Goal: Information Seeking & Learning: Find specific fact

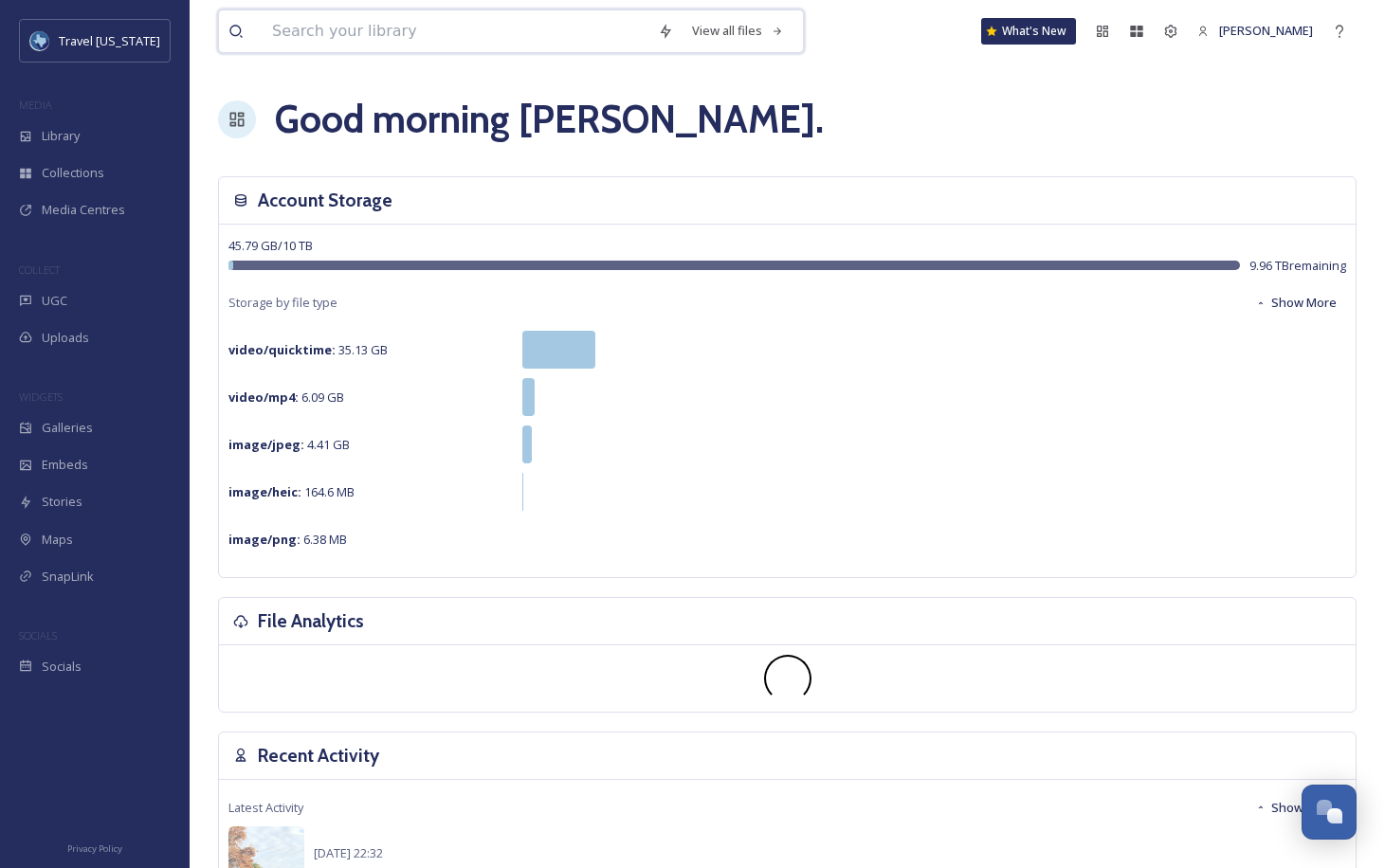
click at [440, 22] on input at bounding box center [455, 31] width 386 height 41
type input "new braunfels"
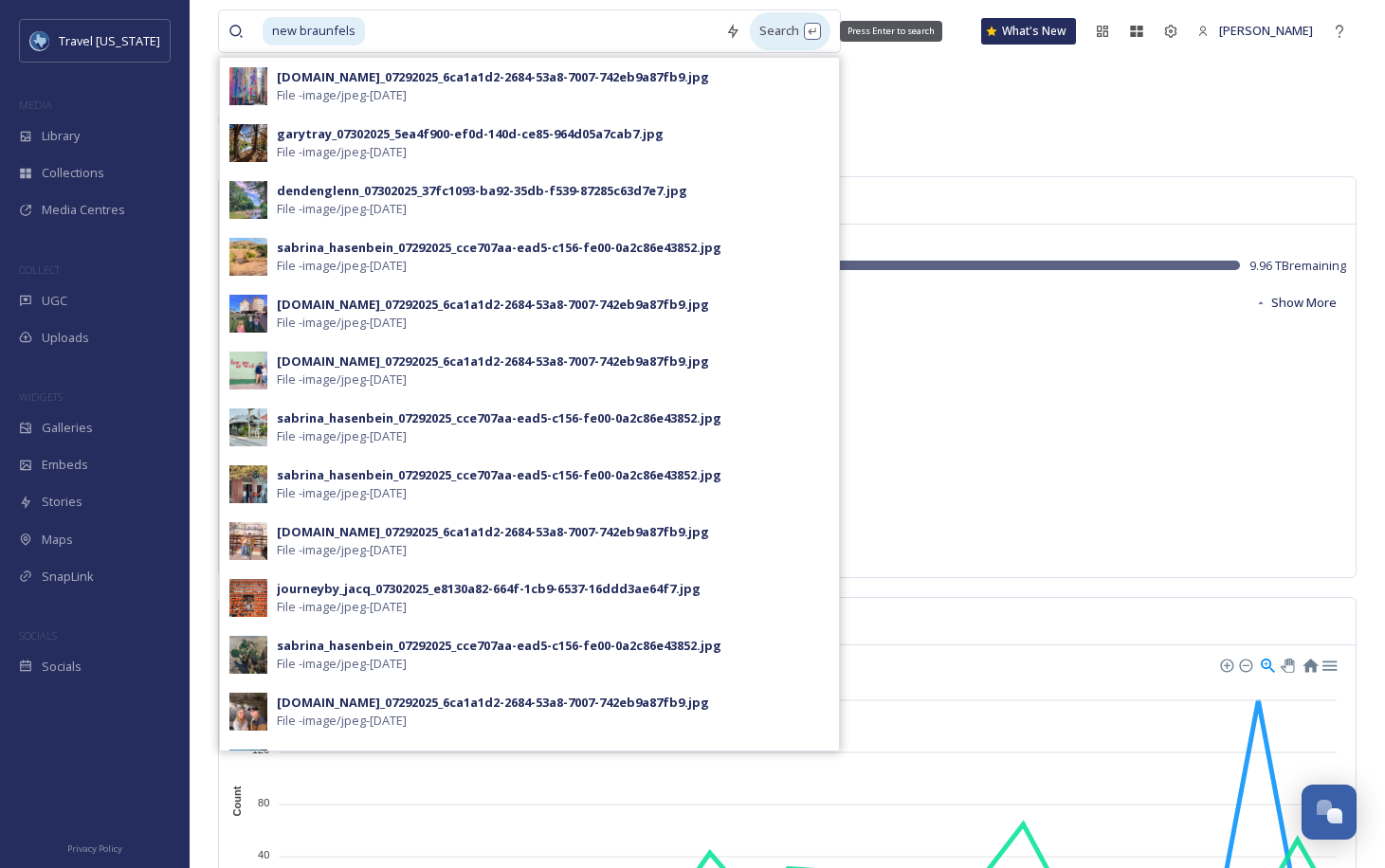
click at [756, 31] on div "Search Press Enter to search" at bounding box center [791, 31] width 81 height 37
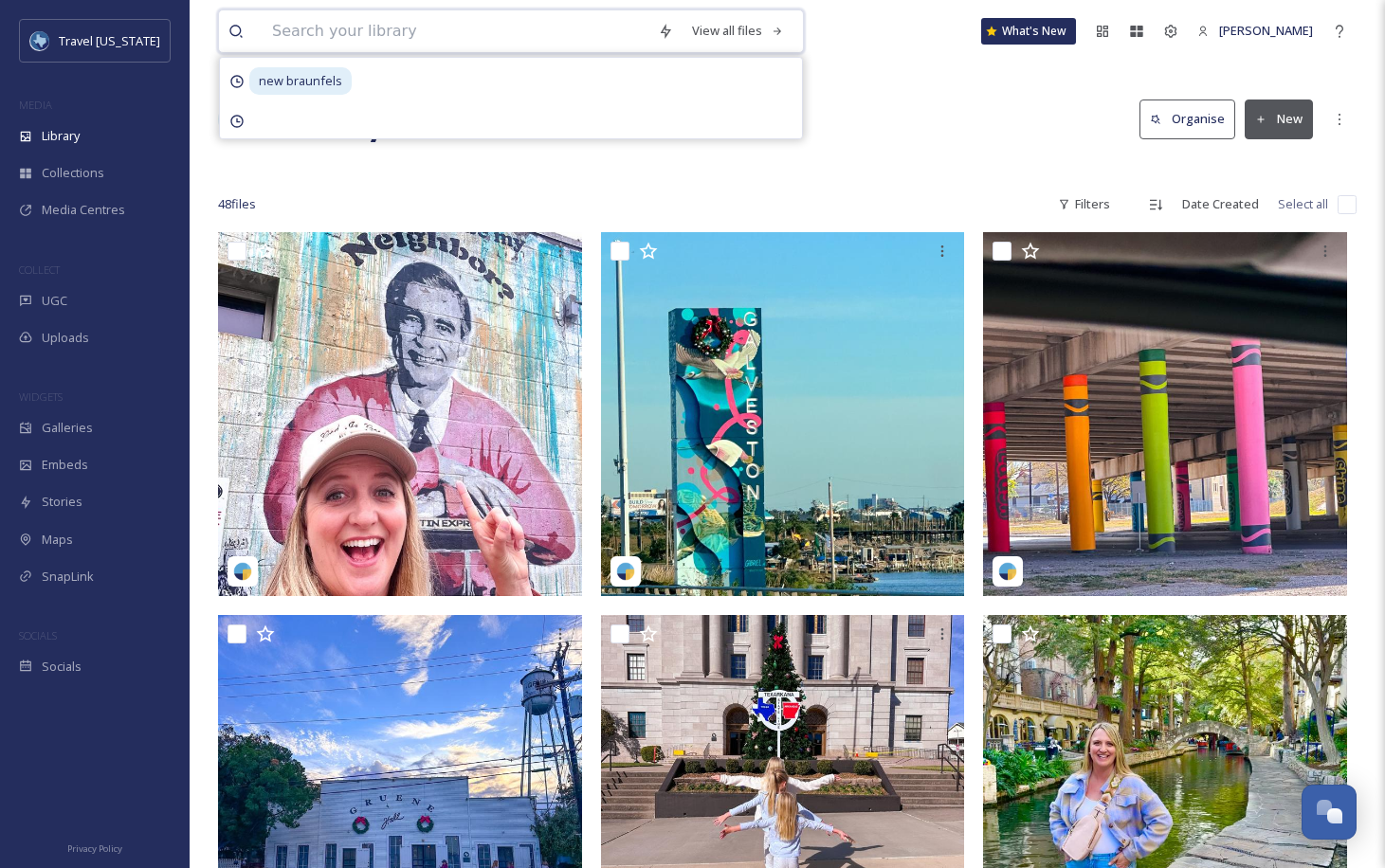
click at [508, 32] on input at bounding box center [455, 31] width 386 height 41
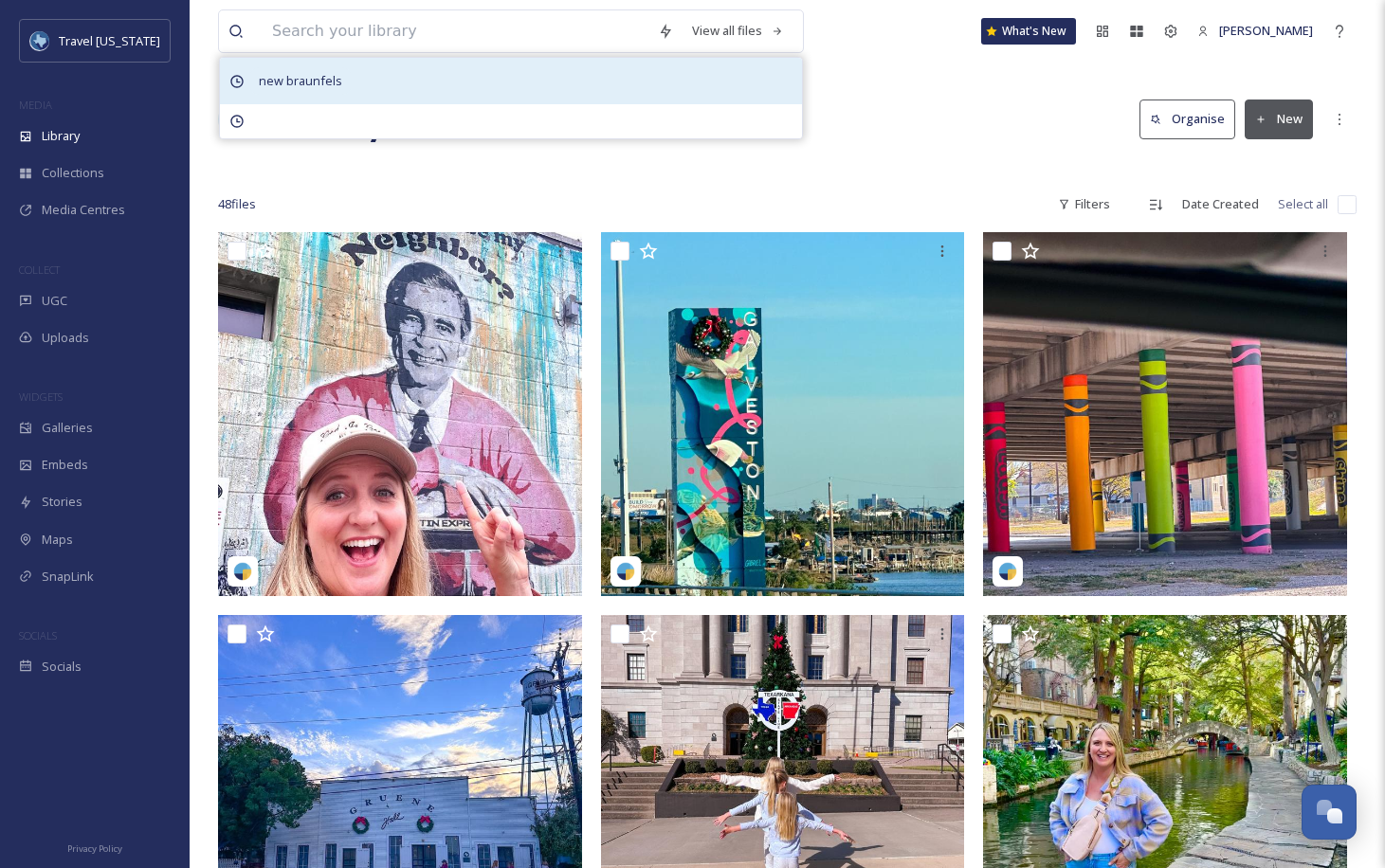
click at [331, 84] on span "new braunfels" at bounding box center [301, 81] width 102 height 28
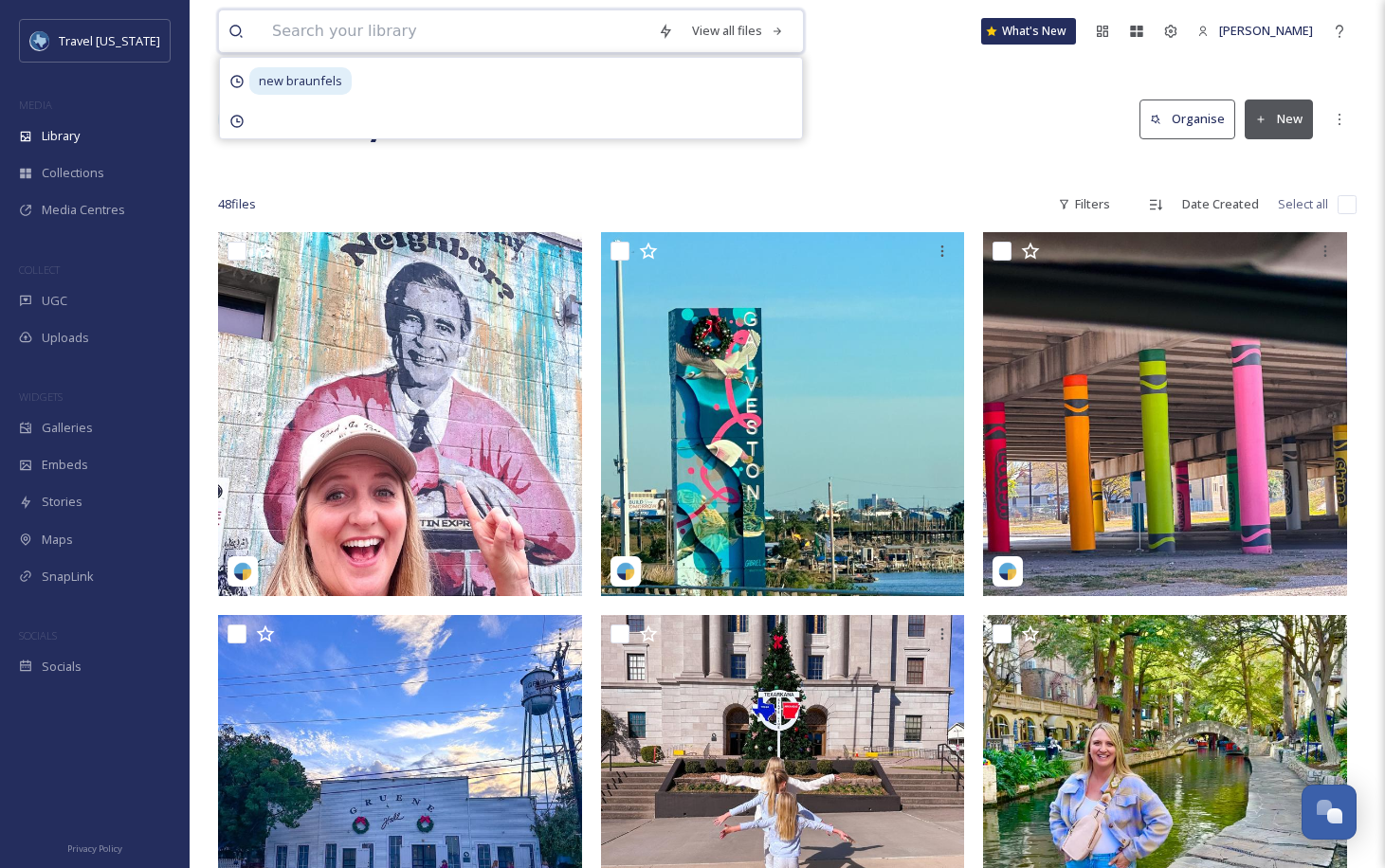
click at [445, 27] on input at bounding box center [455, 31] width 386 height 41
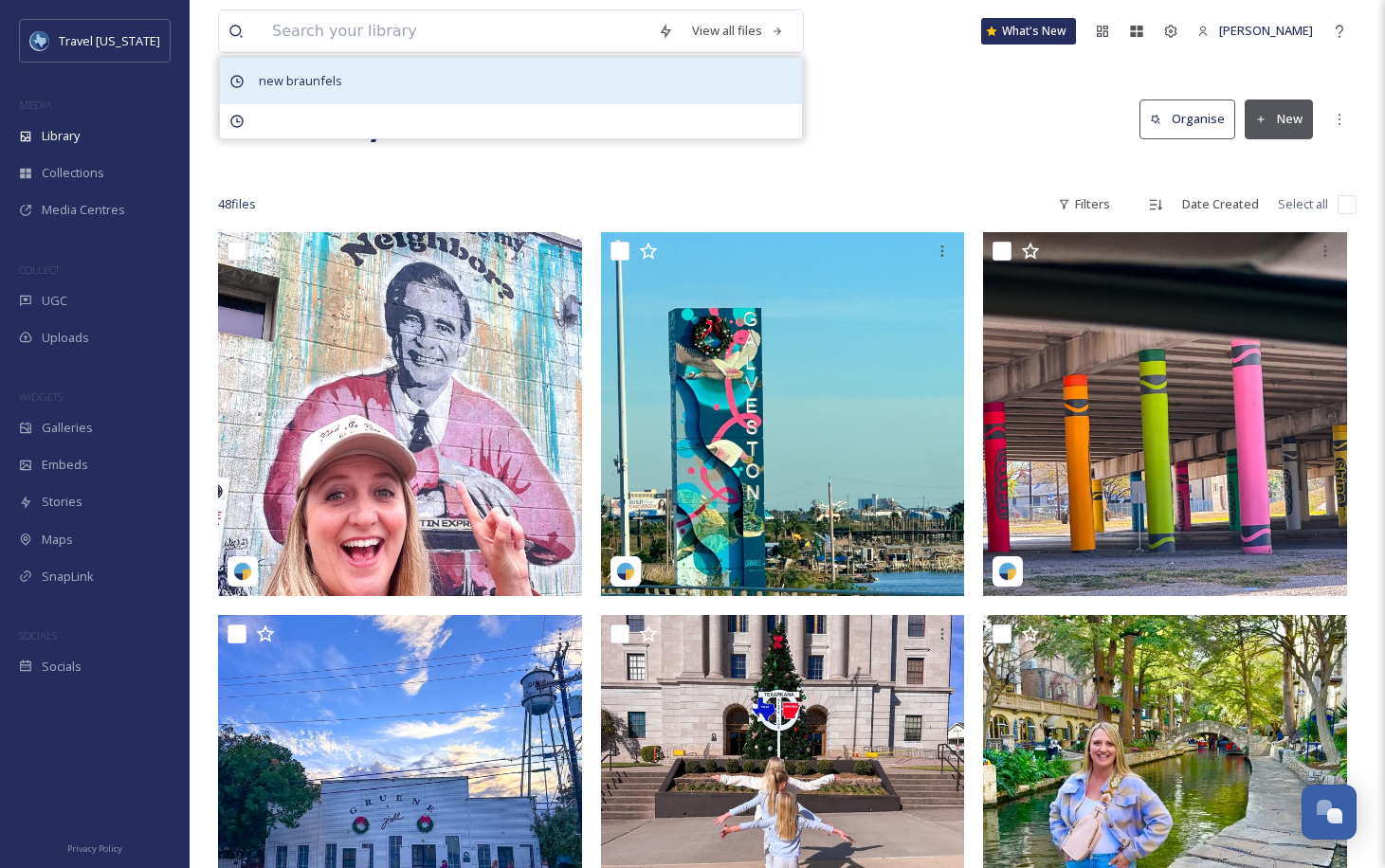
click at [331, 71] on span "new braunfels" at bounding box center [301, 81] width 102 height 28
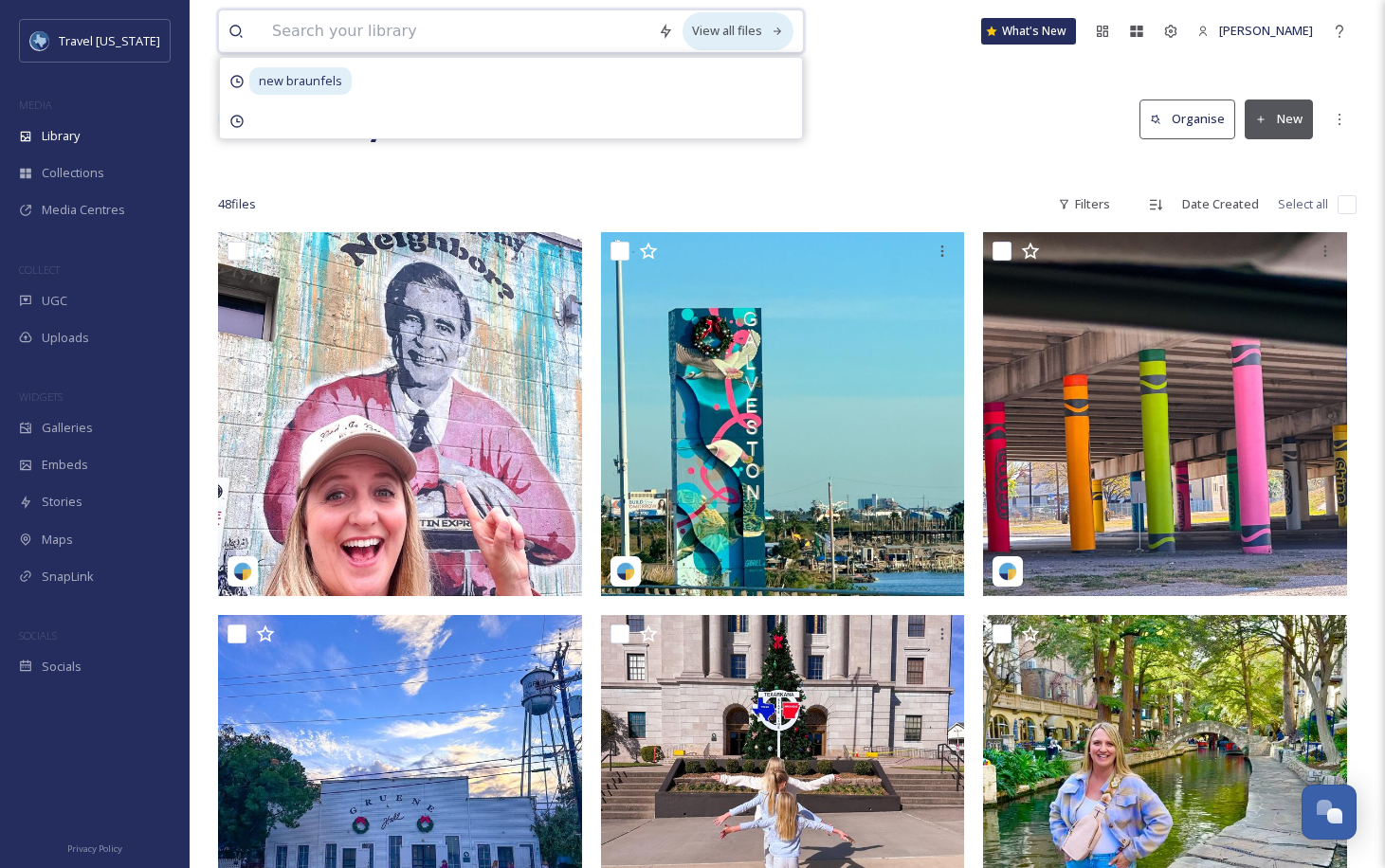
click at [742, 28] on div "View all files" at bounding box center [738, 31] width 111 height 37
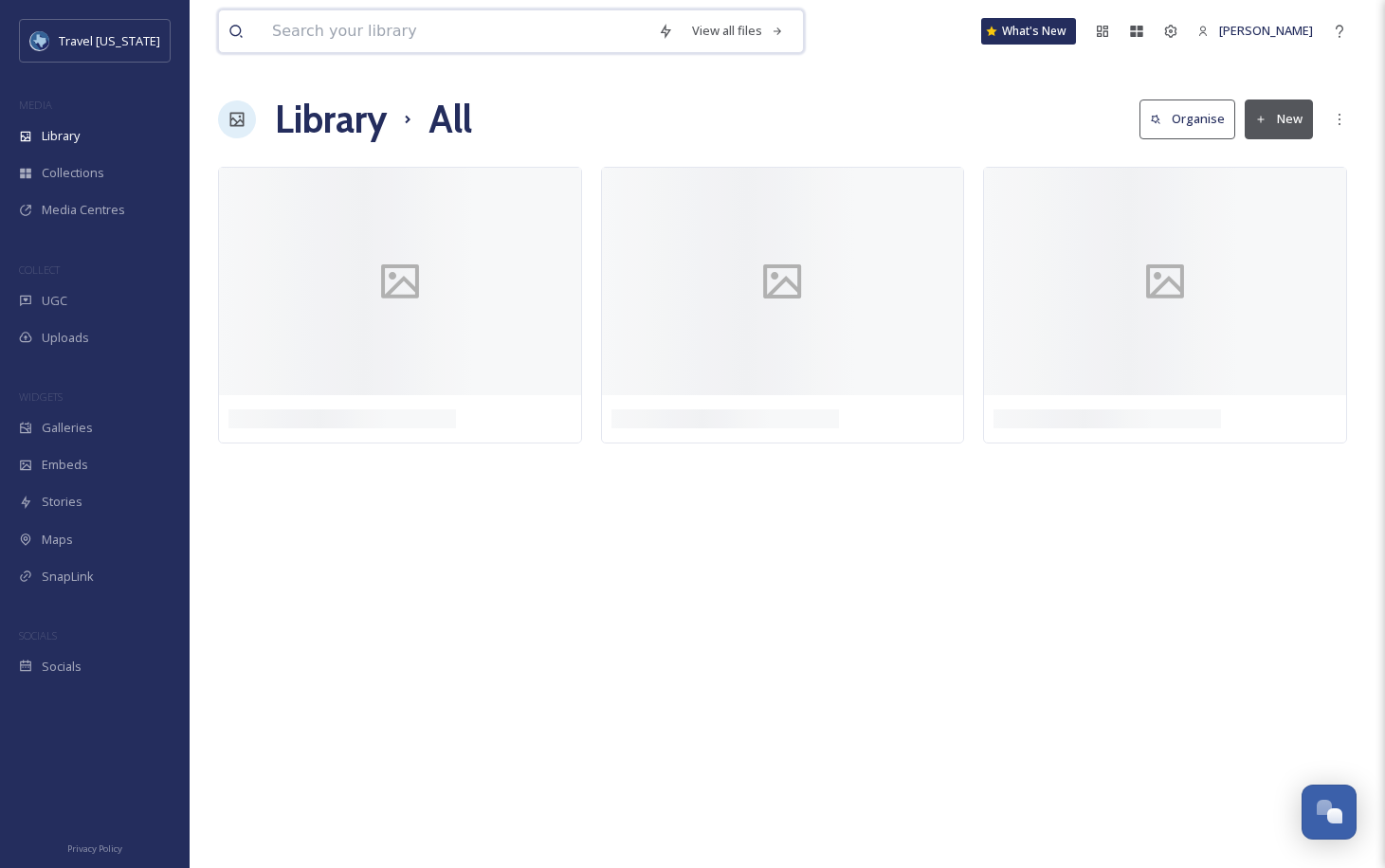
click at [436, 32] on input at bounding box center [455, 31] width 386 height 41
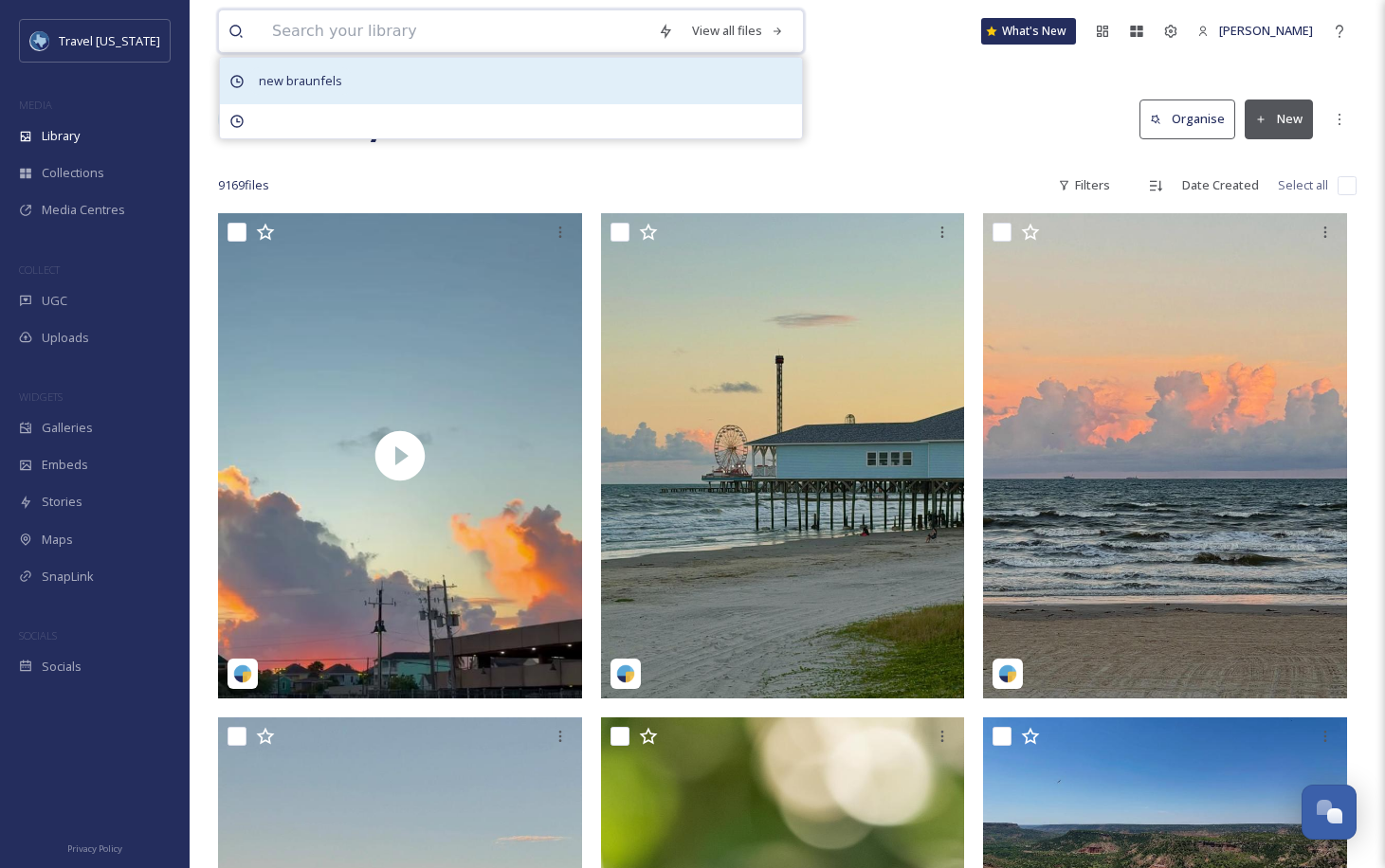
type input "b"
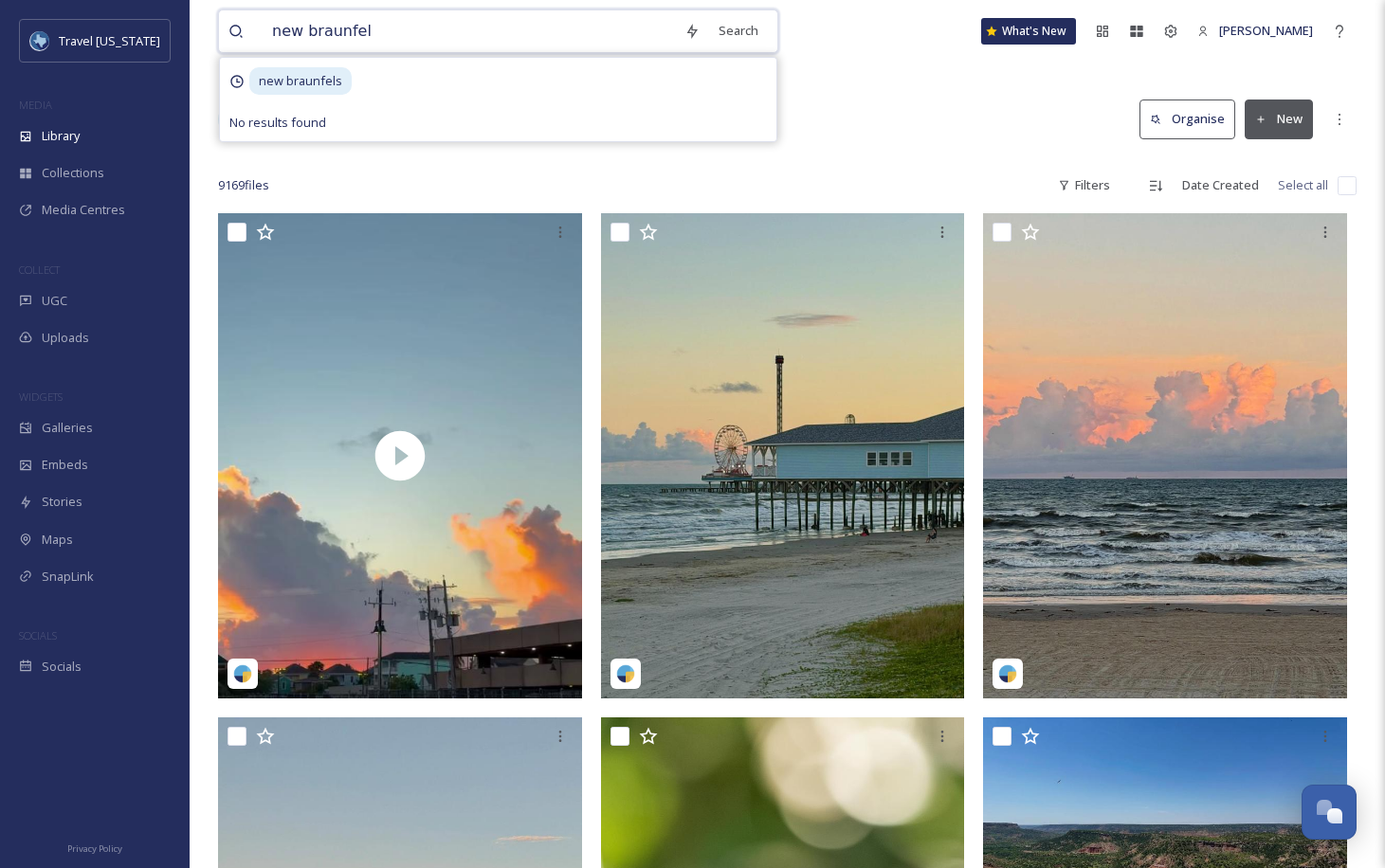
type input "new braunfels"
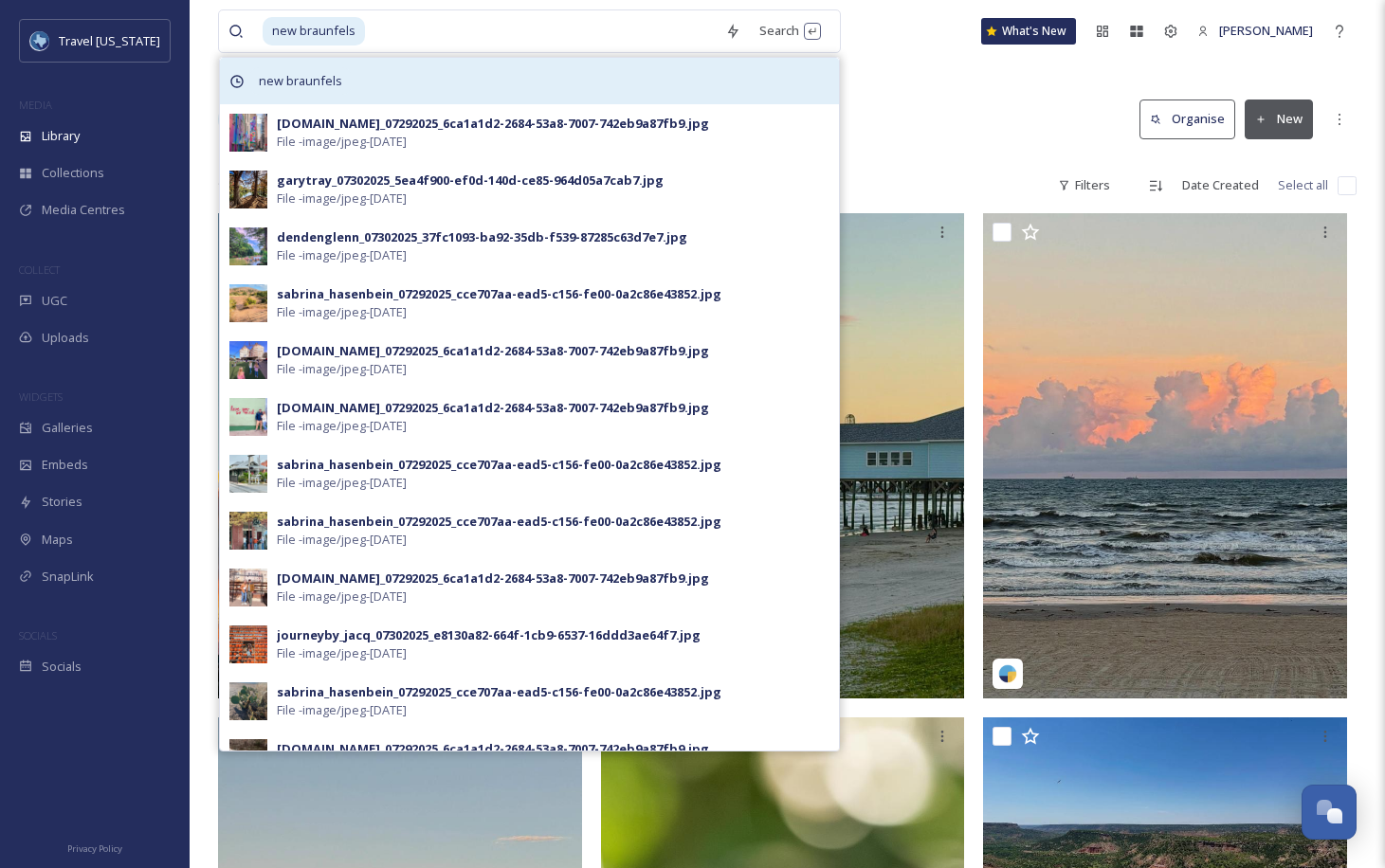
click at [402, 76] on div "new braunfels" at bounding box center [530, 81] width 619 height 46
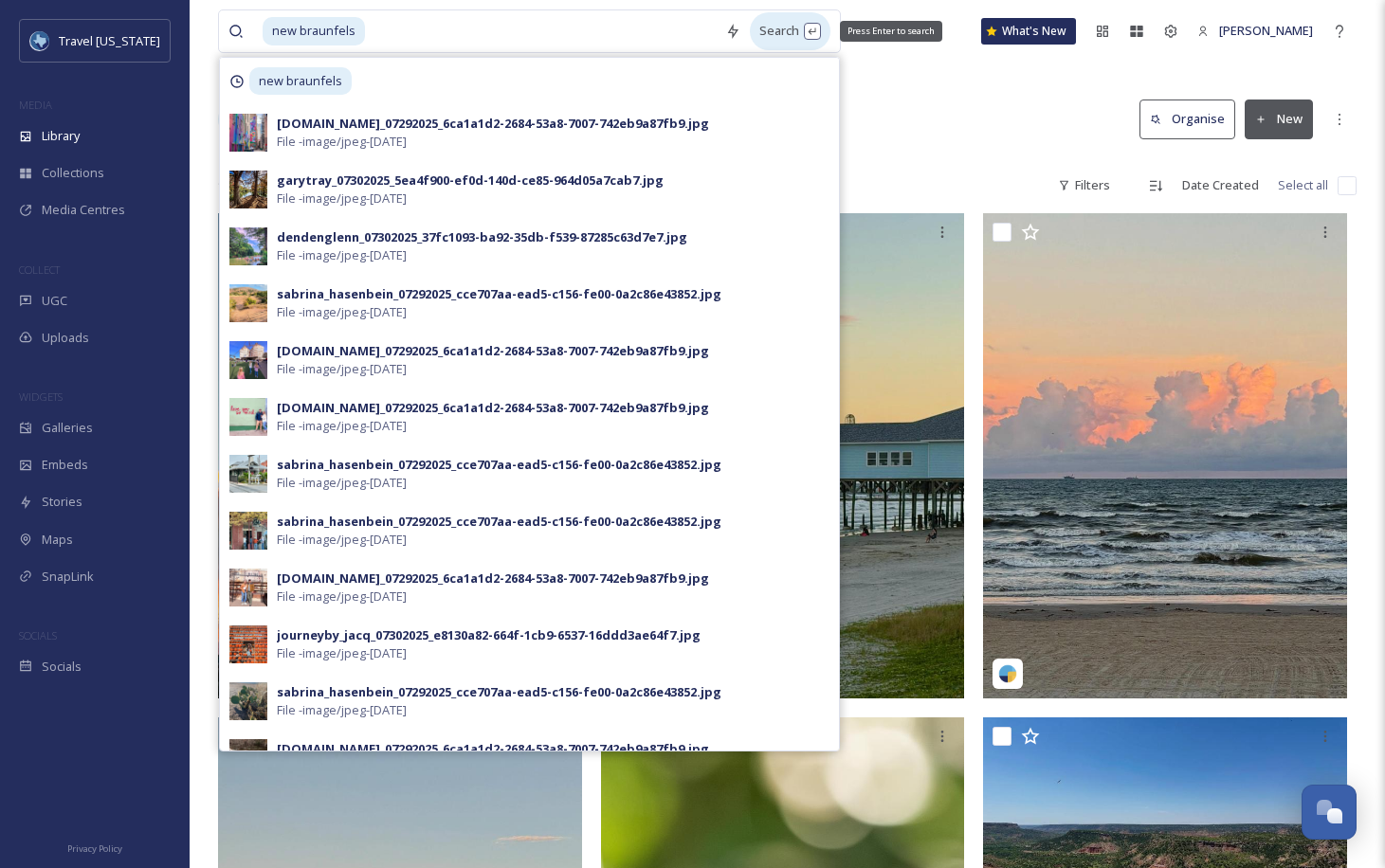
click at [750, 31] on div "Search Press Enter to search" at bounding box center [791, 31] width 81 height 37
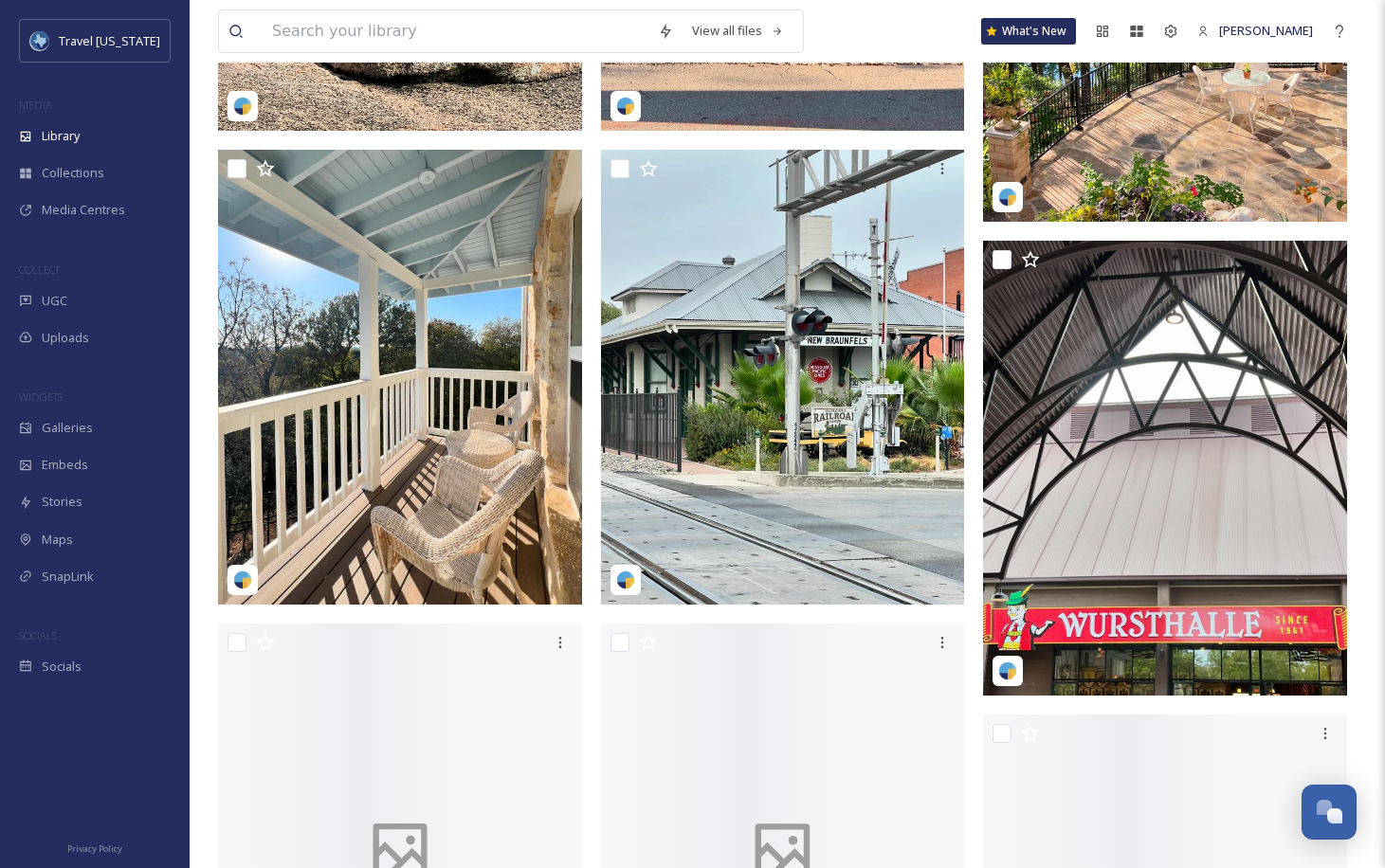
scroll to position [4211, 0]
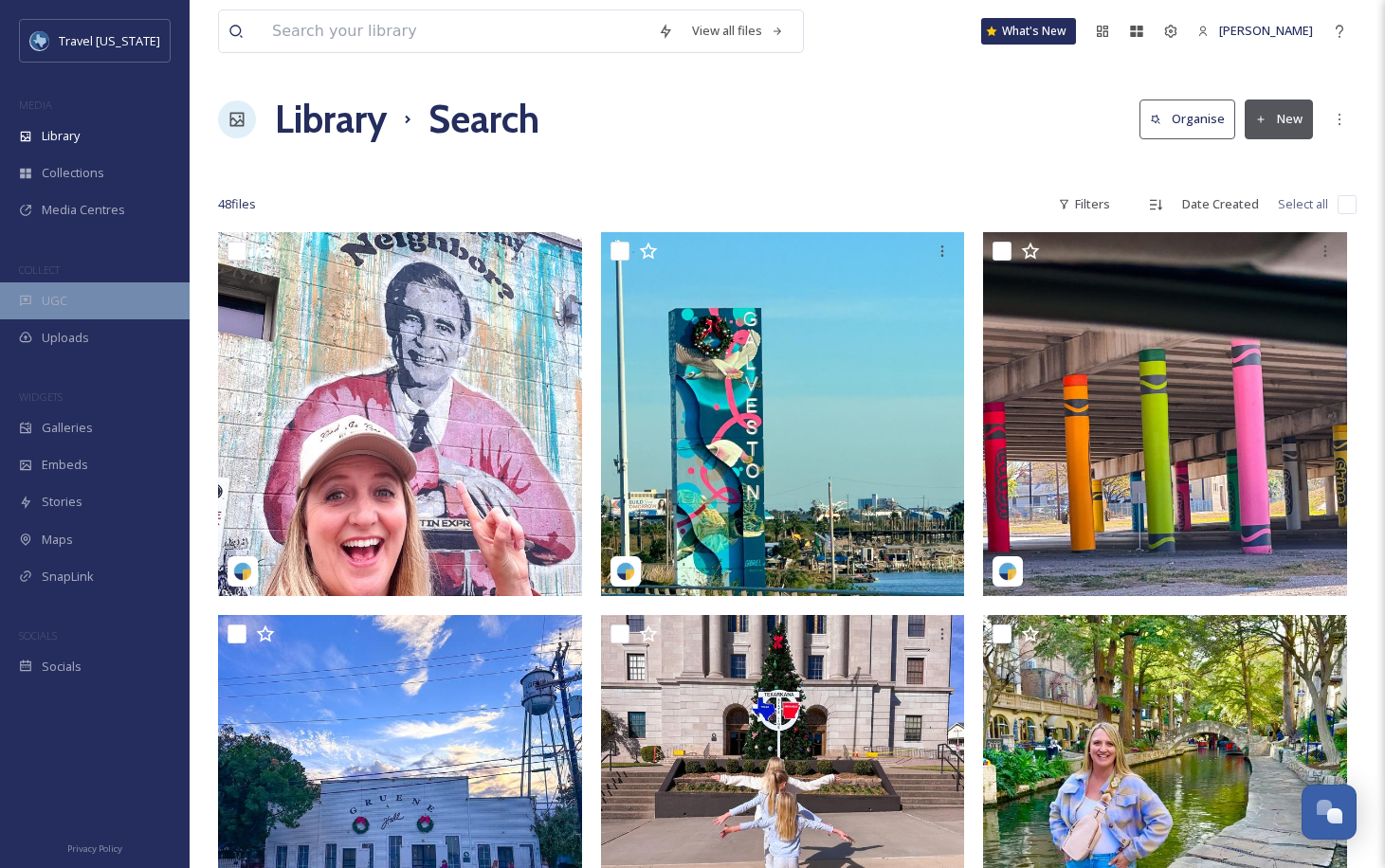
click at [74, 306] on div "UGC" at bounding box center [95, 301] width 190 height 37
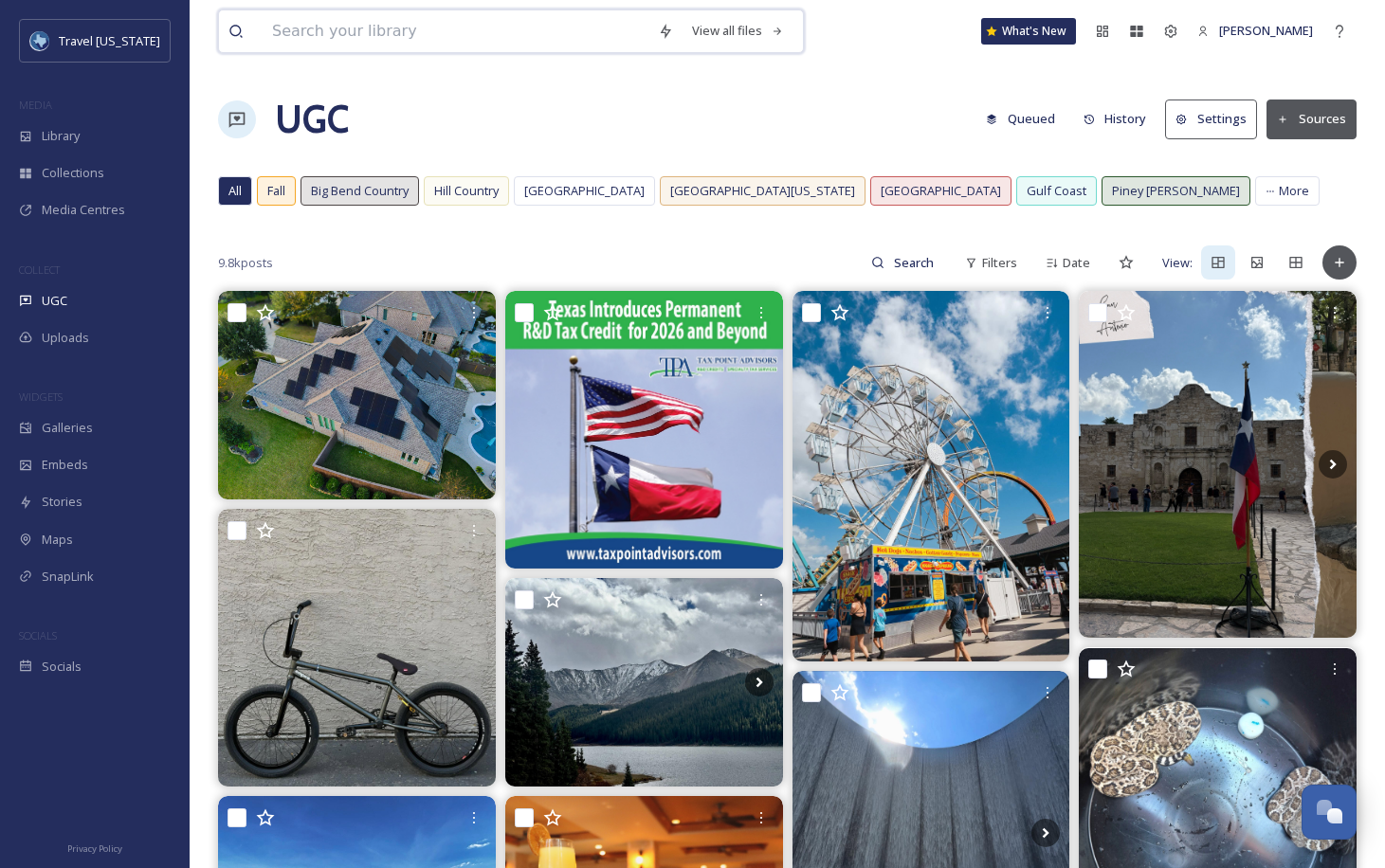
click at [415, 41] on input at bounding box center [455, 31] width 386 height 41
type input "new braunfels"
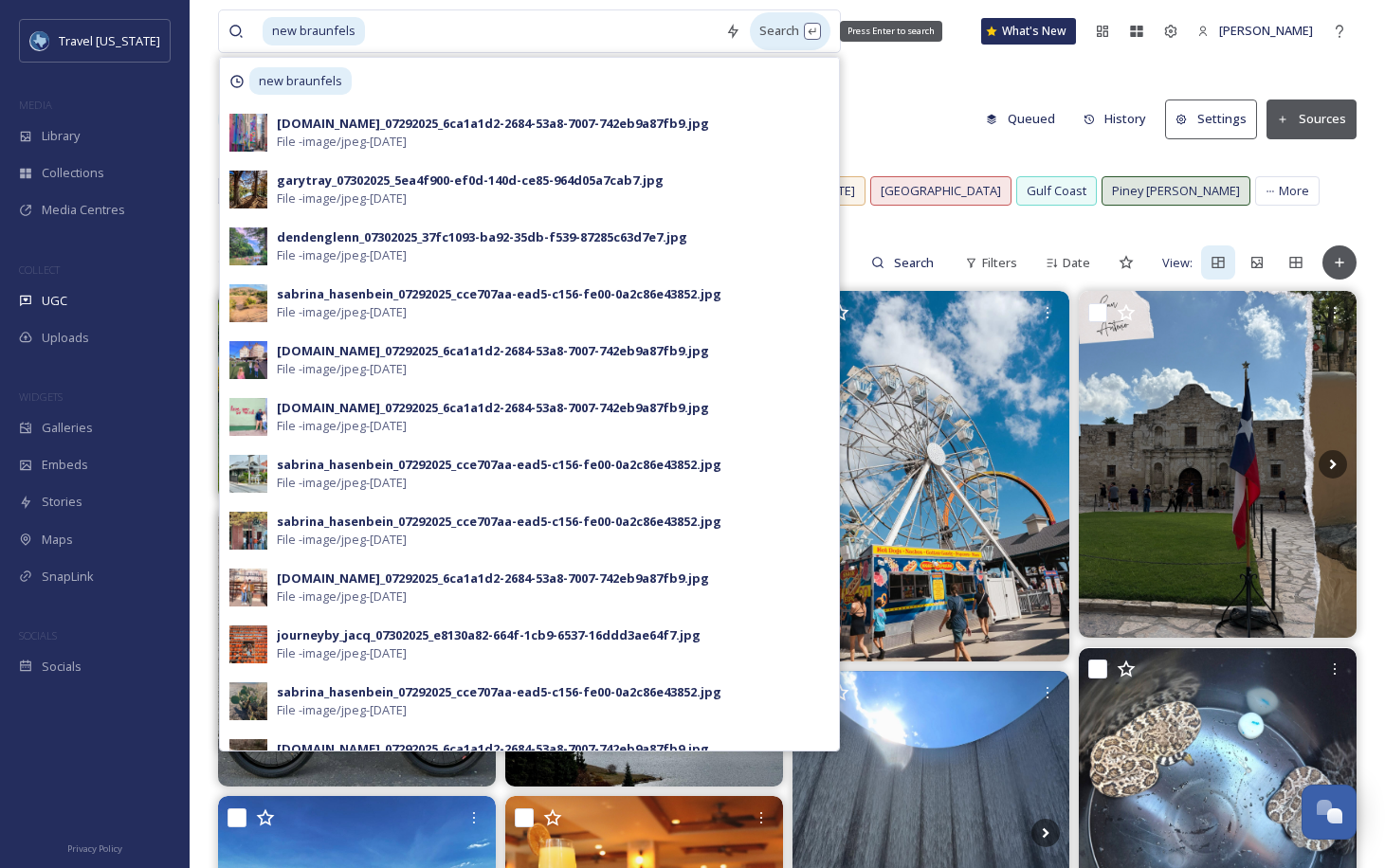
click at [750, 38] on div "Search Press Enter to search" at bounding box center [791, 31] width 81 height 37
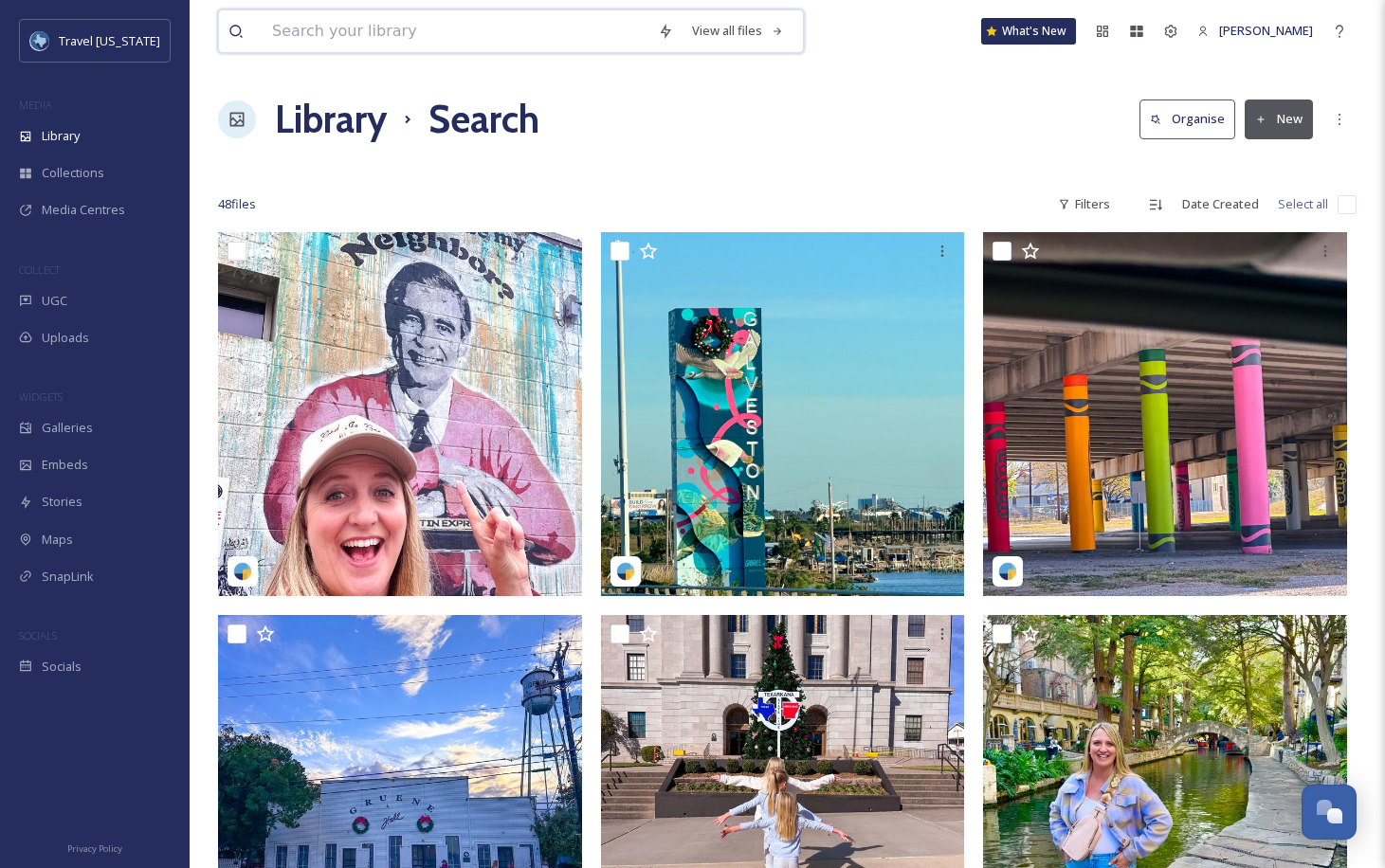
click at [499, 44] on input at bounding box center [455, 31] width 386 height 41
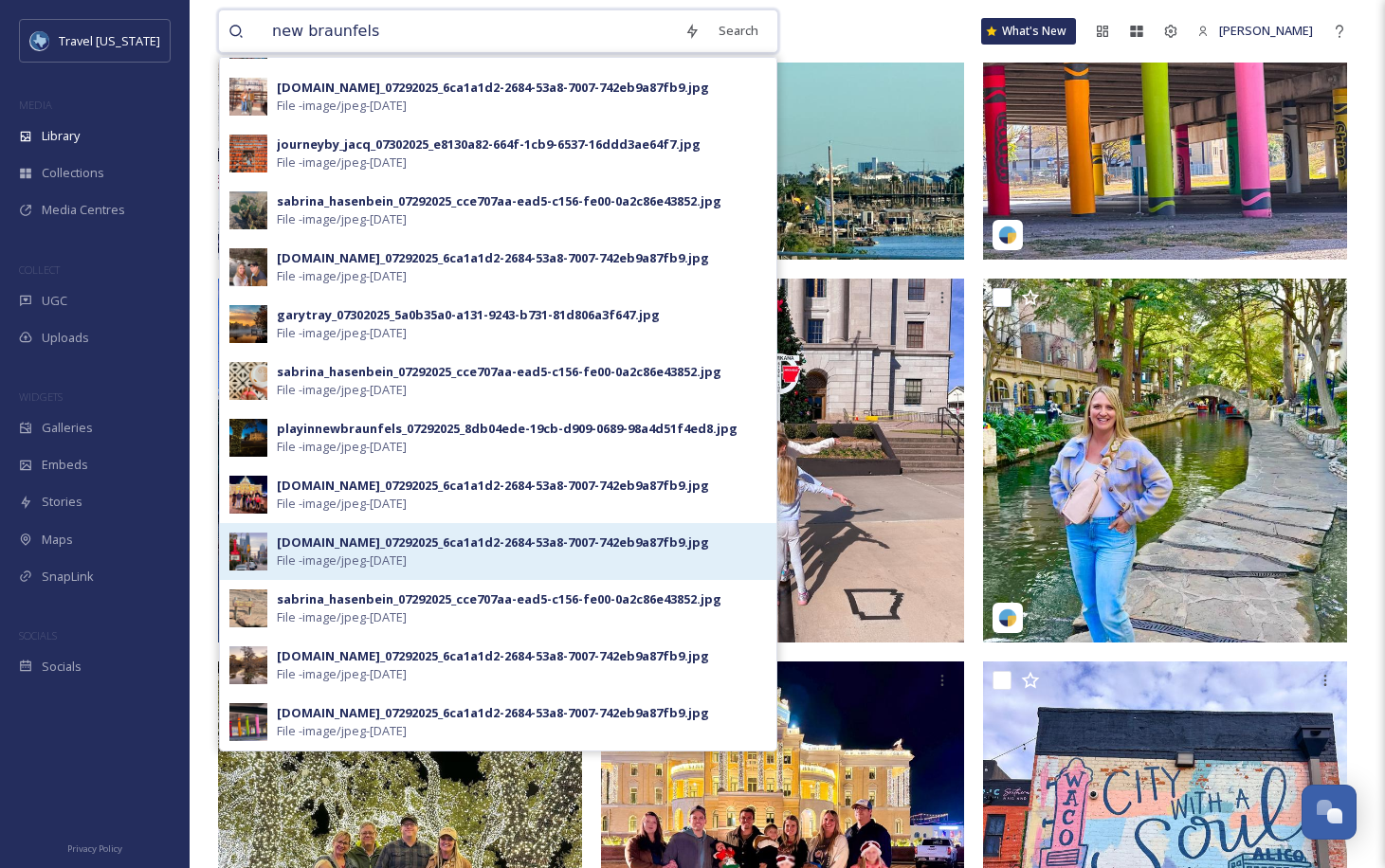
scroll to position [420, 0]
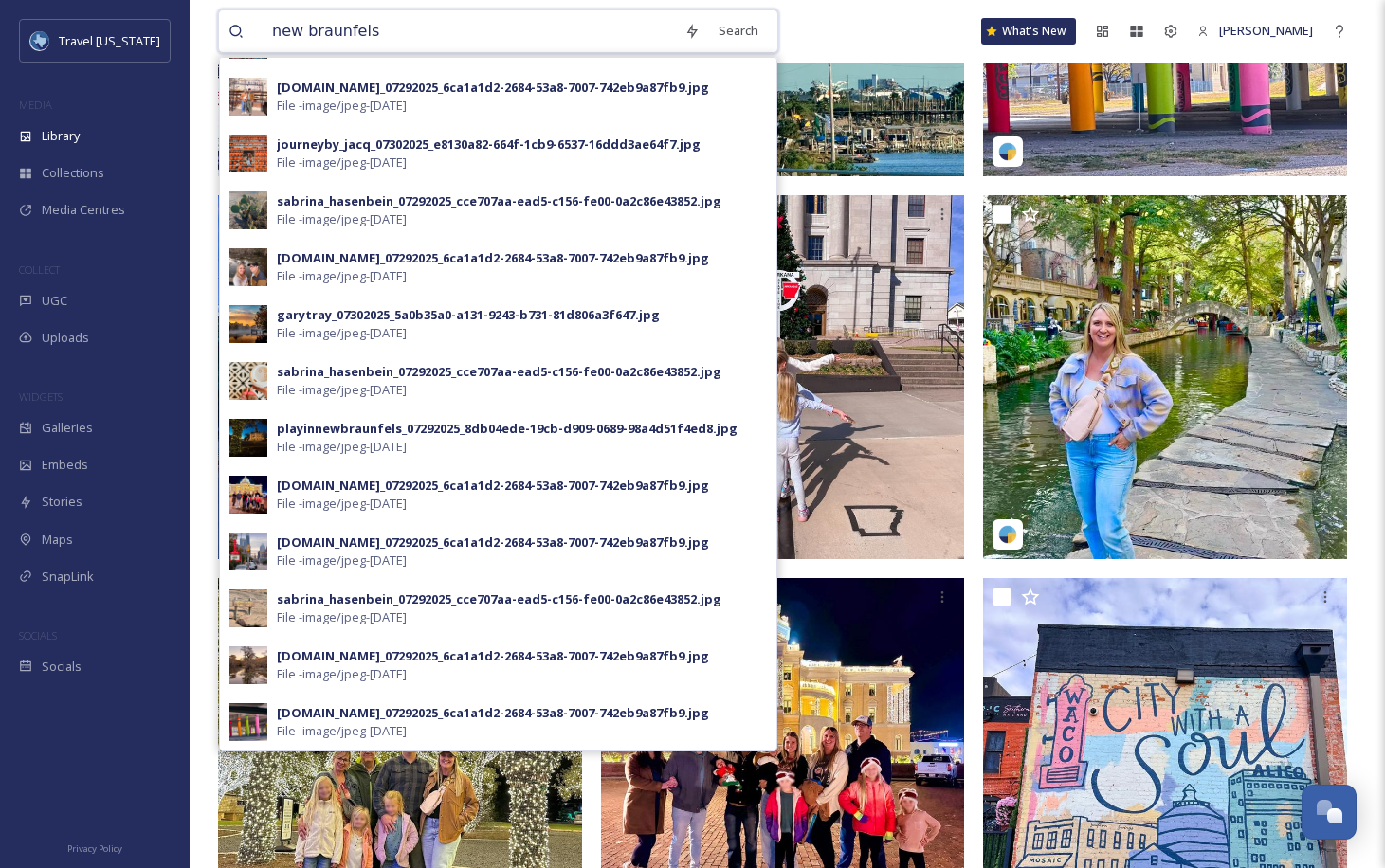
type input "new braunfels"
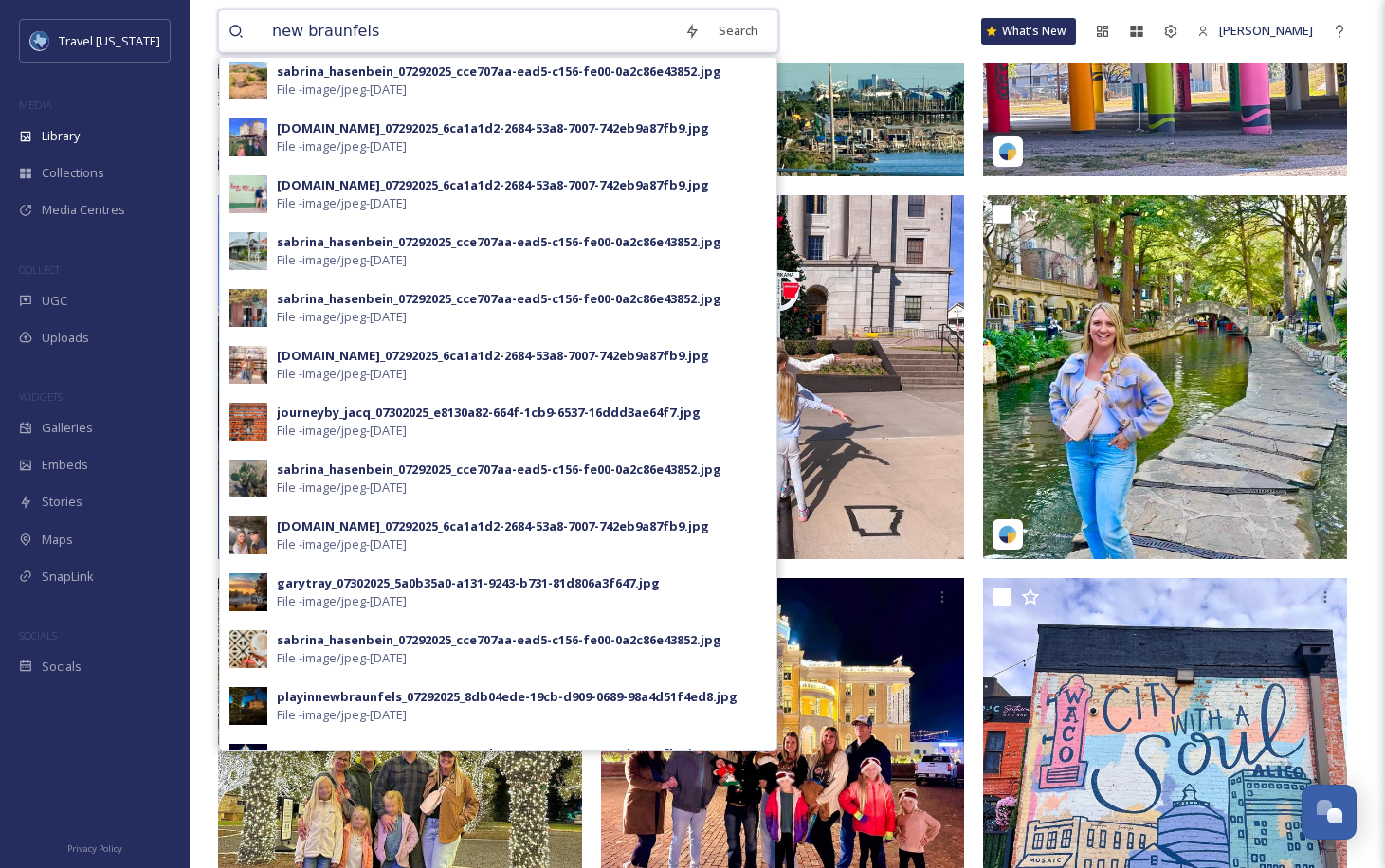
scroll to position [0, 0]
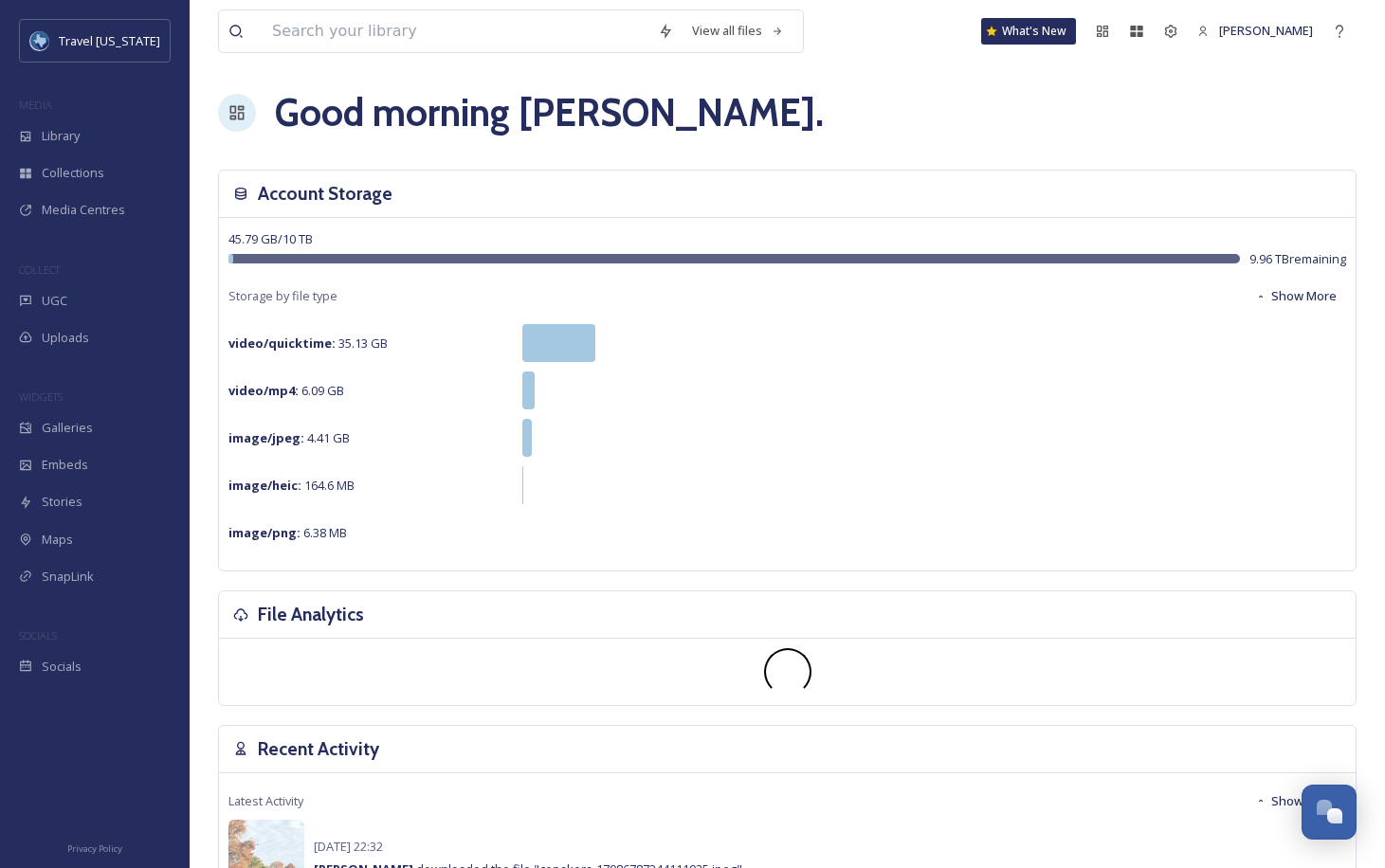
scroll to position [8, 0]
click at [454, 41] on input at bounding box center [455, 31] width 386 height 41
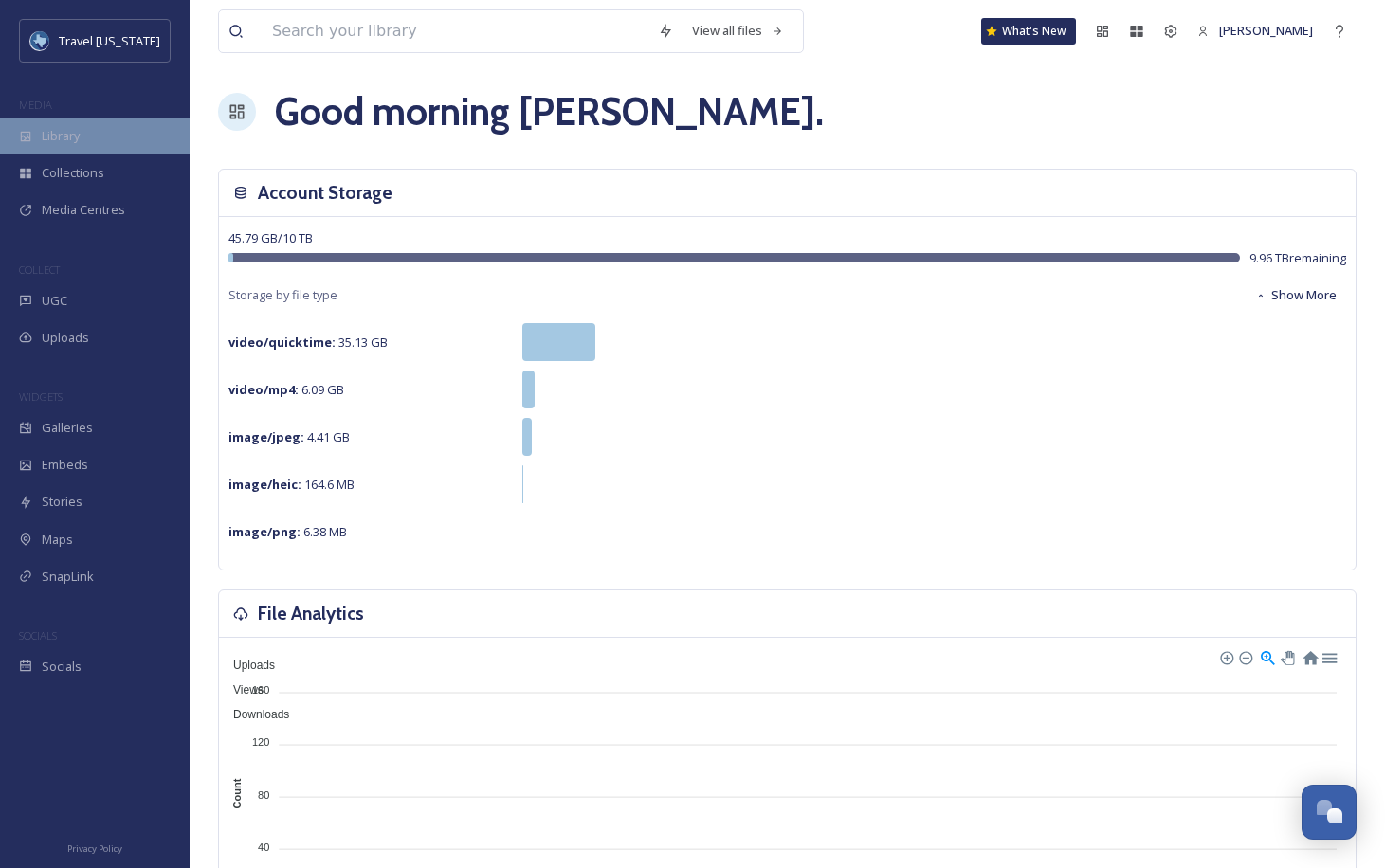
click at [135, 129] on div "Library" at bounding box center [95, 136] width 190 height 37
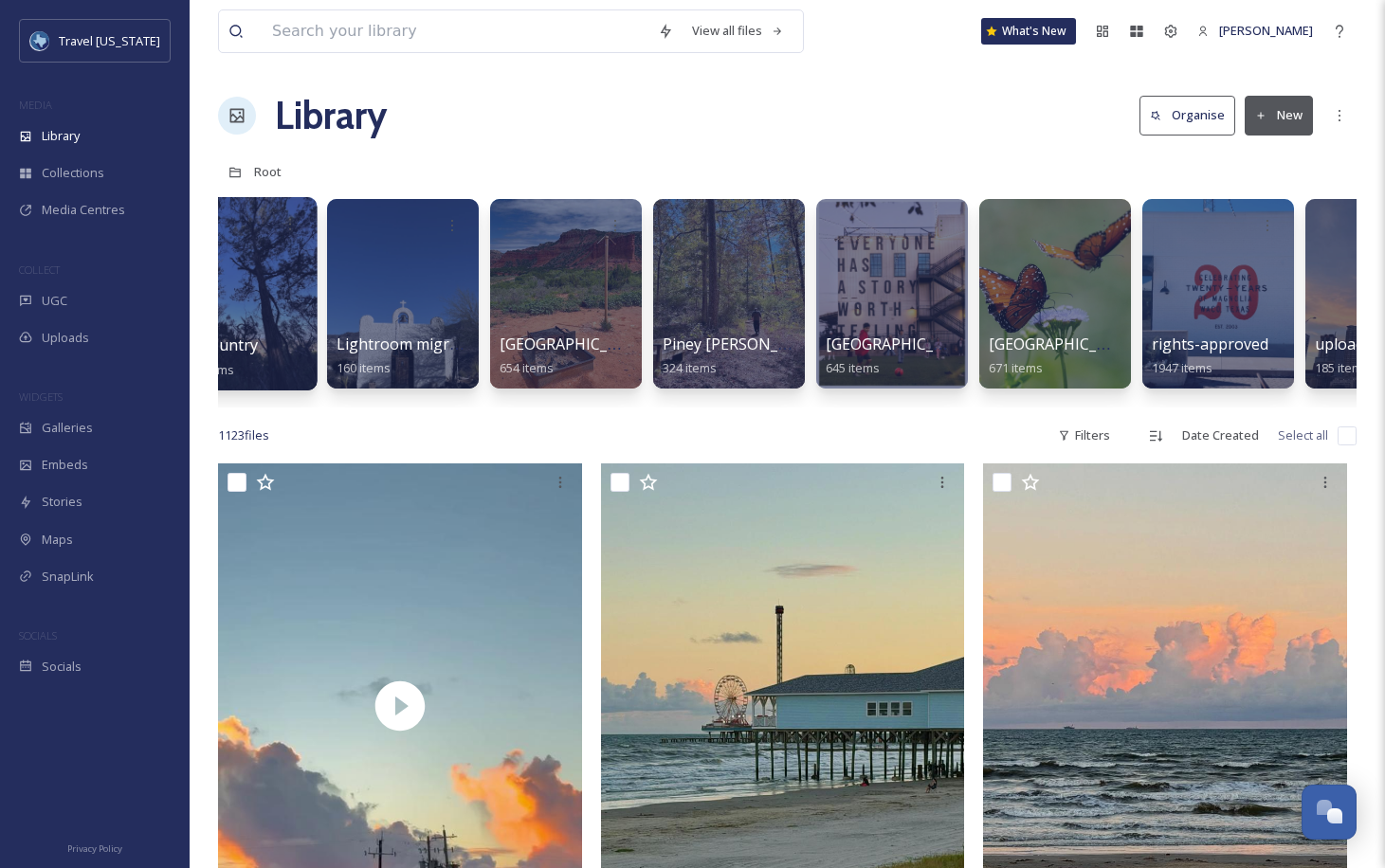
scroll to position [0, 492]
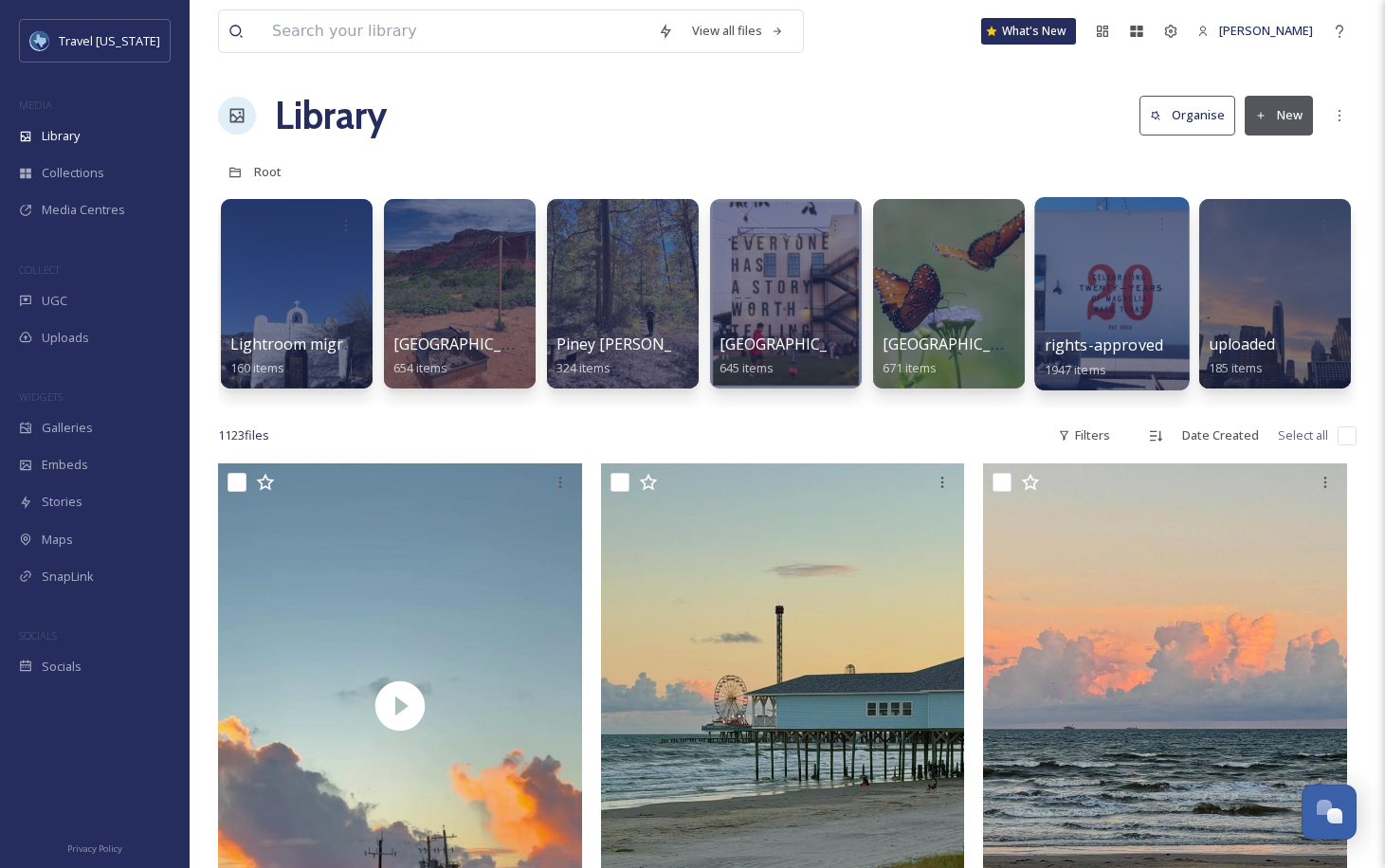
click at [1129, 350] on span "rights-approved" at bounding box center [1103, 345] width 119 height 21
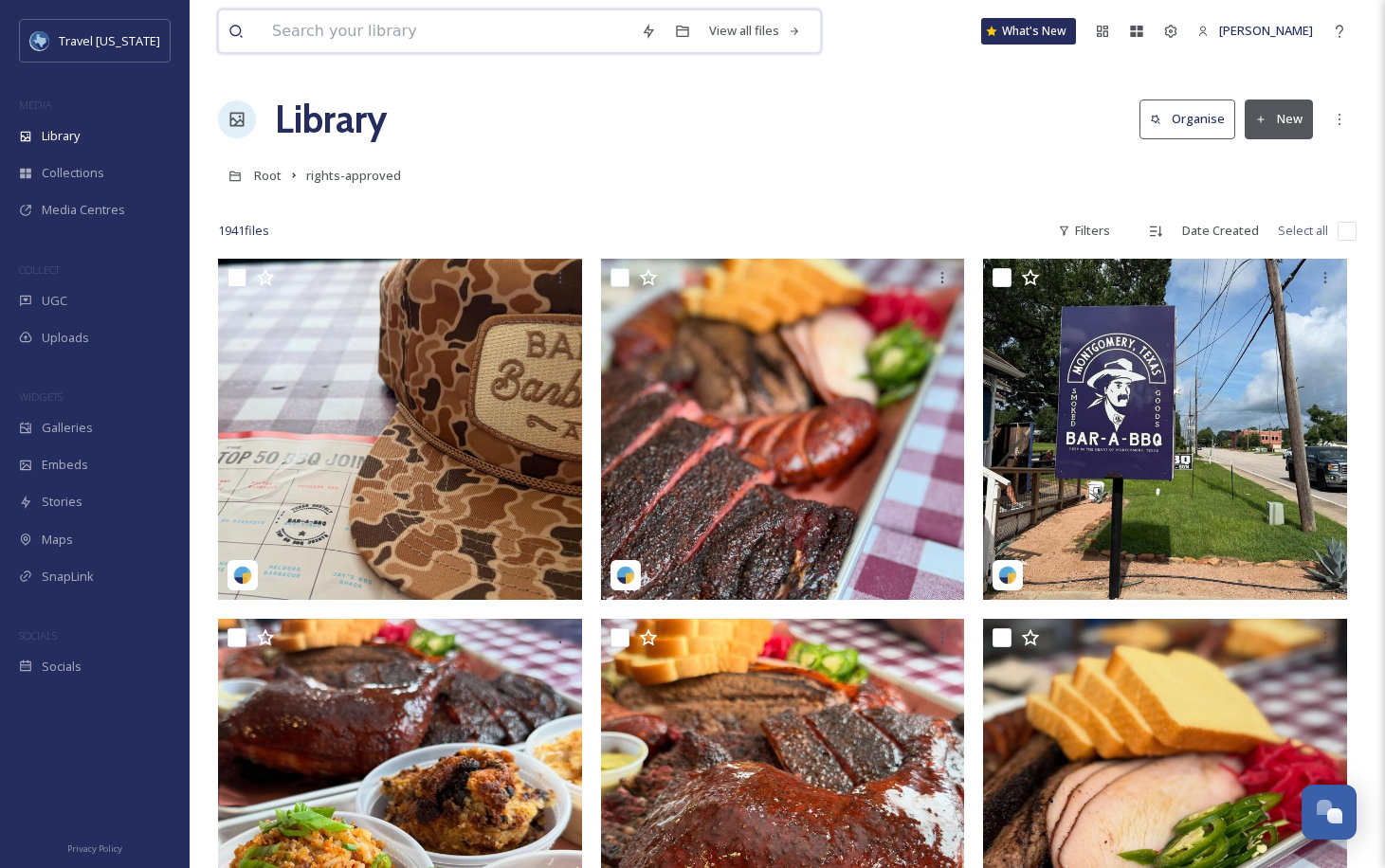
click at [378, 36] on input at bounding box center [447, 31] width 368 height 41
type input "new braunfels"
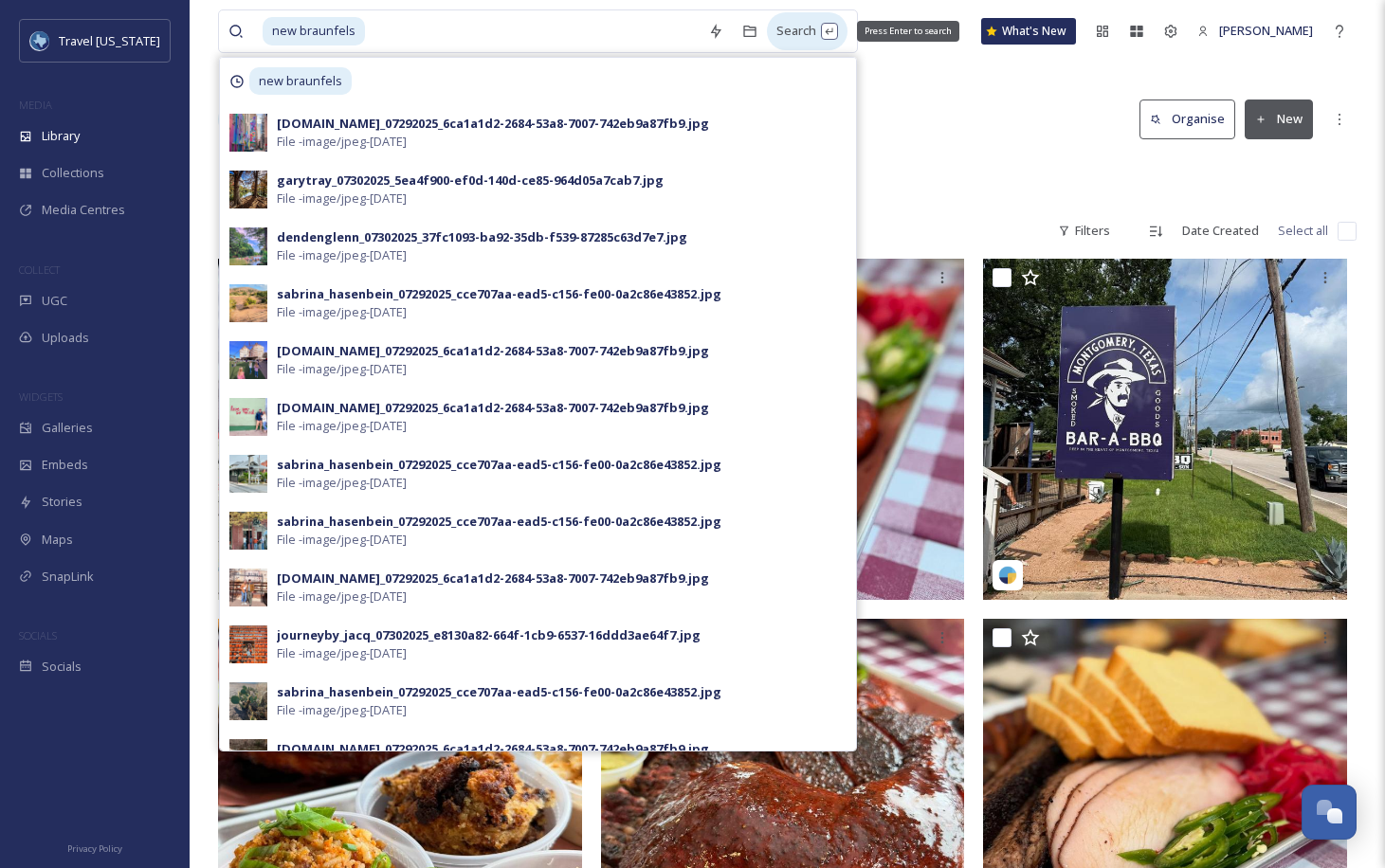
click at [791, 38] on div "Search Press Enter to search" at bounding box center [807, 31] width 81 height 37
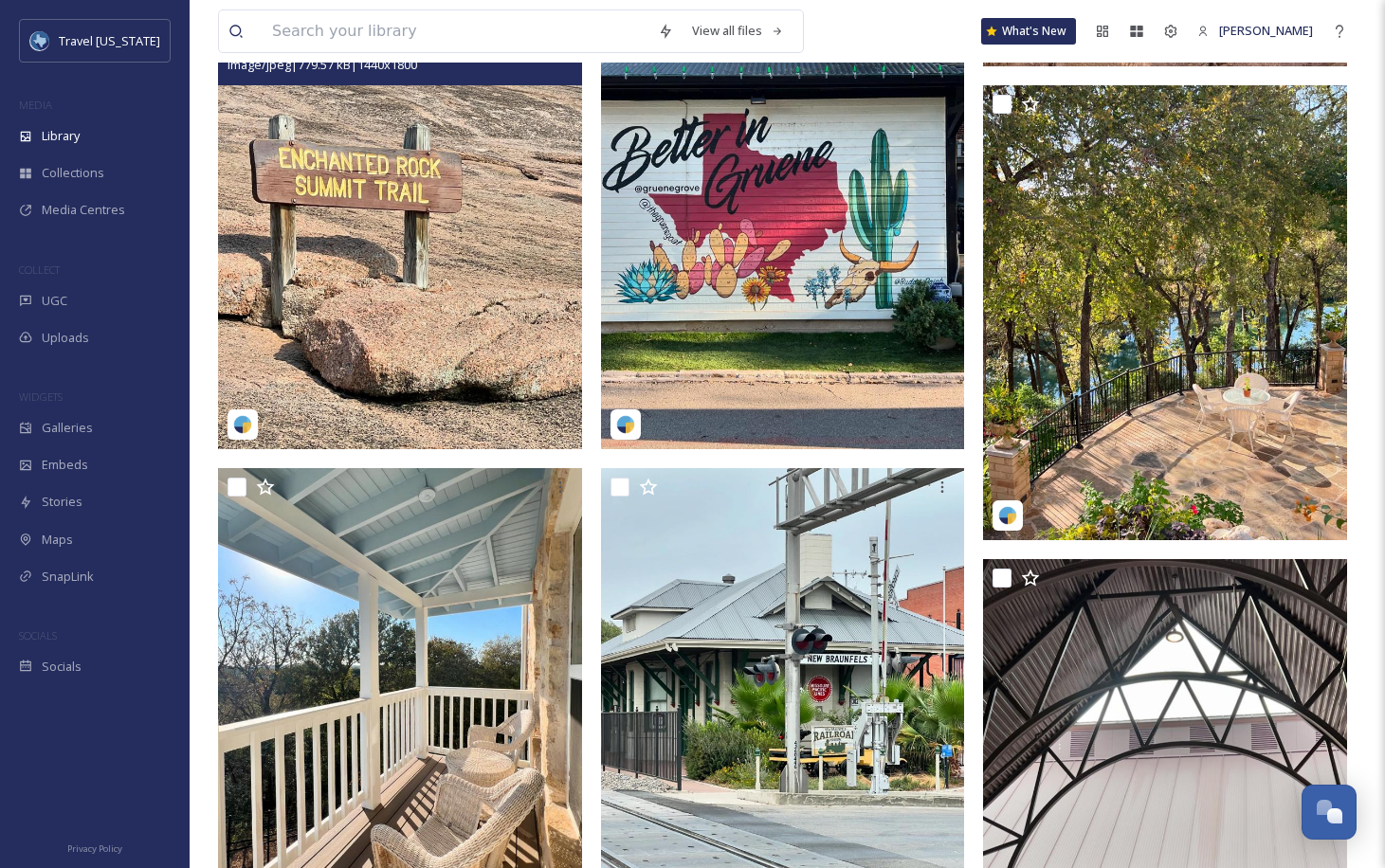
scroll to position [4022, 0]
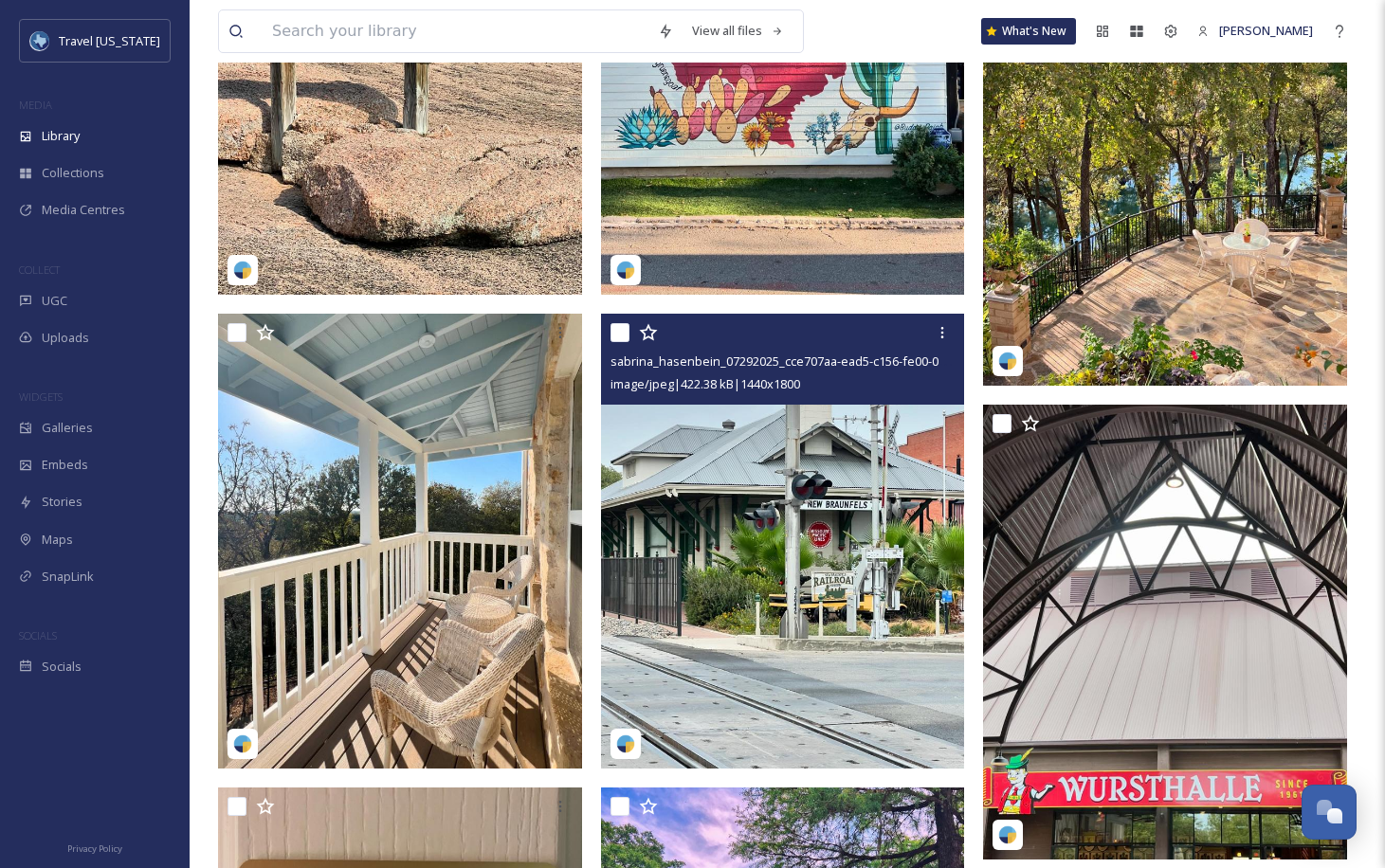
click at [834, 530] on img at bounding box center [782, 541] width 364 height 455
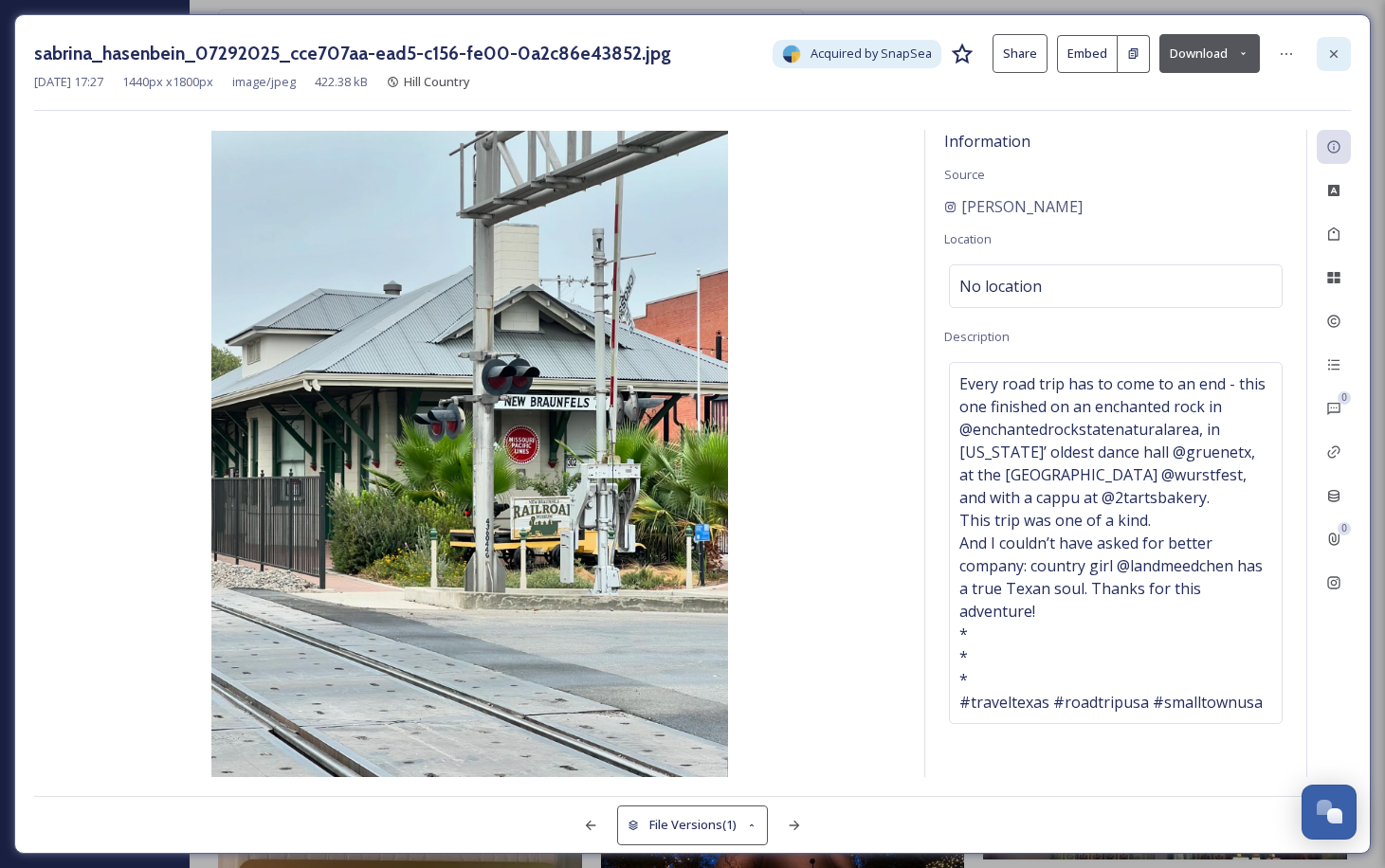
click at [1339, 51] on icon at bounding box center [1334, 54] width 15 height 15
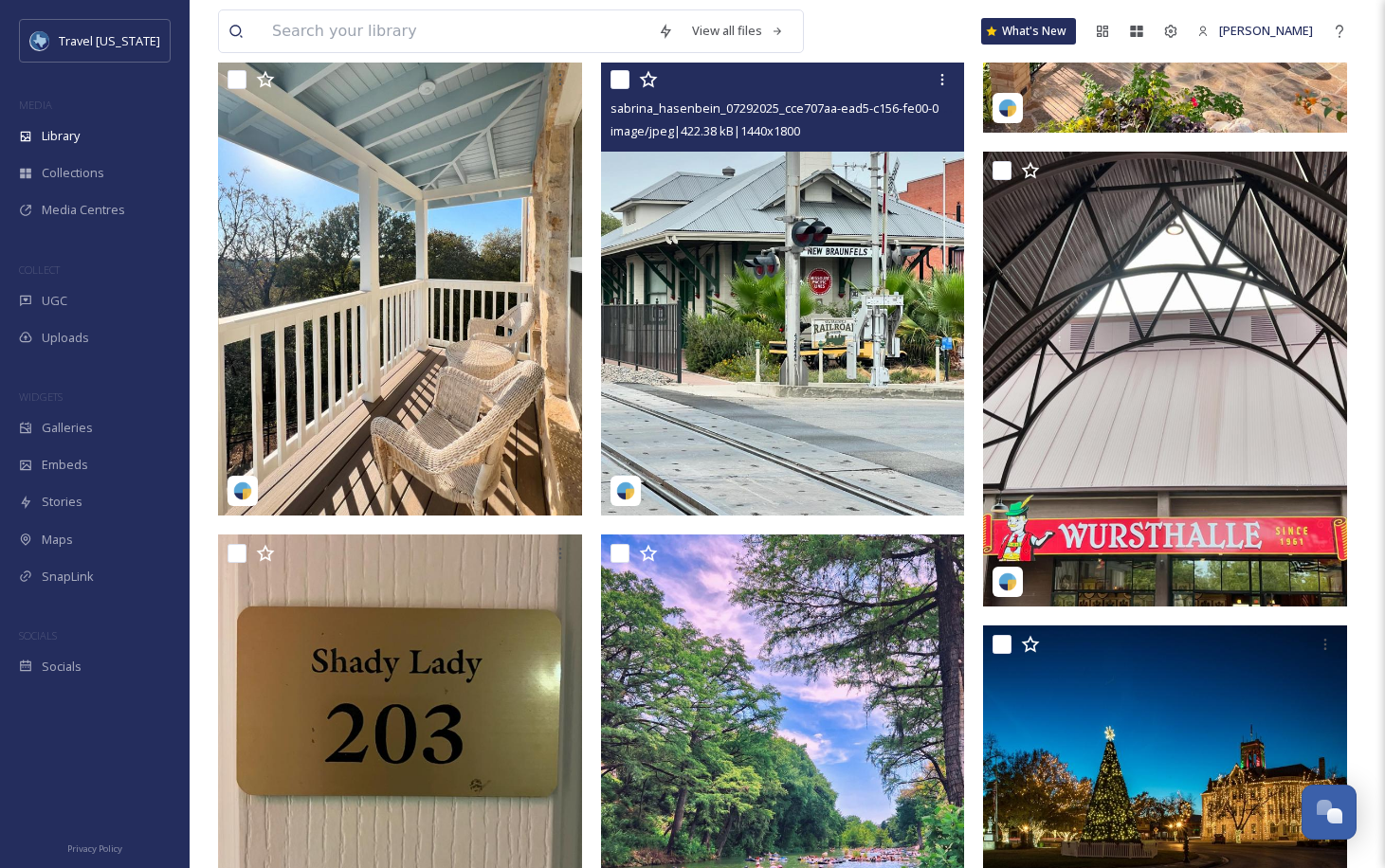
scroll to position [4155, 0]
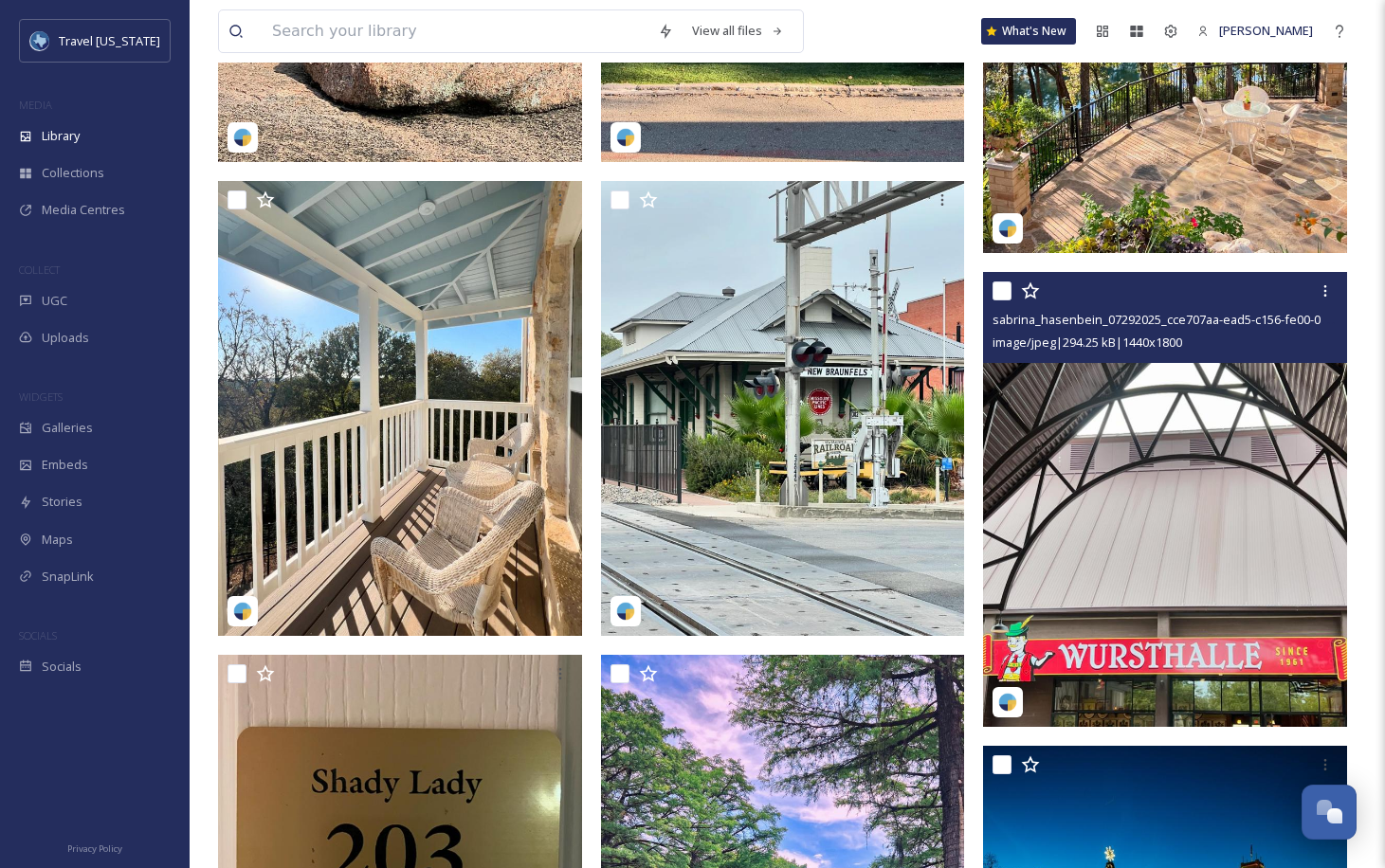
click at [1207, 419] on img at bounding box center [1164, 500] width 364 height 455
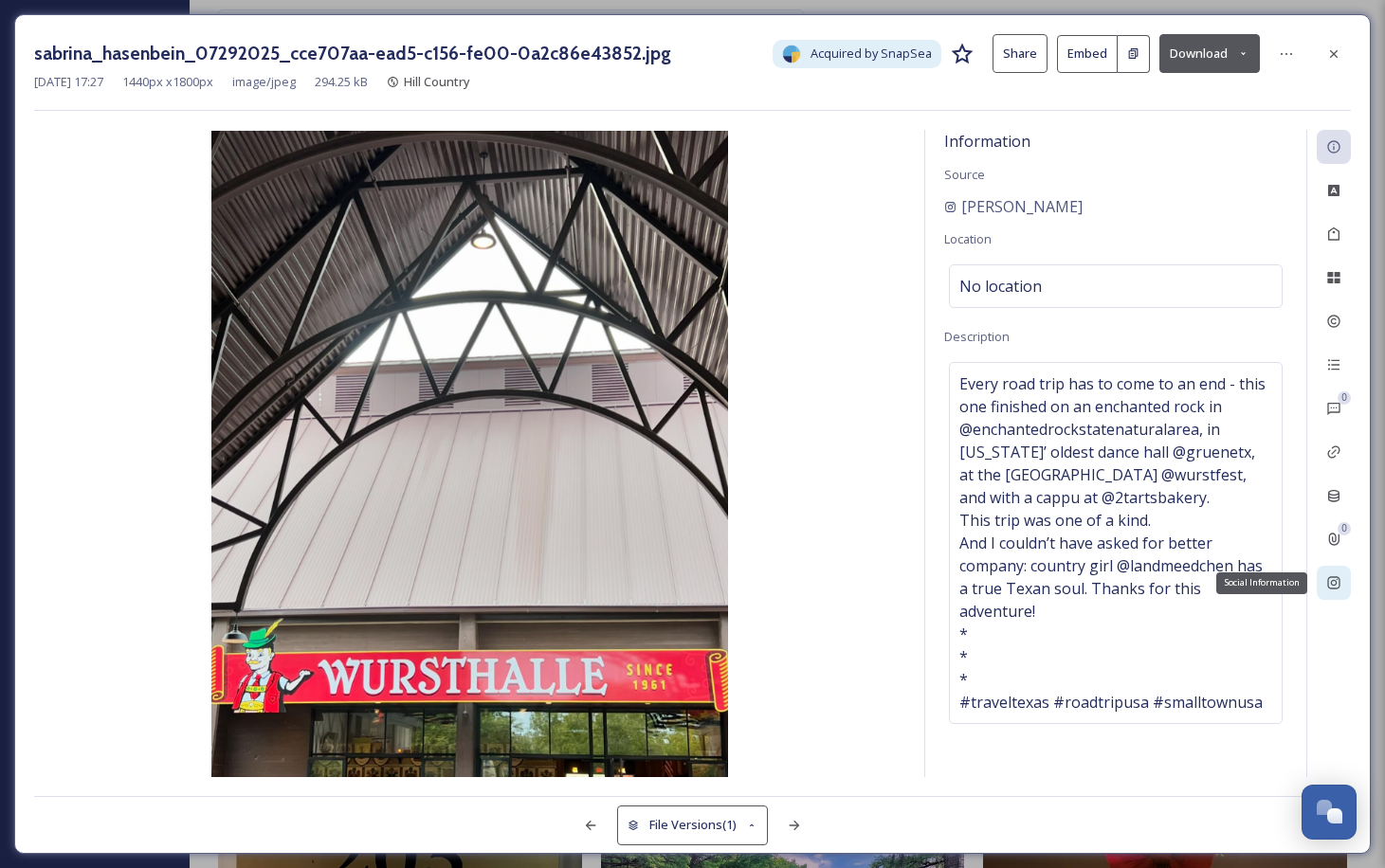
click at [1343, 589] on div "Social Information" at bounding box center [1333, 583] width 34 height 34
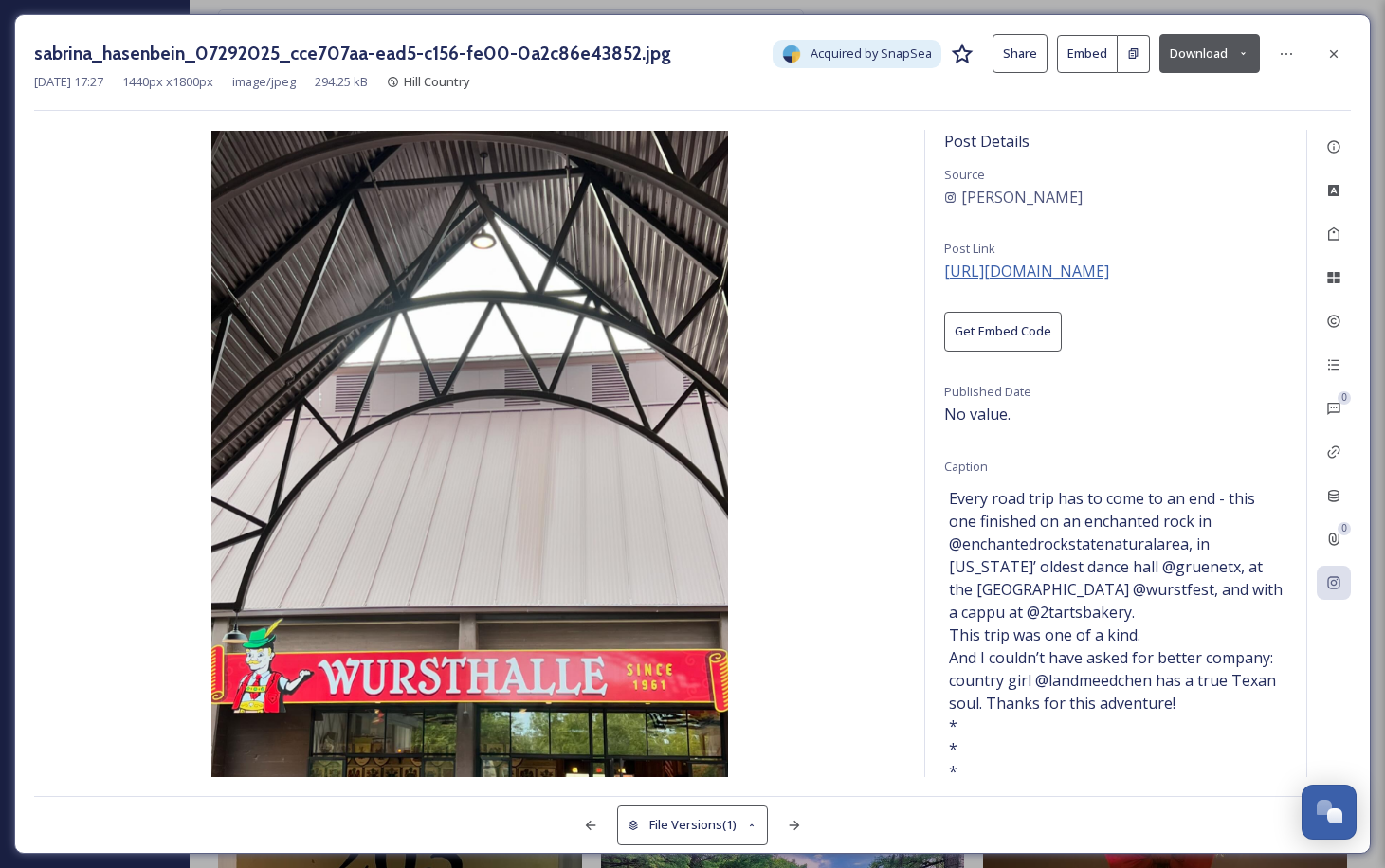
click at [1037, 271] on span "[URL][DOMAIN_NAME]" at bounding box center [1026, 271] width 165 height 21
click at [1343, 57] on div at bounding box center [1333, 53] width 34 height 34
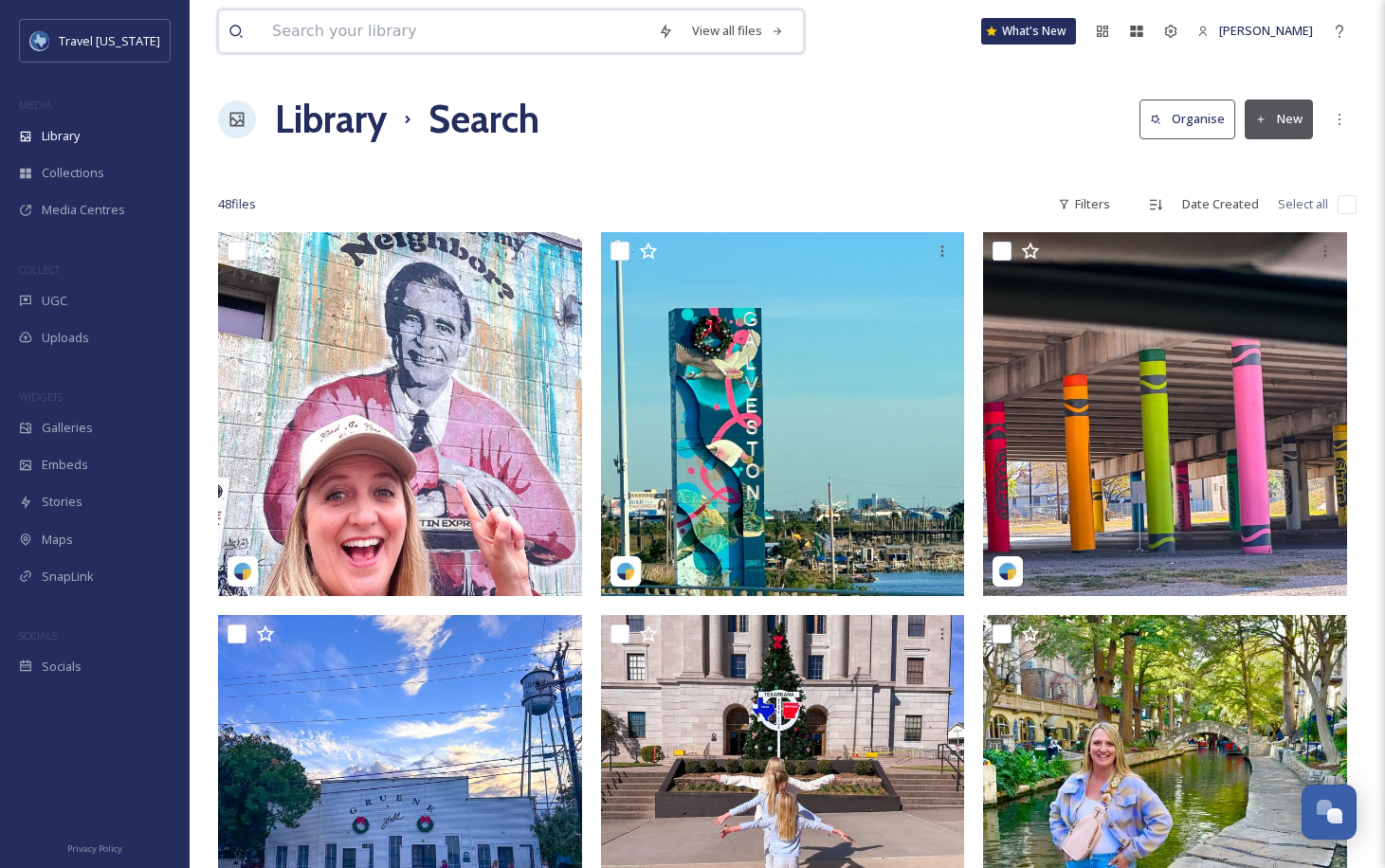
click at [356, 35] on input at bounding box center [455, 31] width 386 height 41
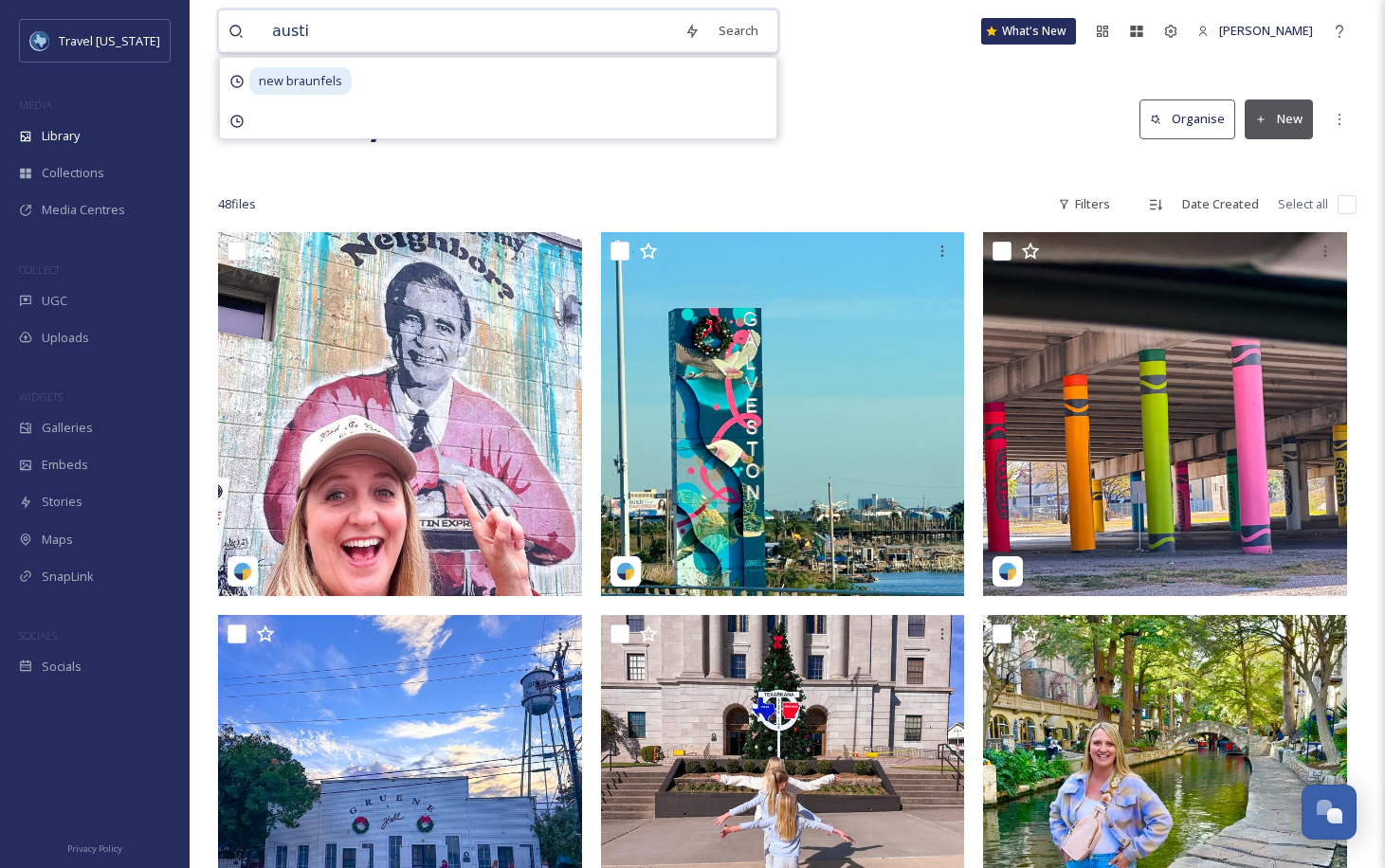
type input "austin"
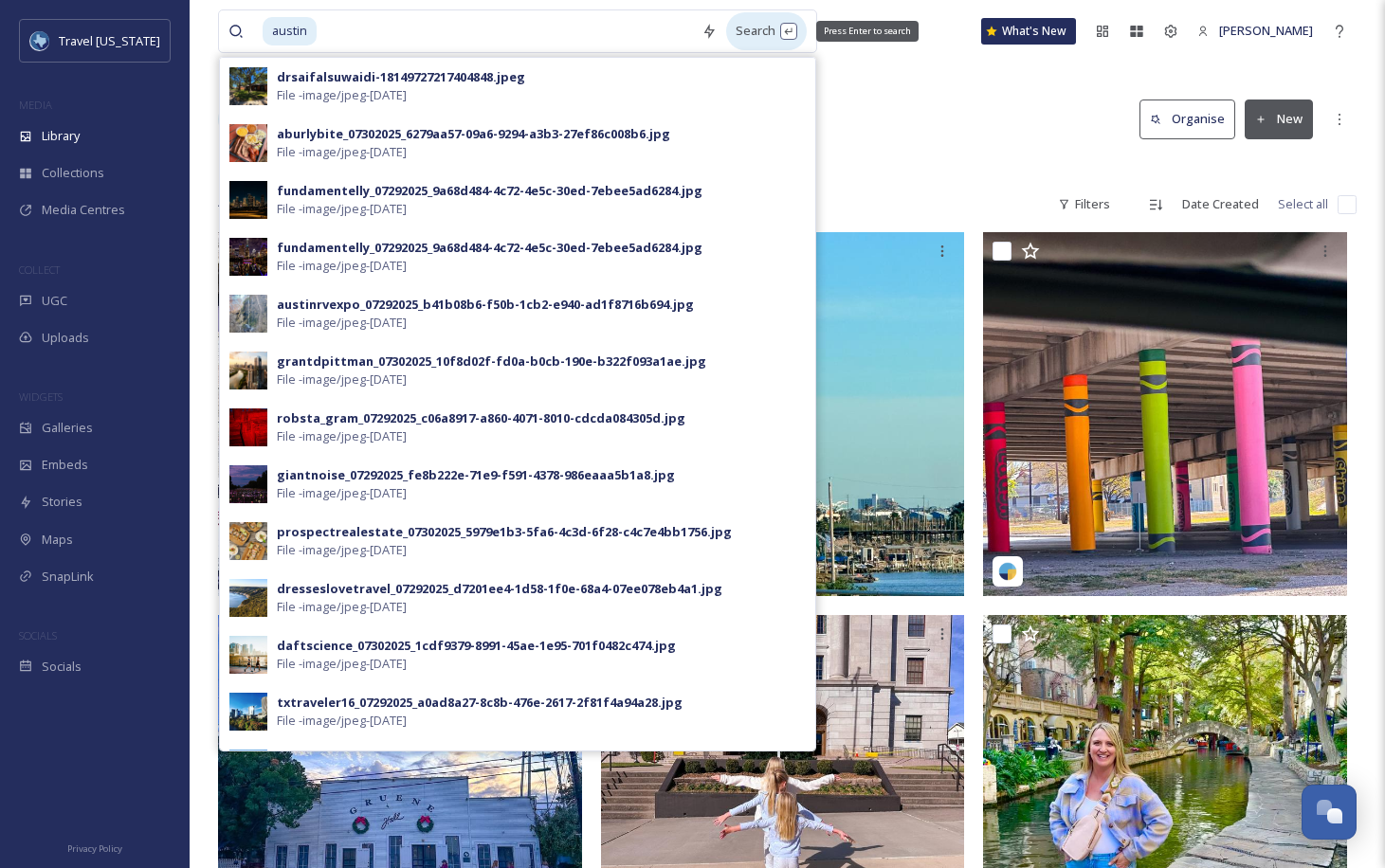
click at [739, 38] on div "Search Press Enter to search" at bounding box center [767, 31] width 81 height 37
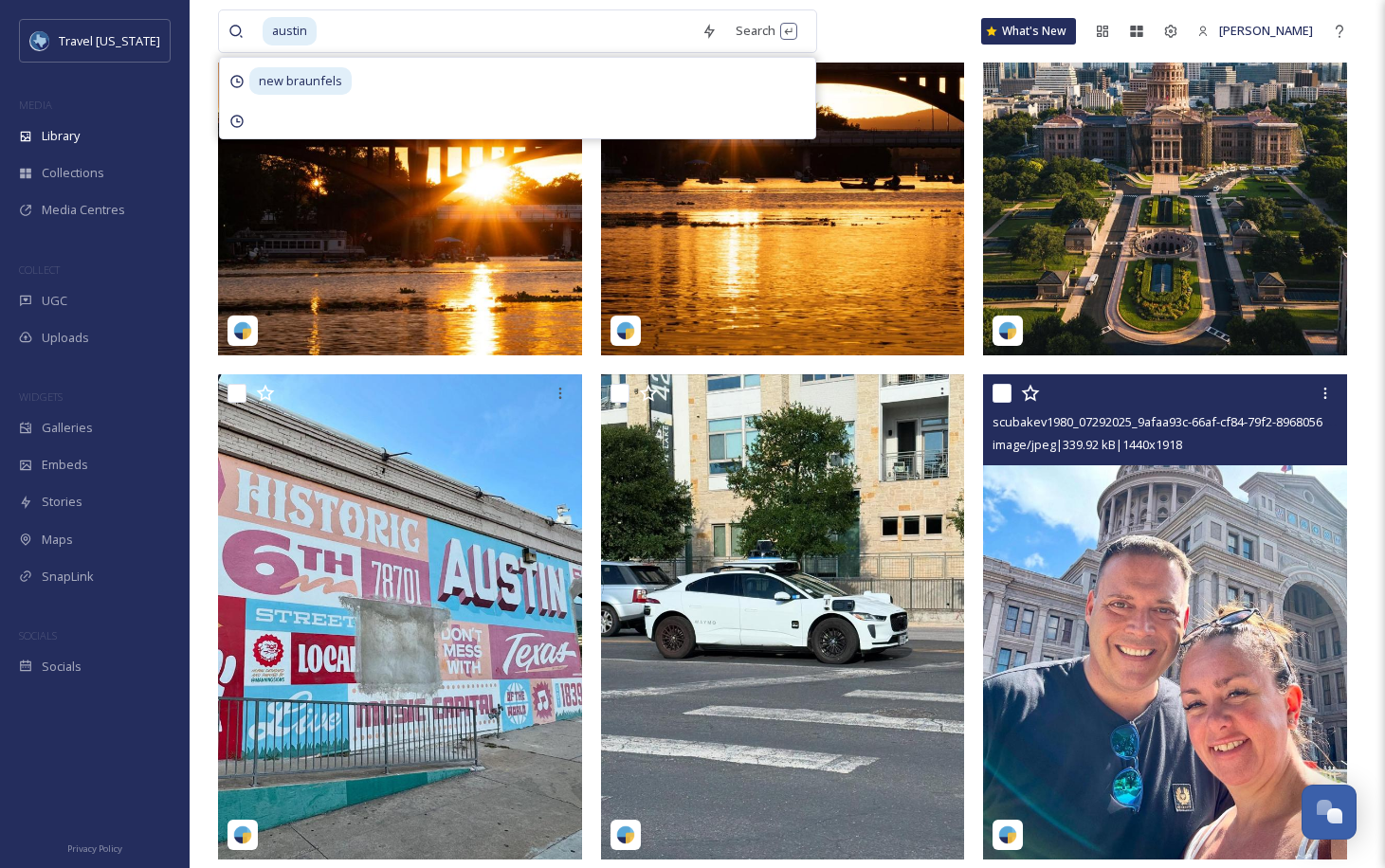
scroll to position [3311, 0]
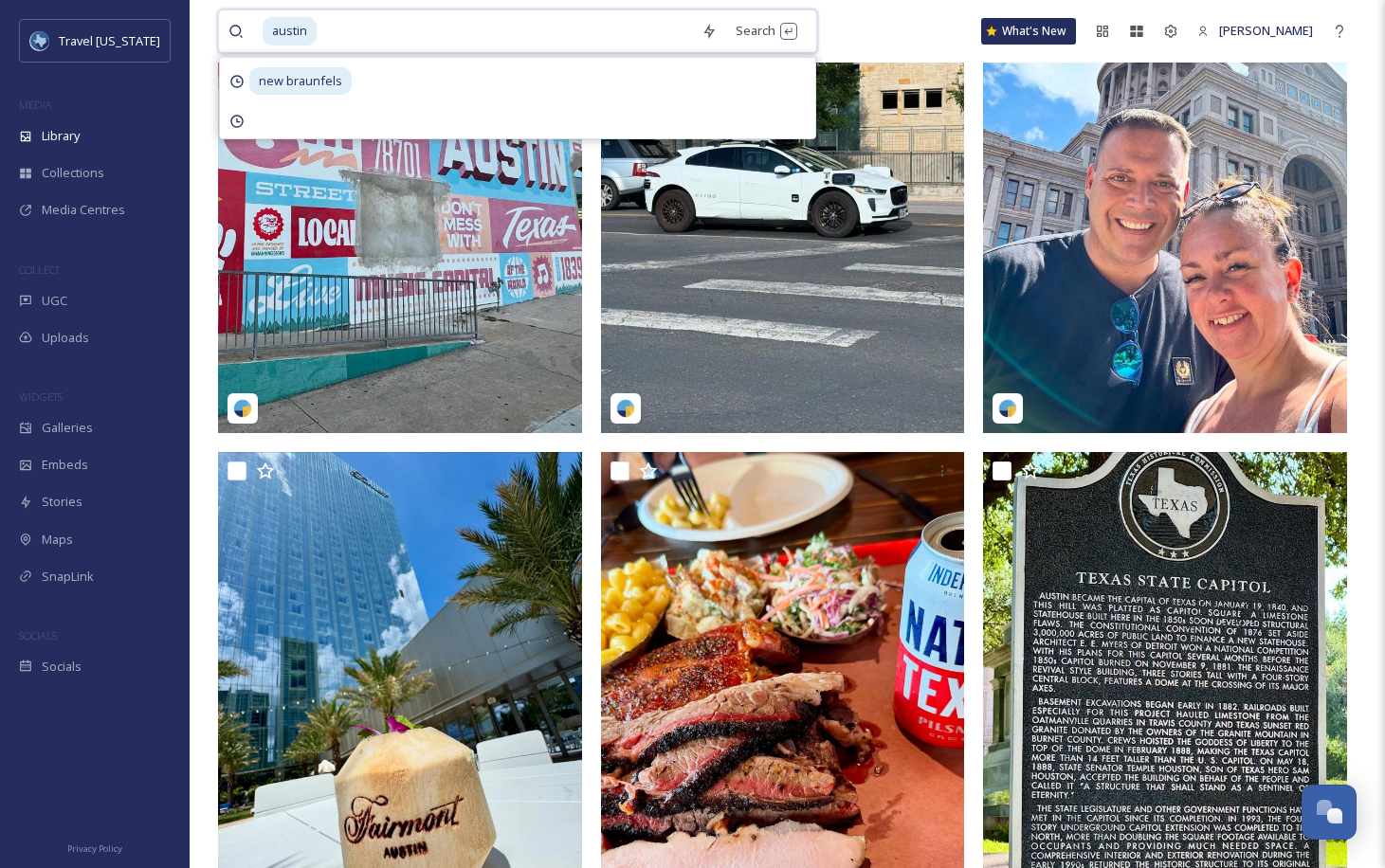
click at [405, 30] on input at bounding box center [504, 31] width 373 height 41
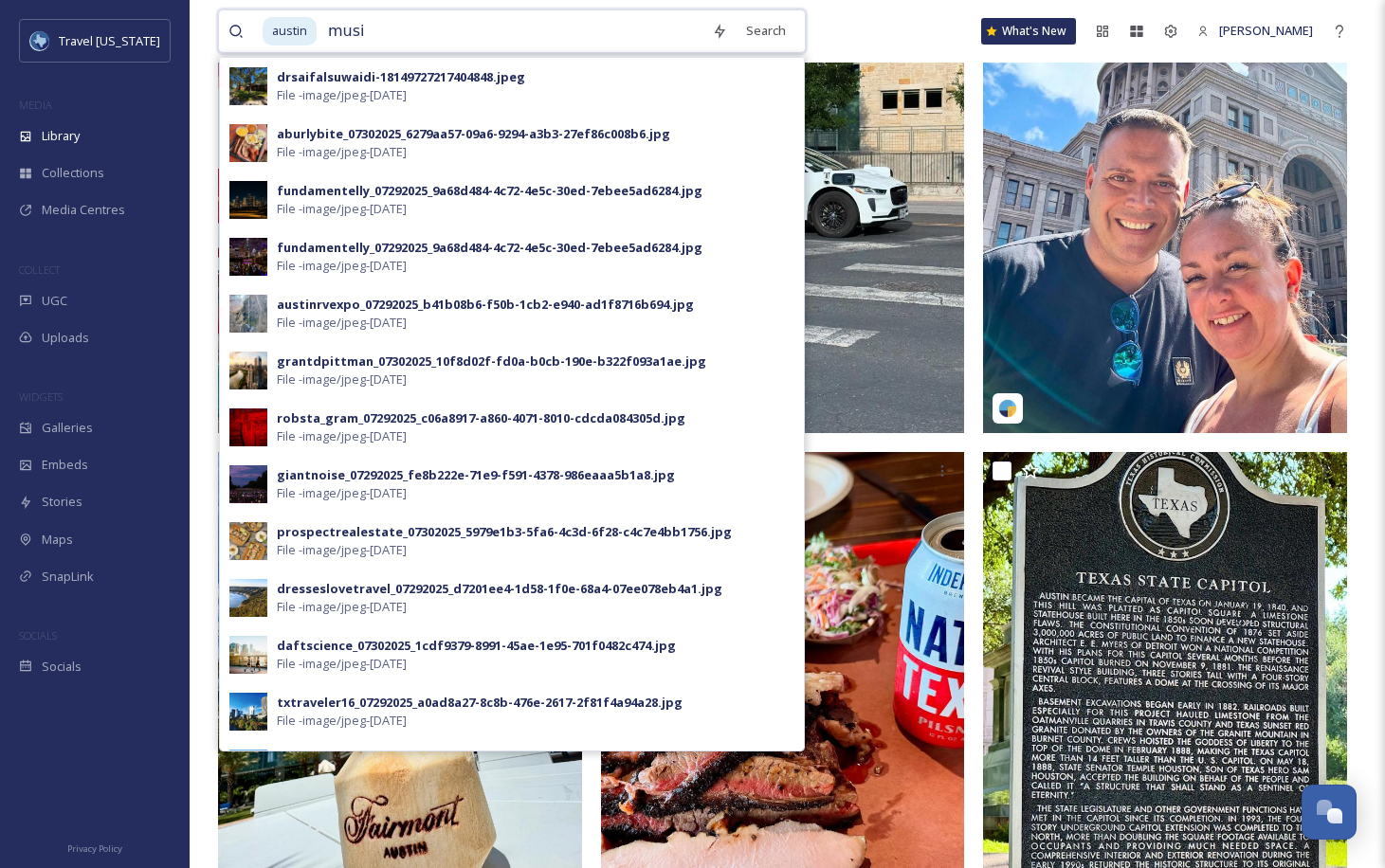
type input "music"
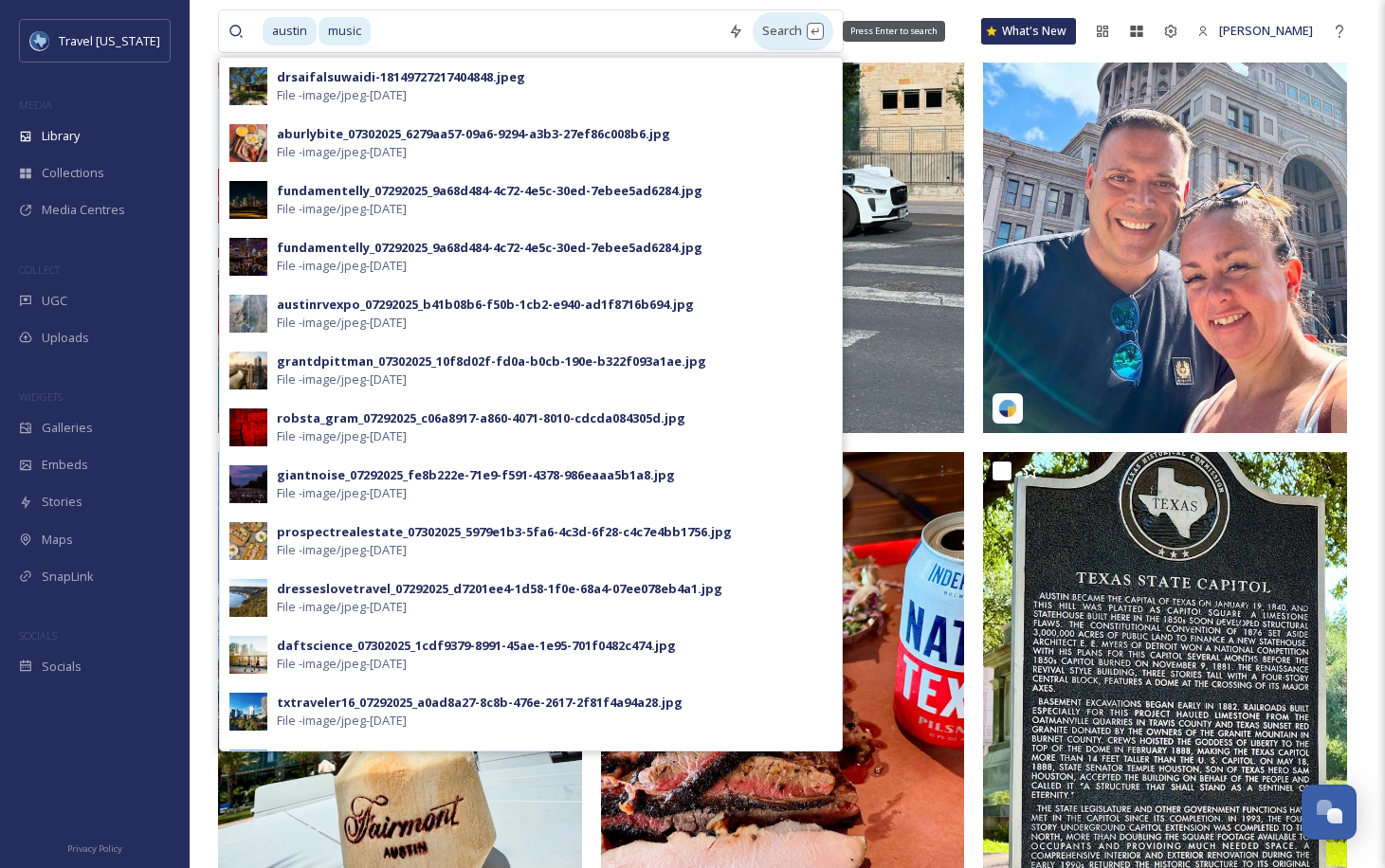
click at [769, 29] on div "Search Press Enter to search" at bounding box center [794, 31] width 81 height 37
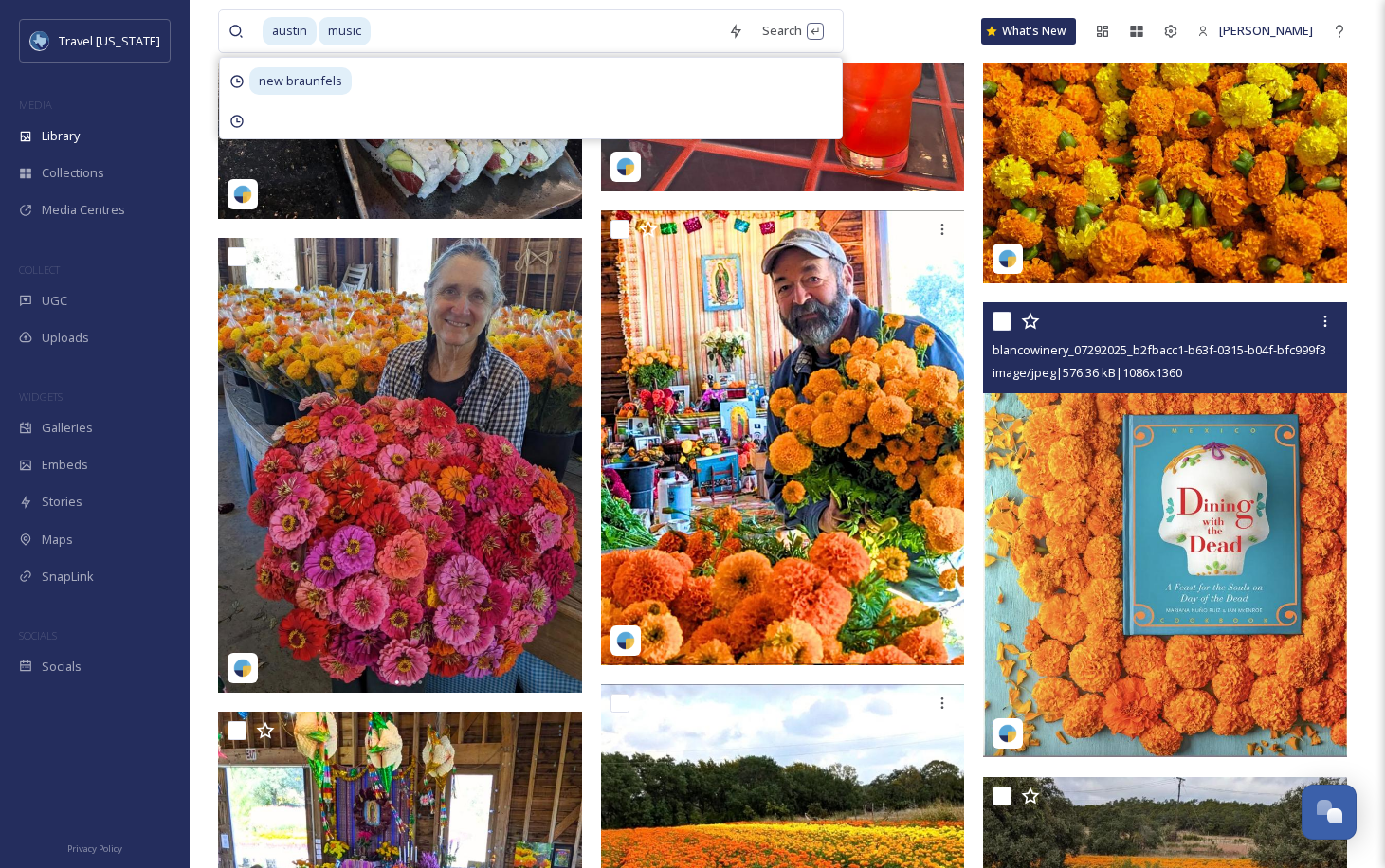
scroll to position [10190, 0]
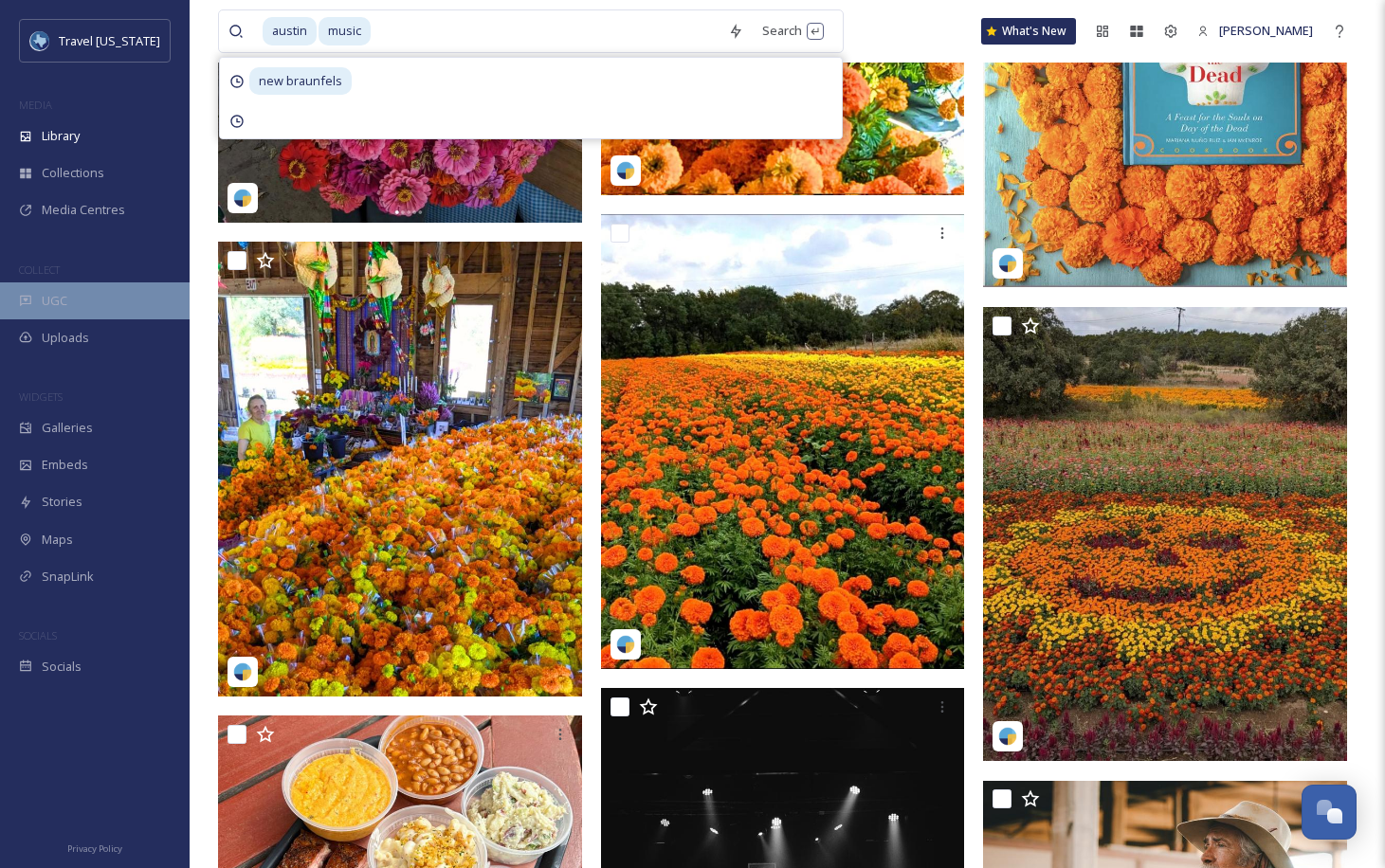
click at [105, 295] on div "UGC" at bounding box center [95, 301] width 190 height 37
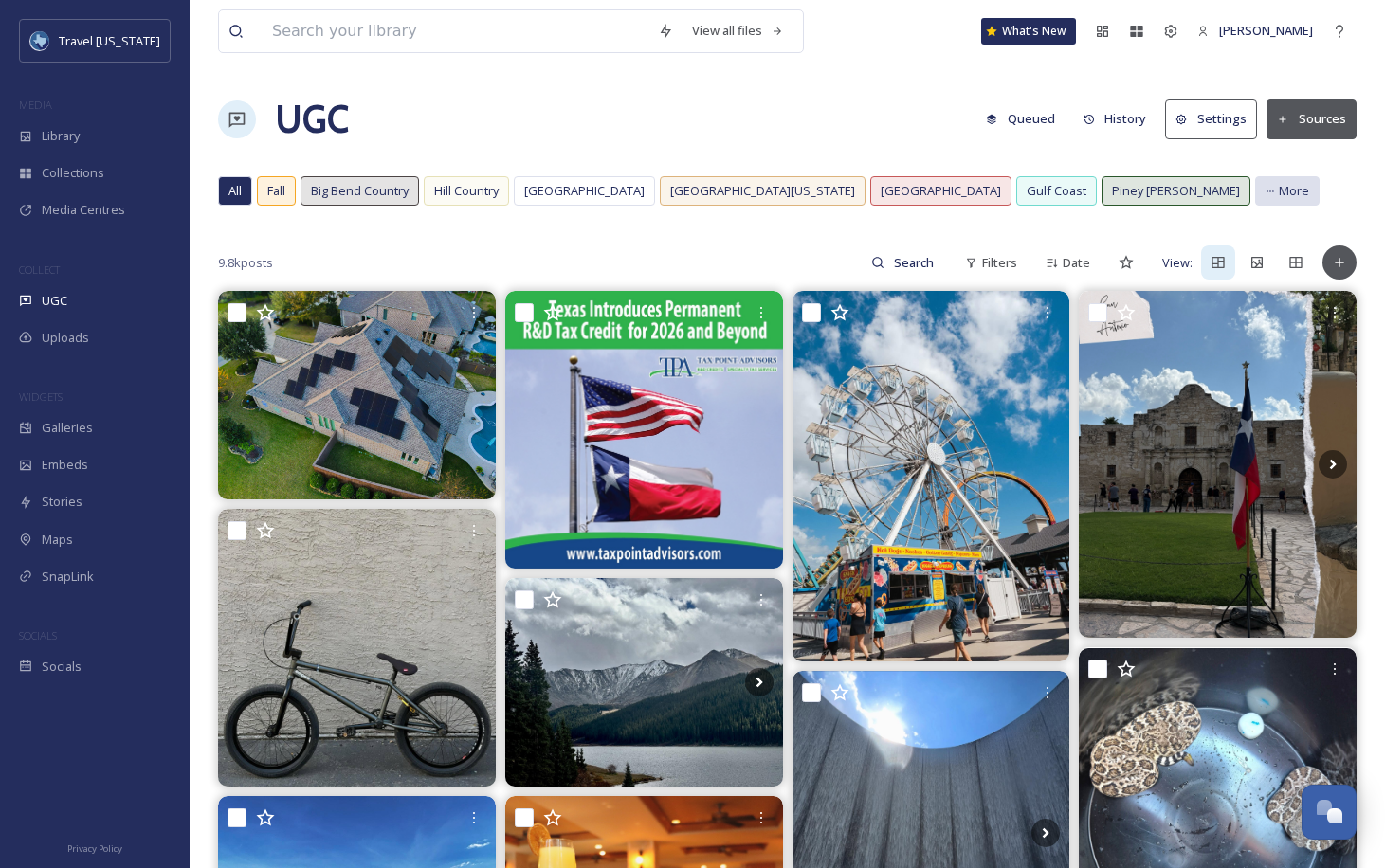
click at [1279, 197] on span "More" at bounding box center [1293, 191] width 30 height 18
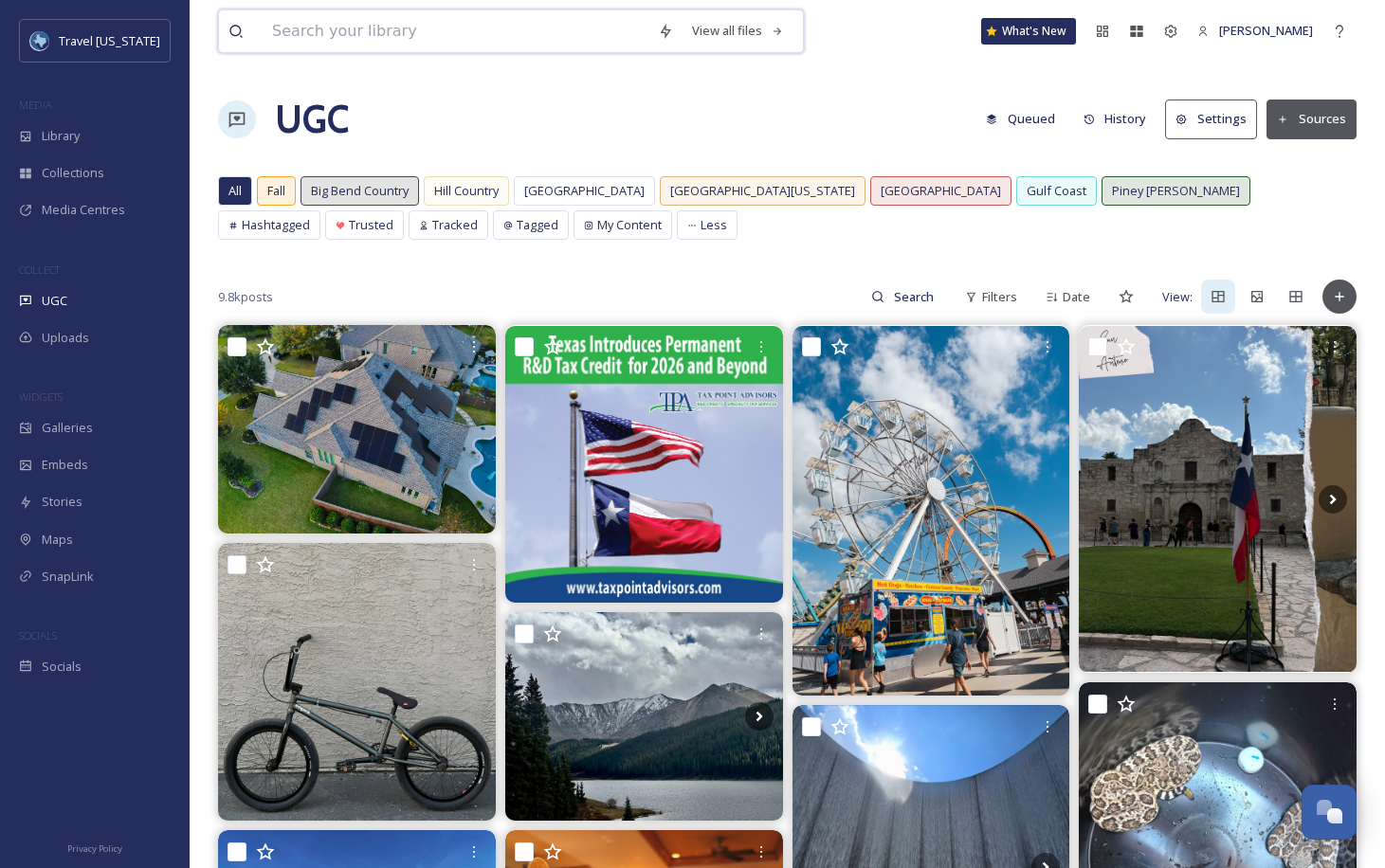
click at [464, 23] on input at bounding box center [455, 31] width 386 height 41
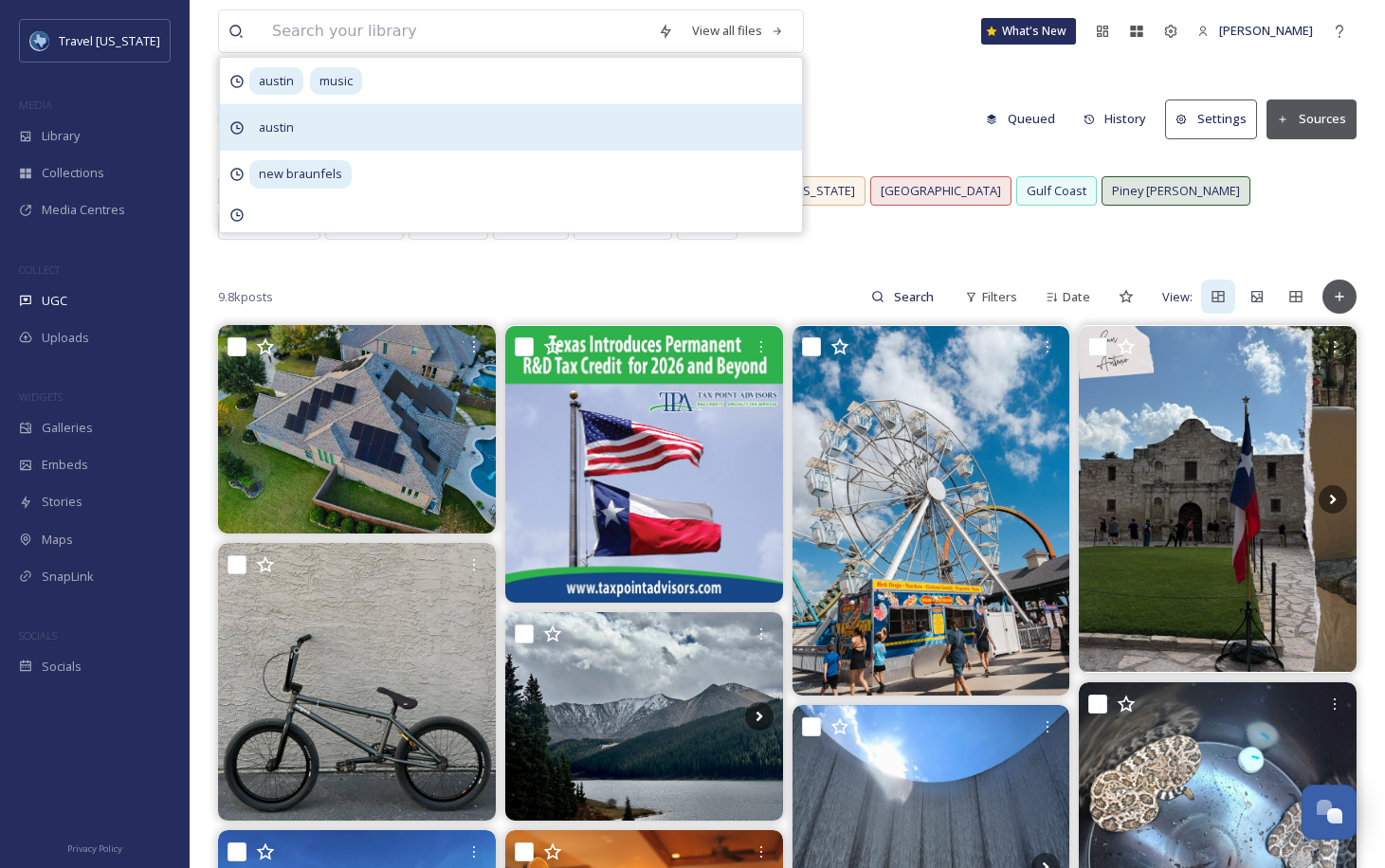
drag, startPoint x: 267, startPoint y: 116, endPoint x: 294, endPoint y: 118, distance: 27.1
click at [267, 117] on span "austin" at bounding box center [277, 127] width 54 height 28
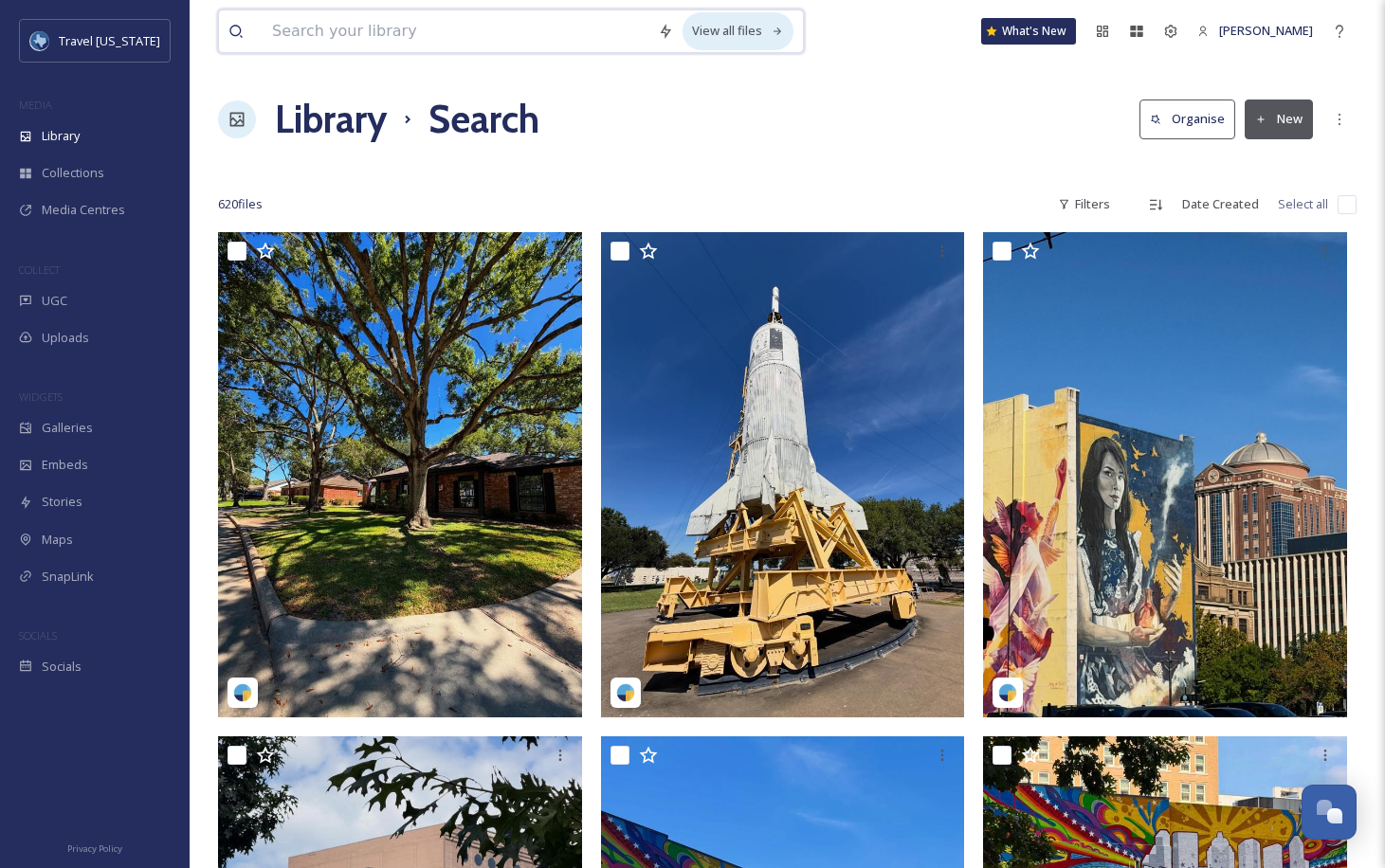
click at [774, 33] on icon at bounding box center [777, 32] width 9 height 8
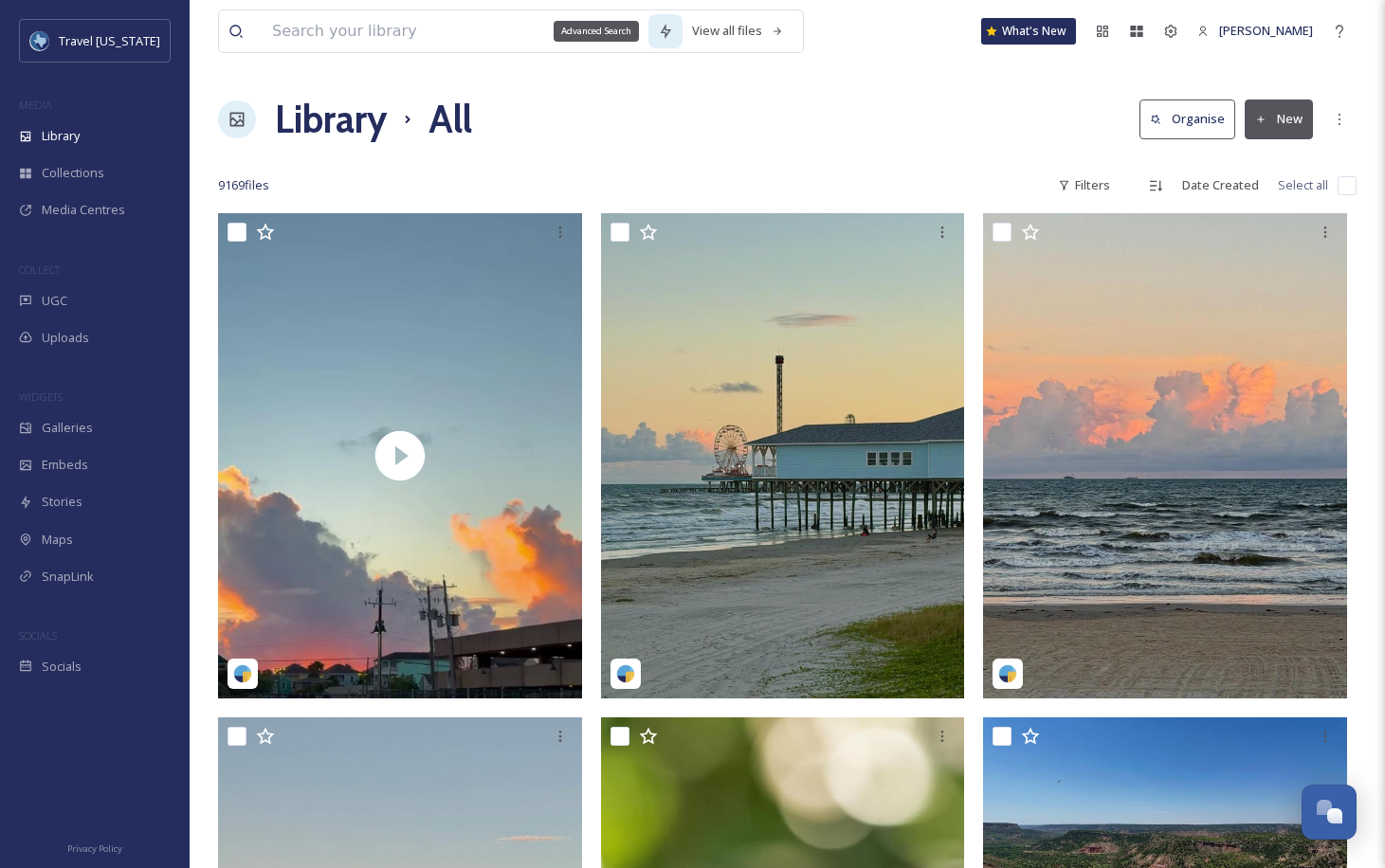
click at [658, 33] on icon at bounding box center [665, 32] width 15 height 15
drag, startPoint x: 899, startPoint y: 105, endPoint x: 859, endPoint y: 110, distance: 40.3
click at [899, 106] on div "Library All Organise New" at bounding box center [787, 119] width 1139 height 57
click at [485, 49] on input at bounding box center [455, 31] width 386 height 41
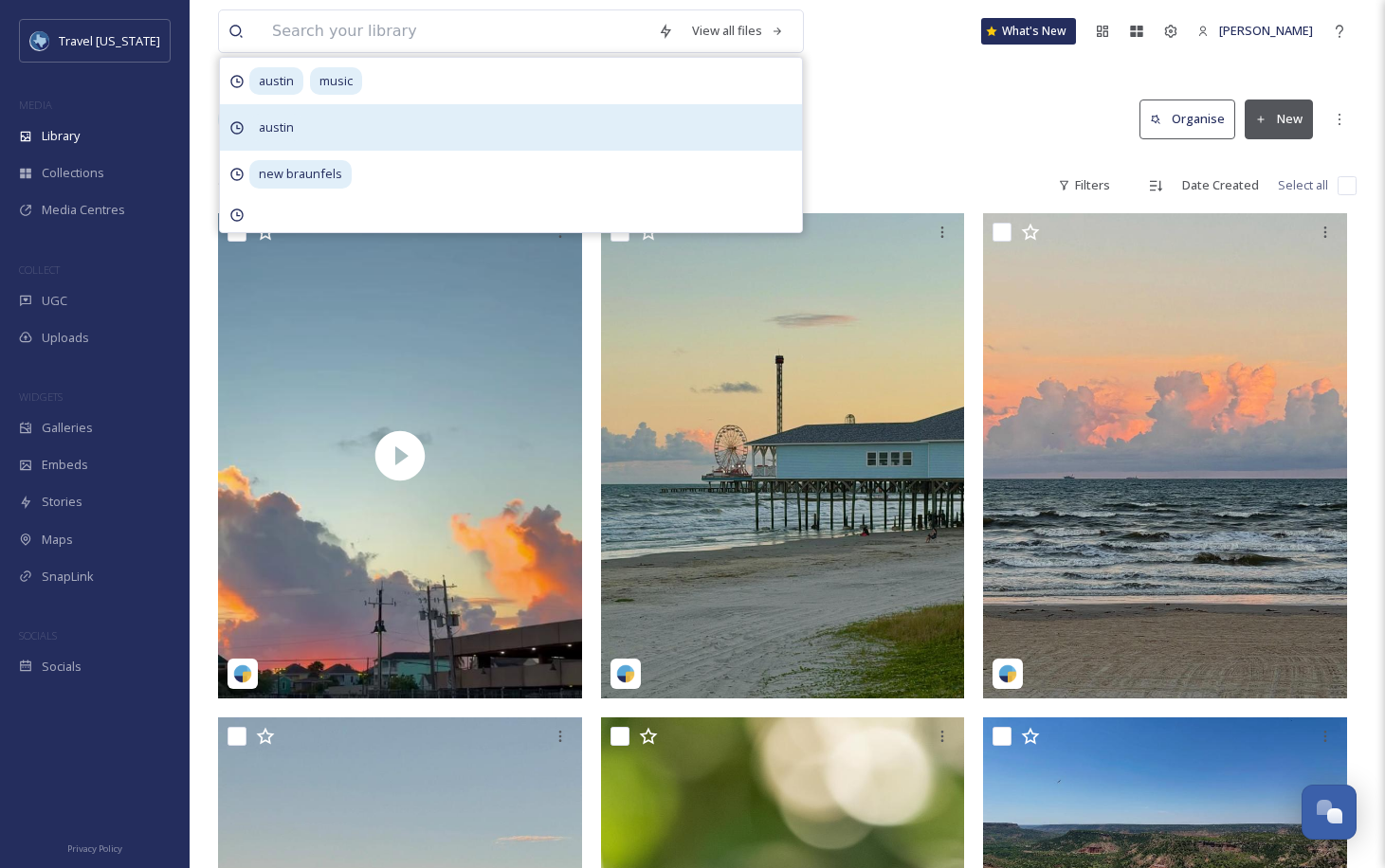
click at [376, 122] on div "austin" at bounding box center [511, 127] width 583 height 46
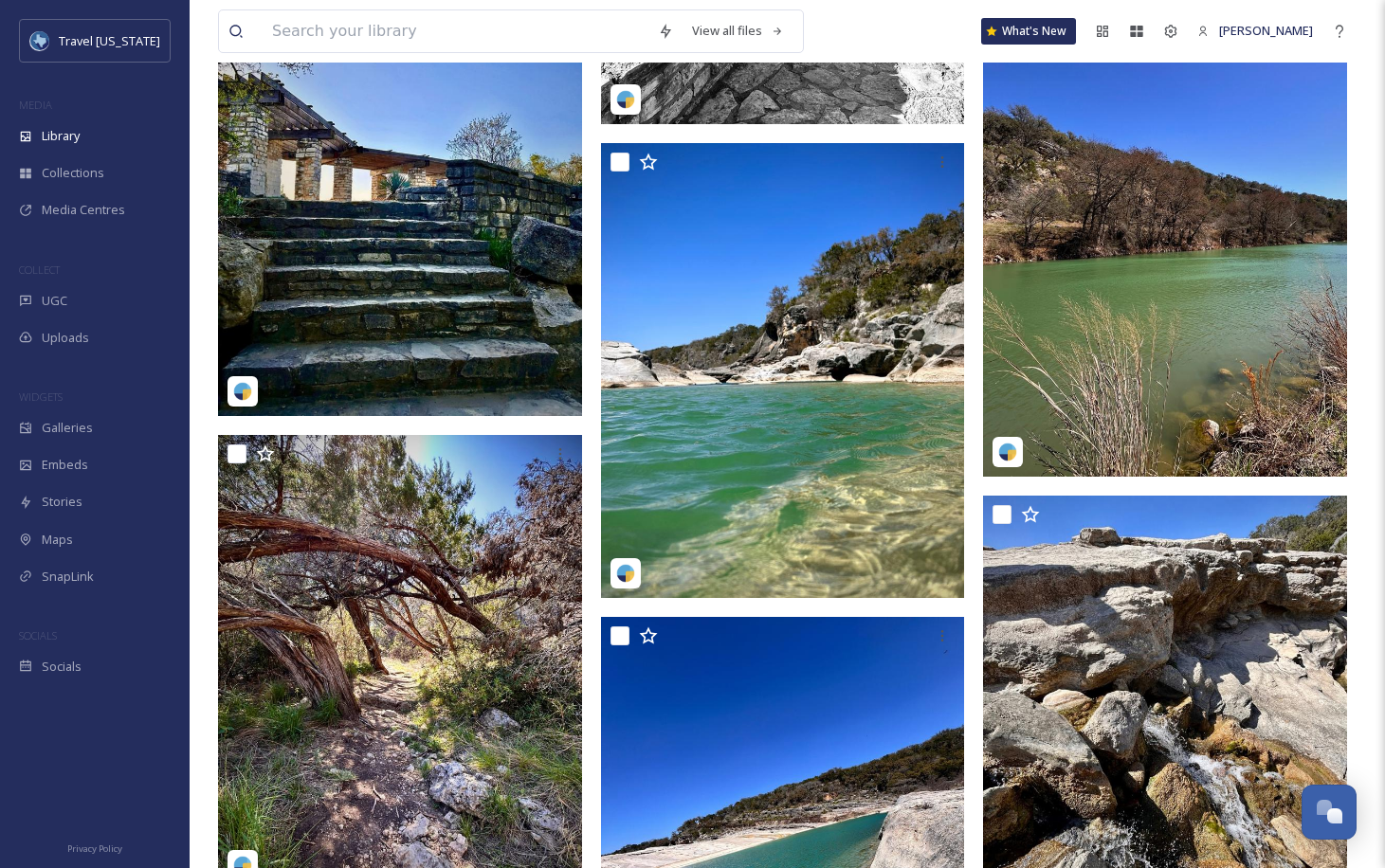
scroll to position [14792, 0]
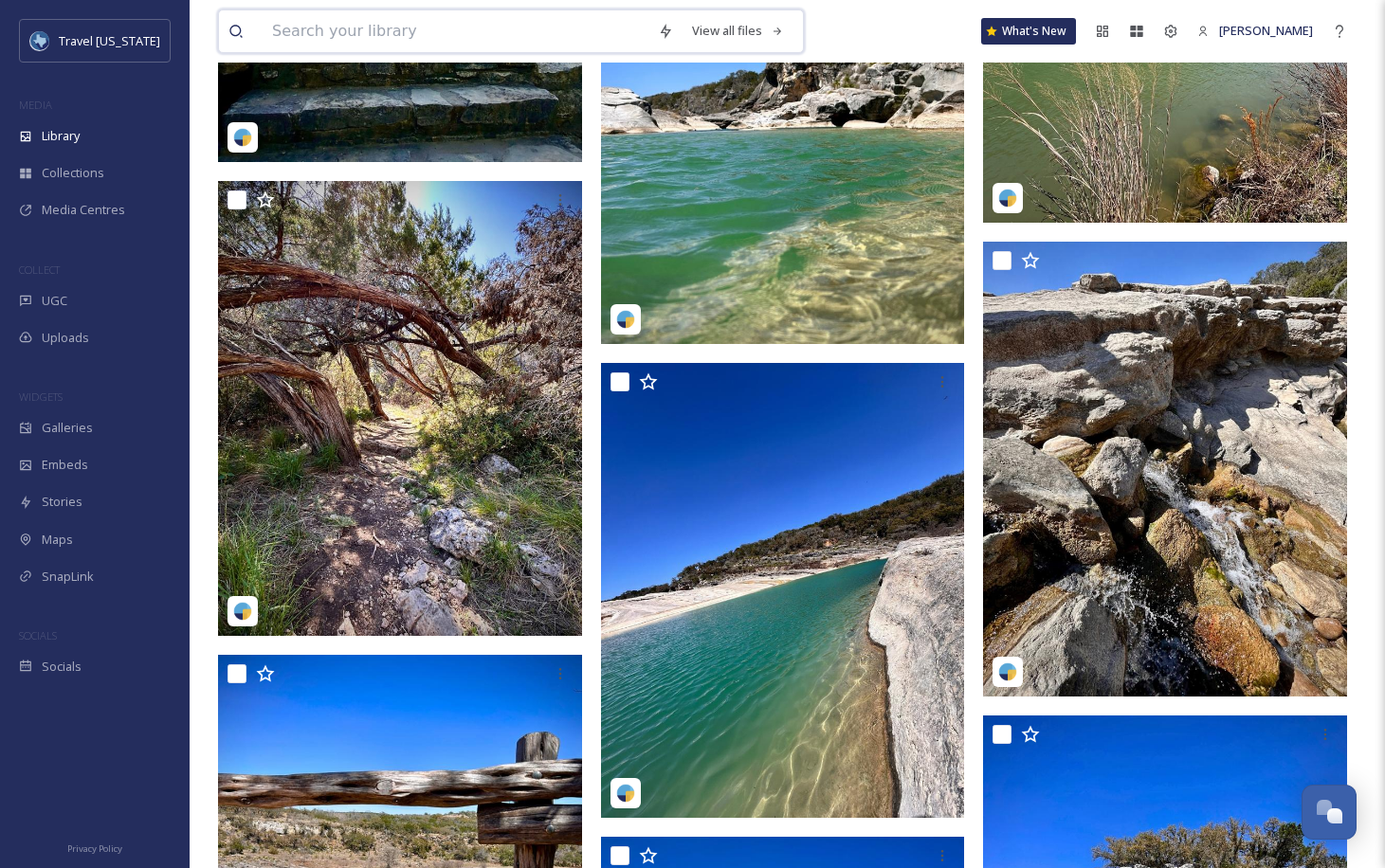
click at [332, 32] on input at bounding box center [455, 31] width 386 height 41
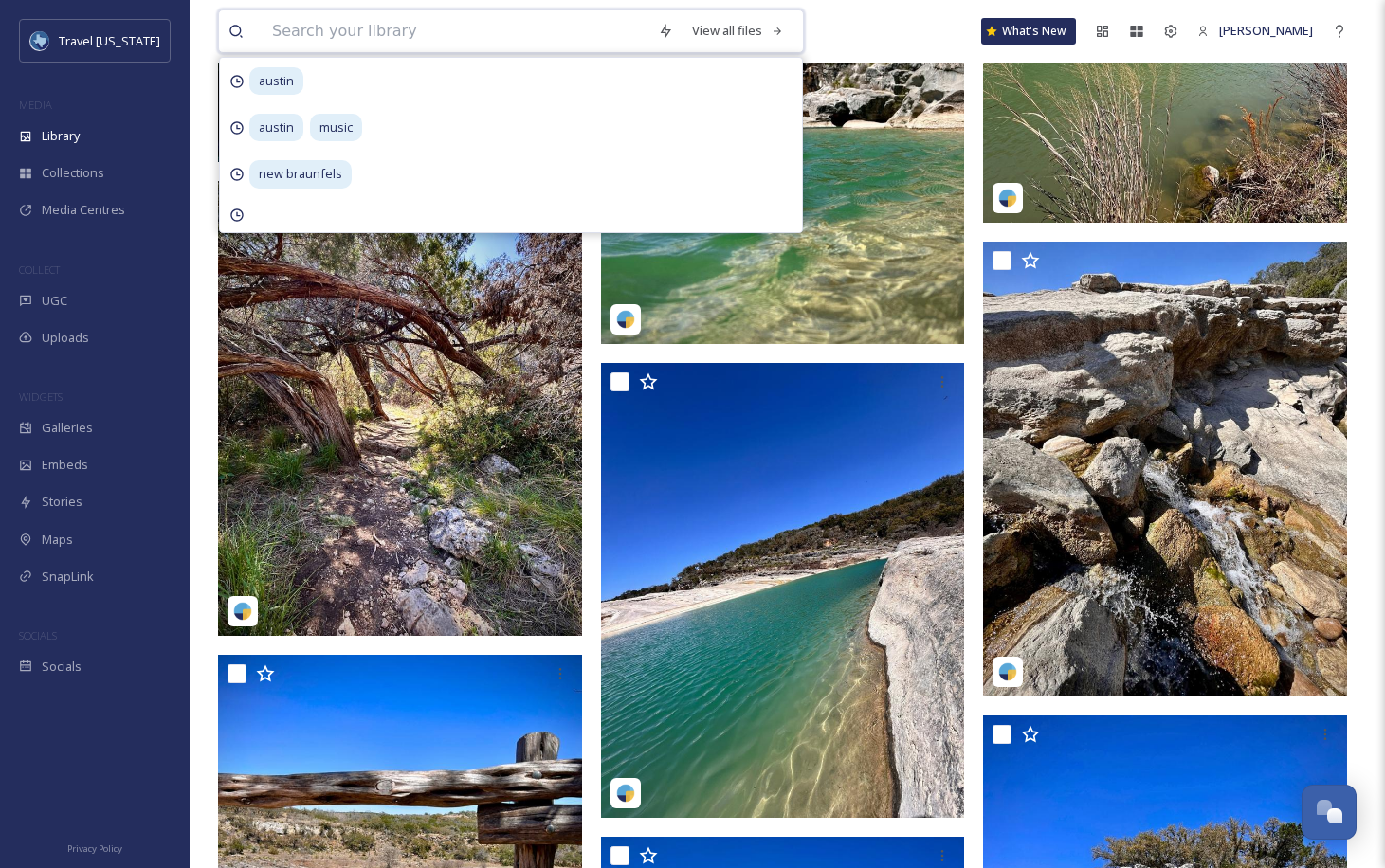
paste input "Braunfels"
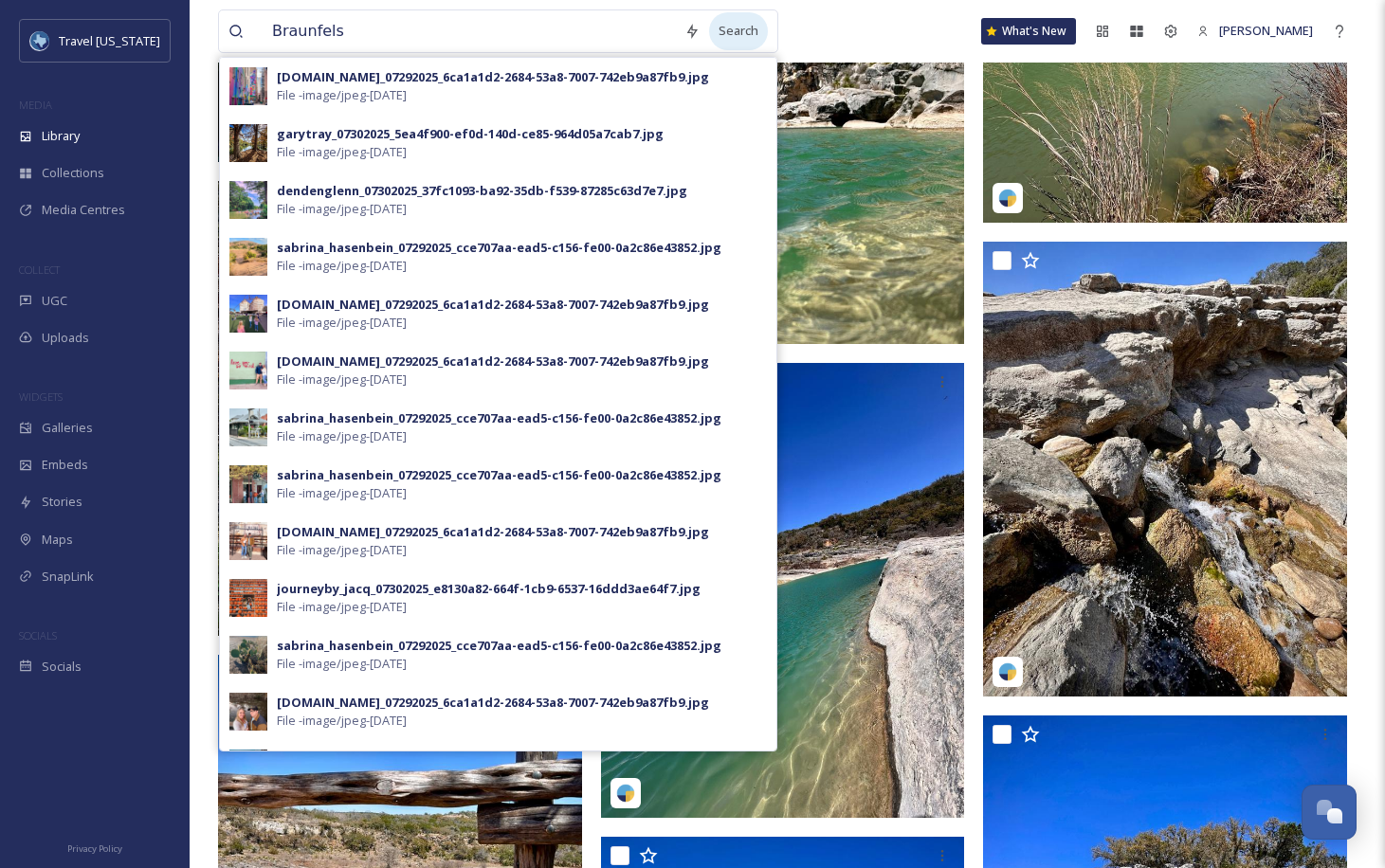
click at [712, 33] on div "Search" at bounding box center [738, 31] width 59 height 37
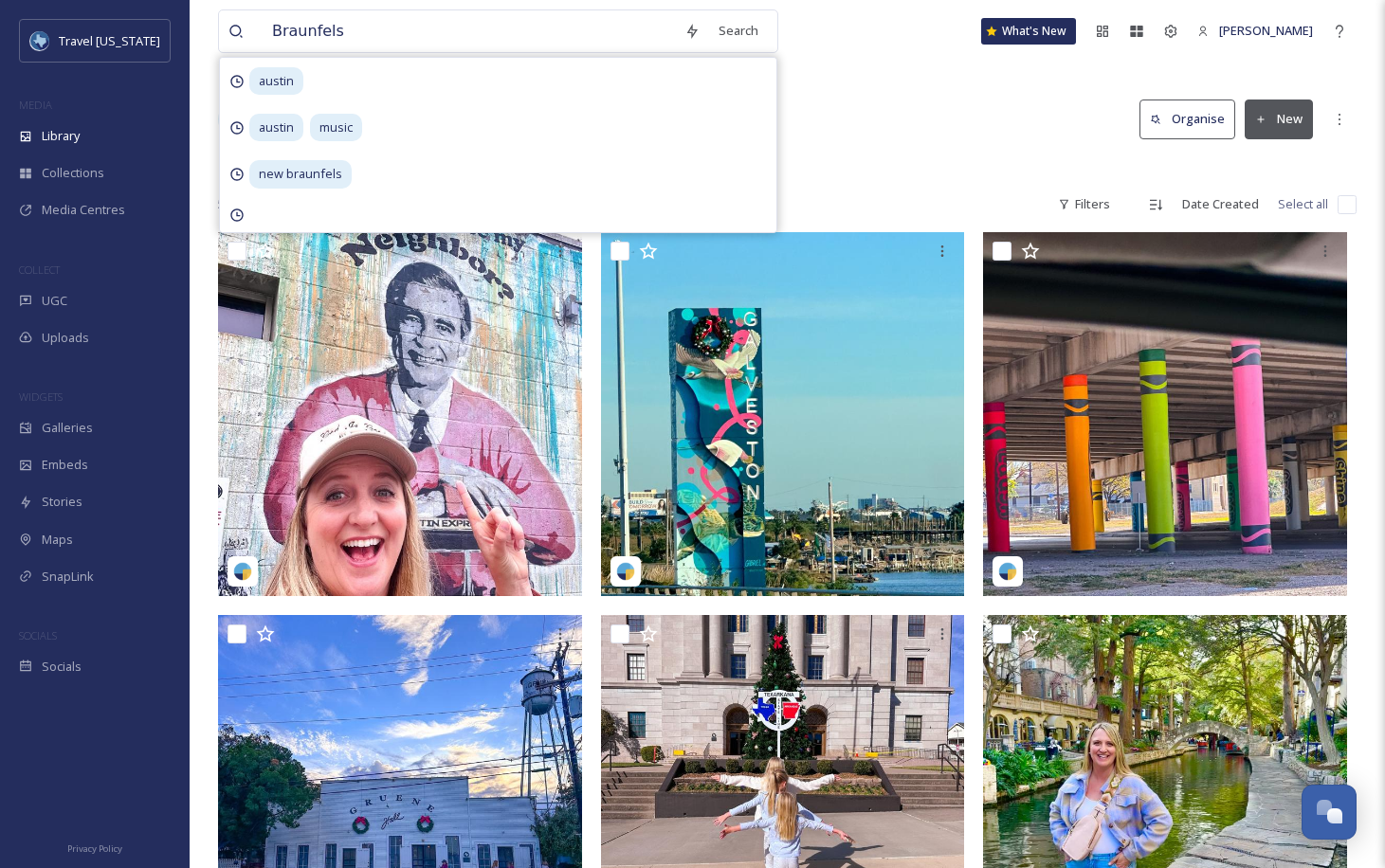
click at [962, 158] on div at bounding box center [787, 167] width 1139 height 19
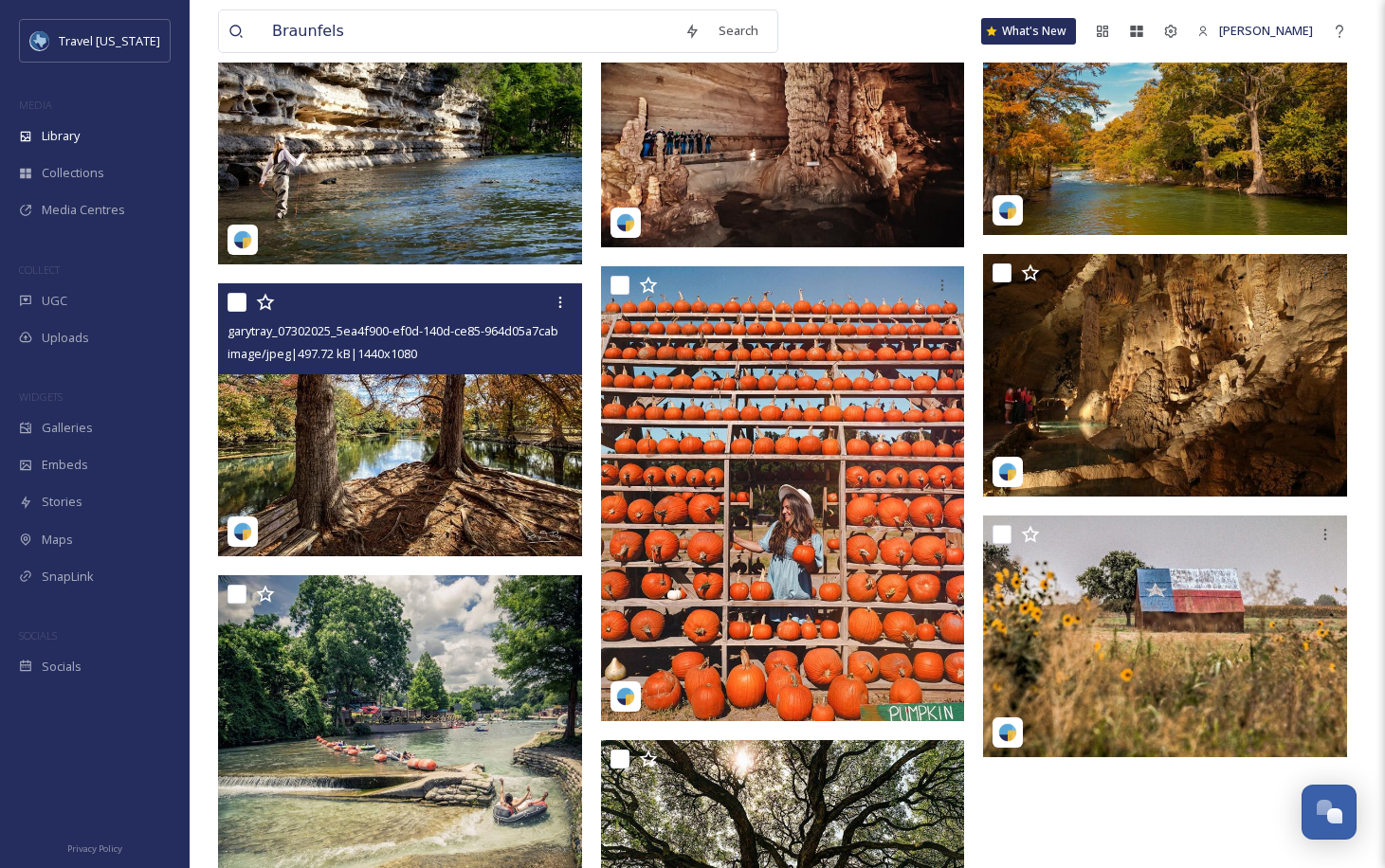
scroll to position [6361, 0]
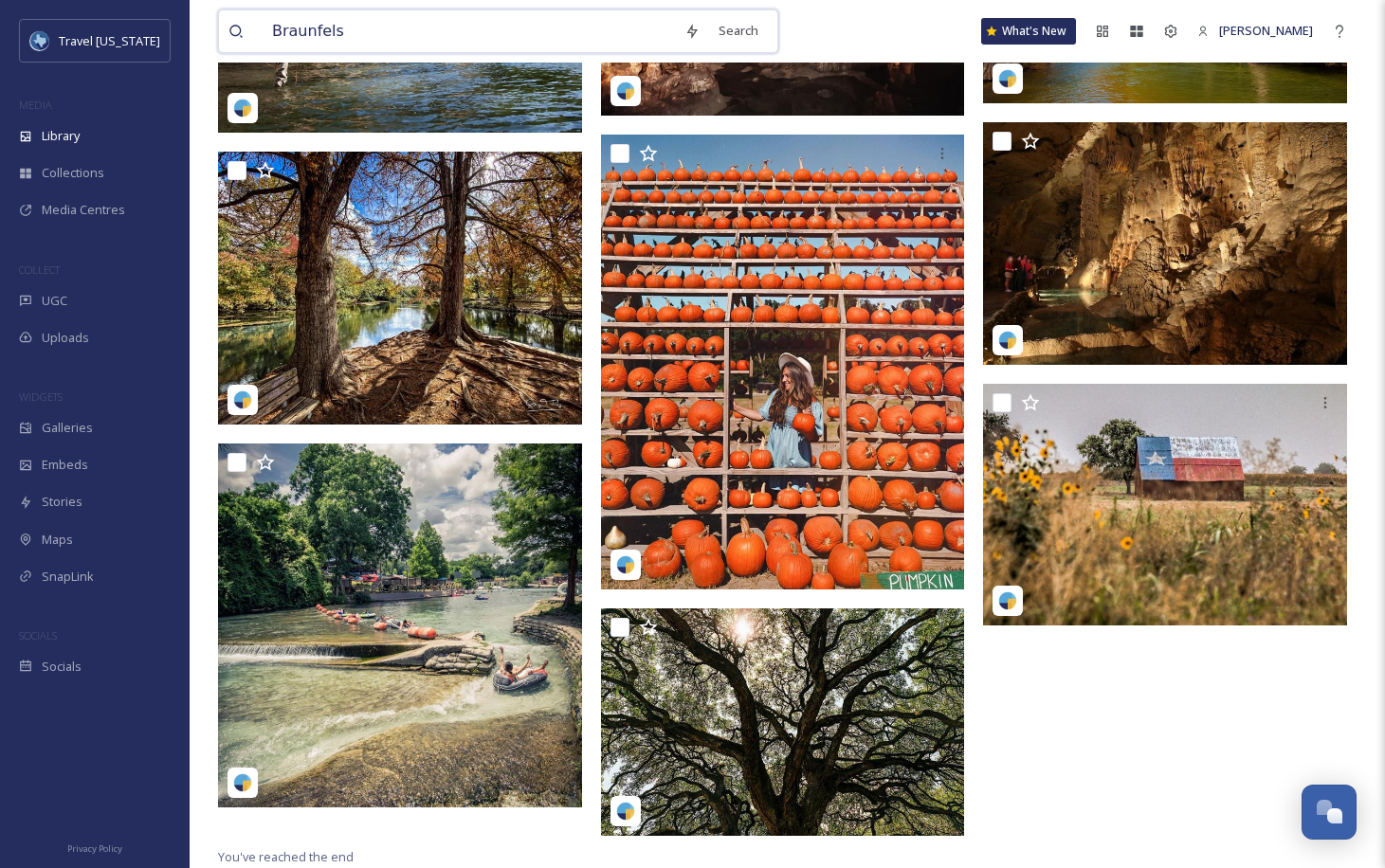
click at [447, 36] on input "Braunfels" at bounding box center [469, 31] width 413 height 41
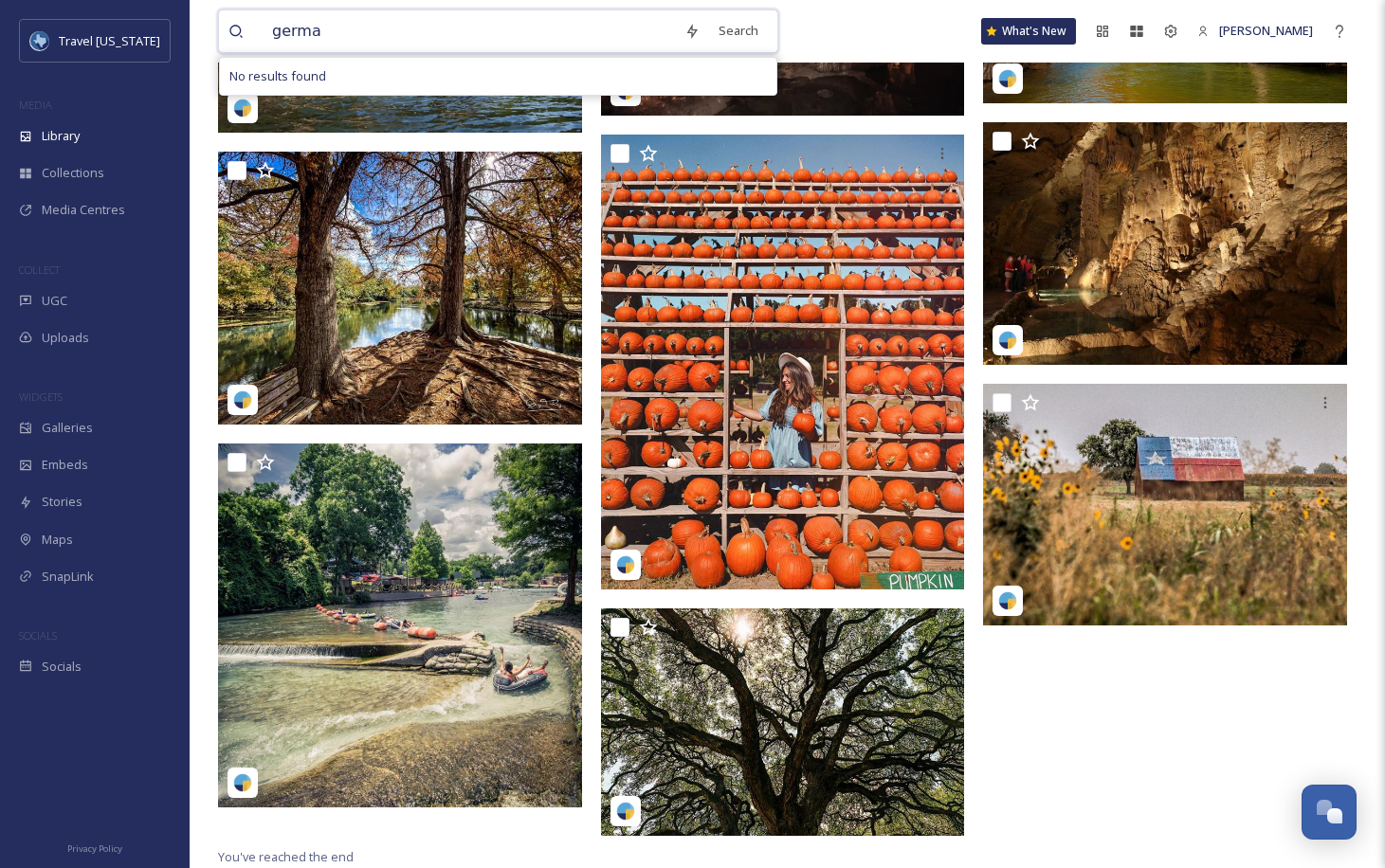
type input "german"
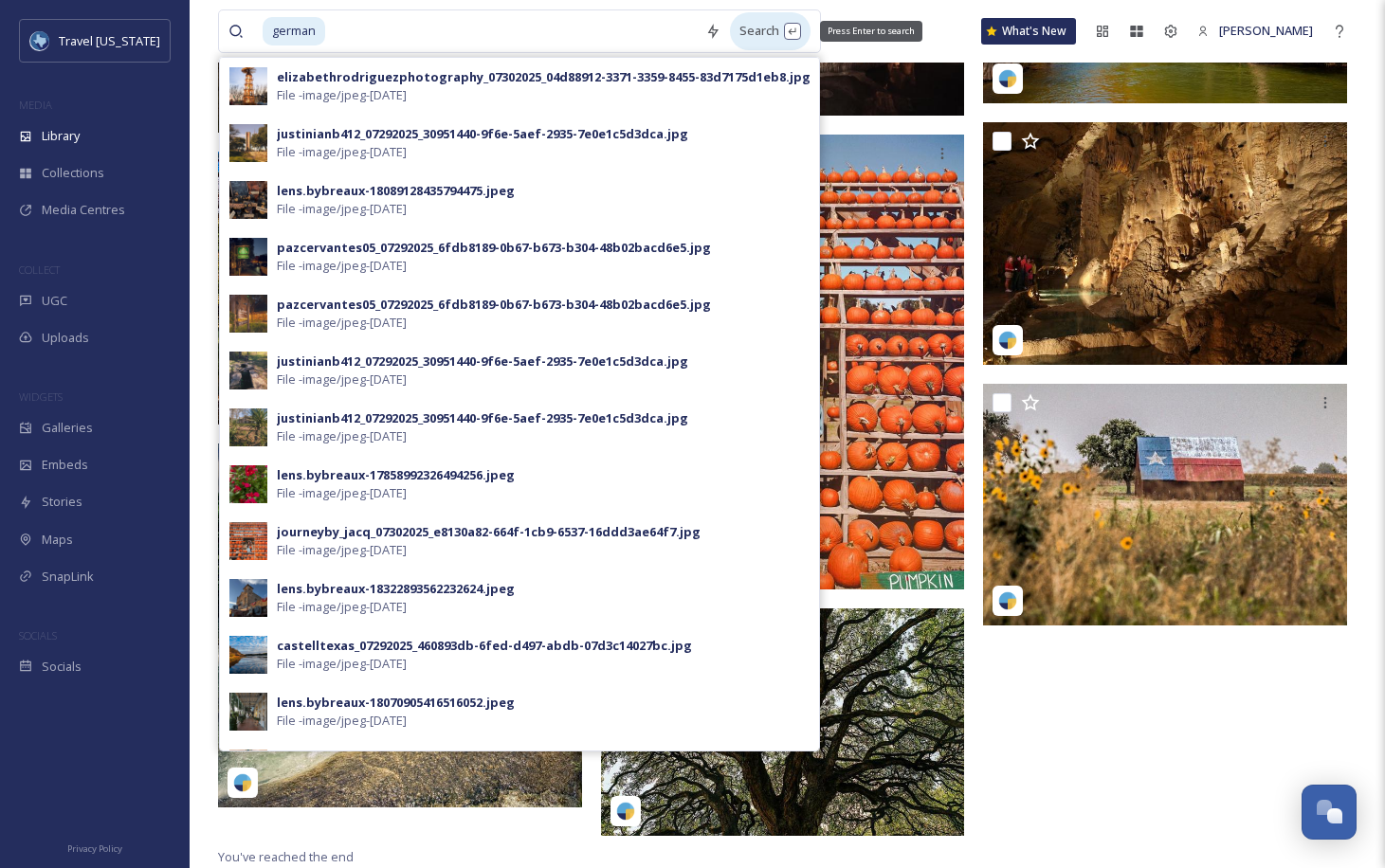
click at [761, 28] on div "Search Press Enter to search" at bounding box center [771, 31] width 81 height 37
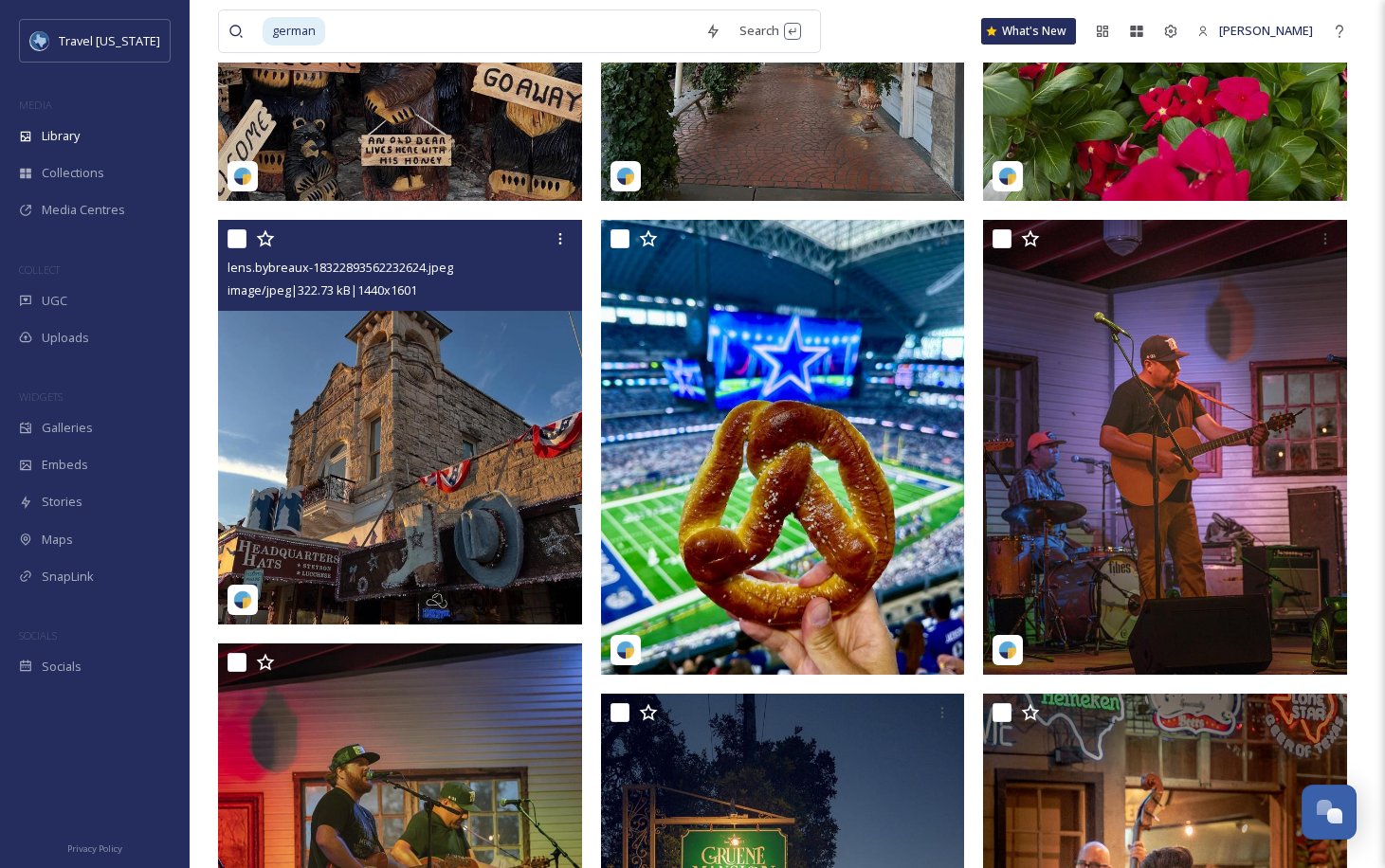
scroll to position [630, 0]
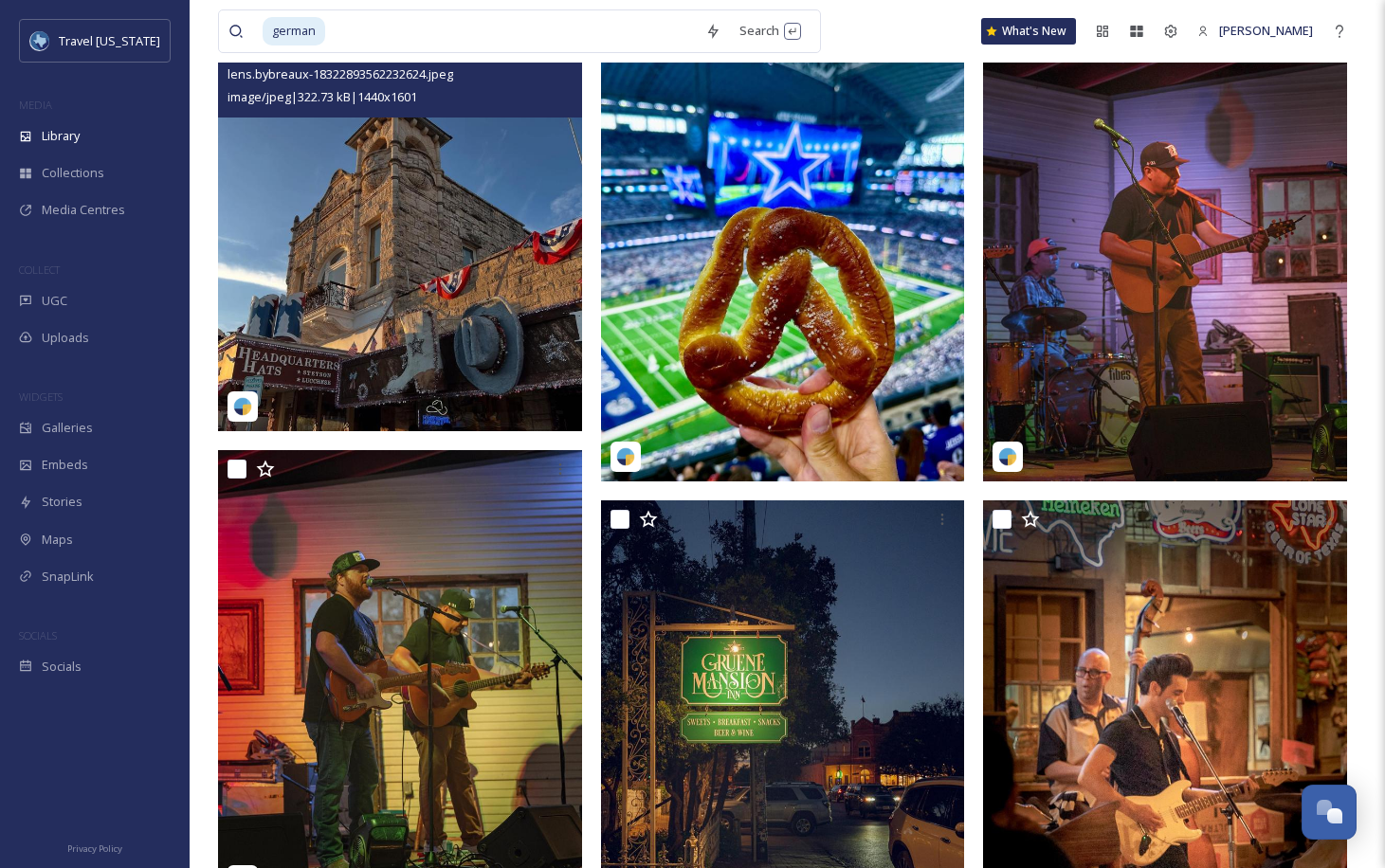
click at [430, 319] on img at bounding box center [399, 230] width 364 height 405
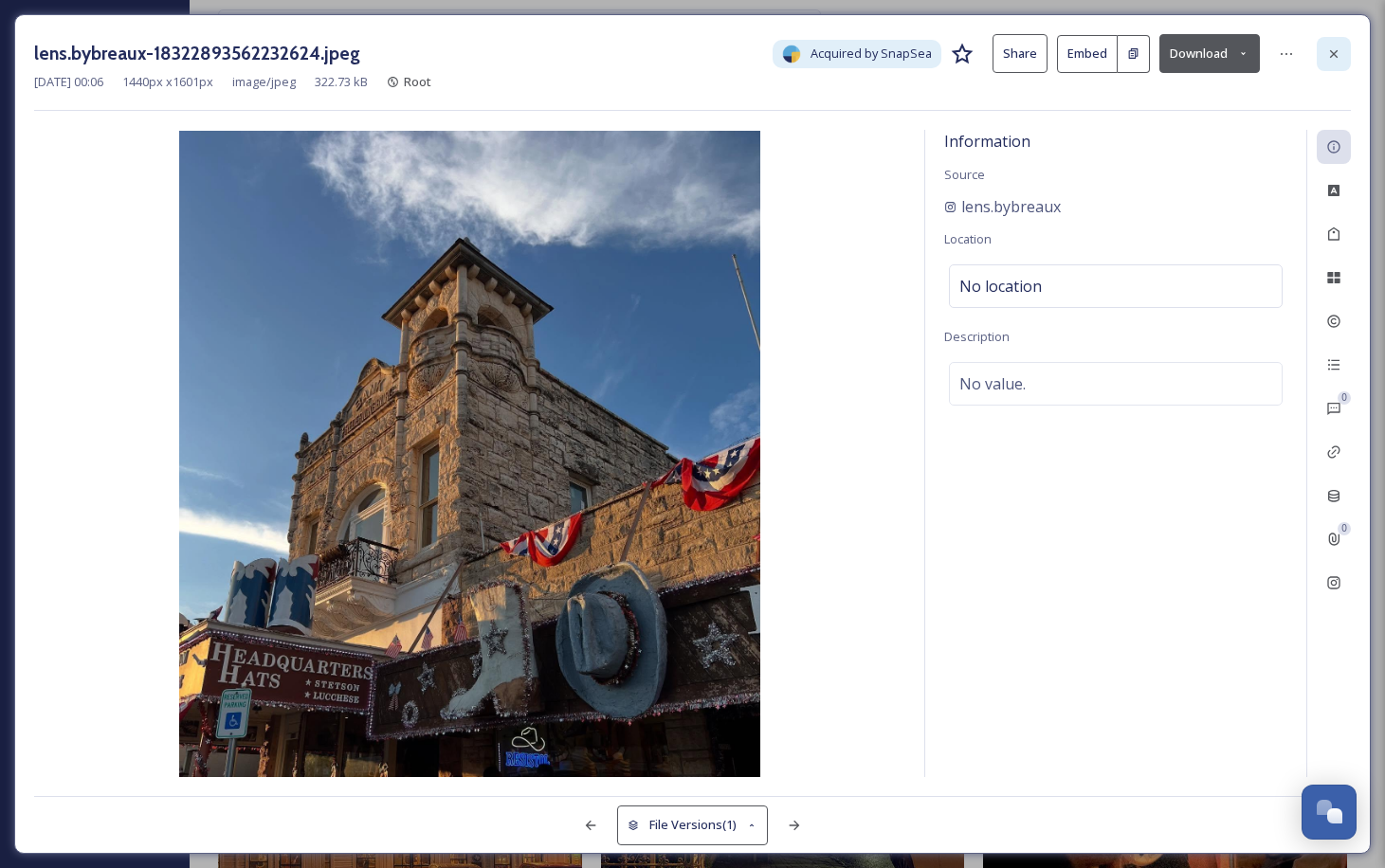
click at [1340, 54] on icon at bounding box center [1334, 54] width 15 height 15
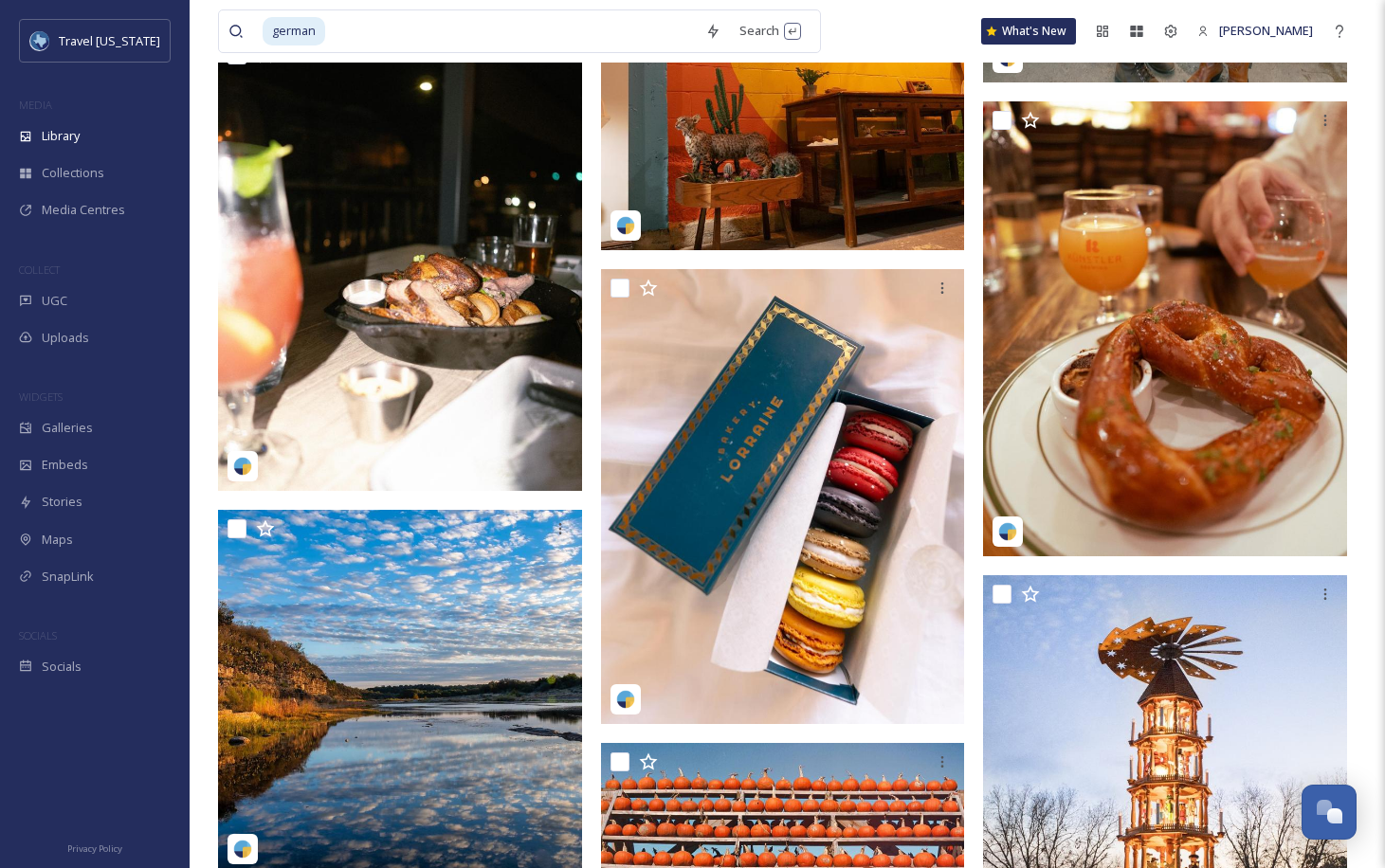
scroll to position [5107, 0]
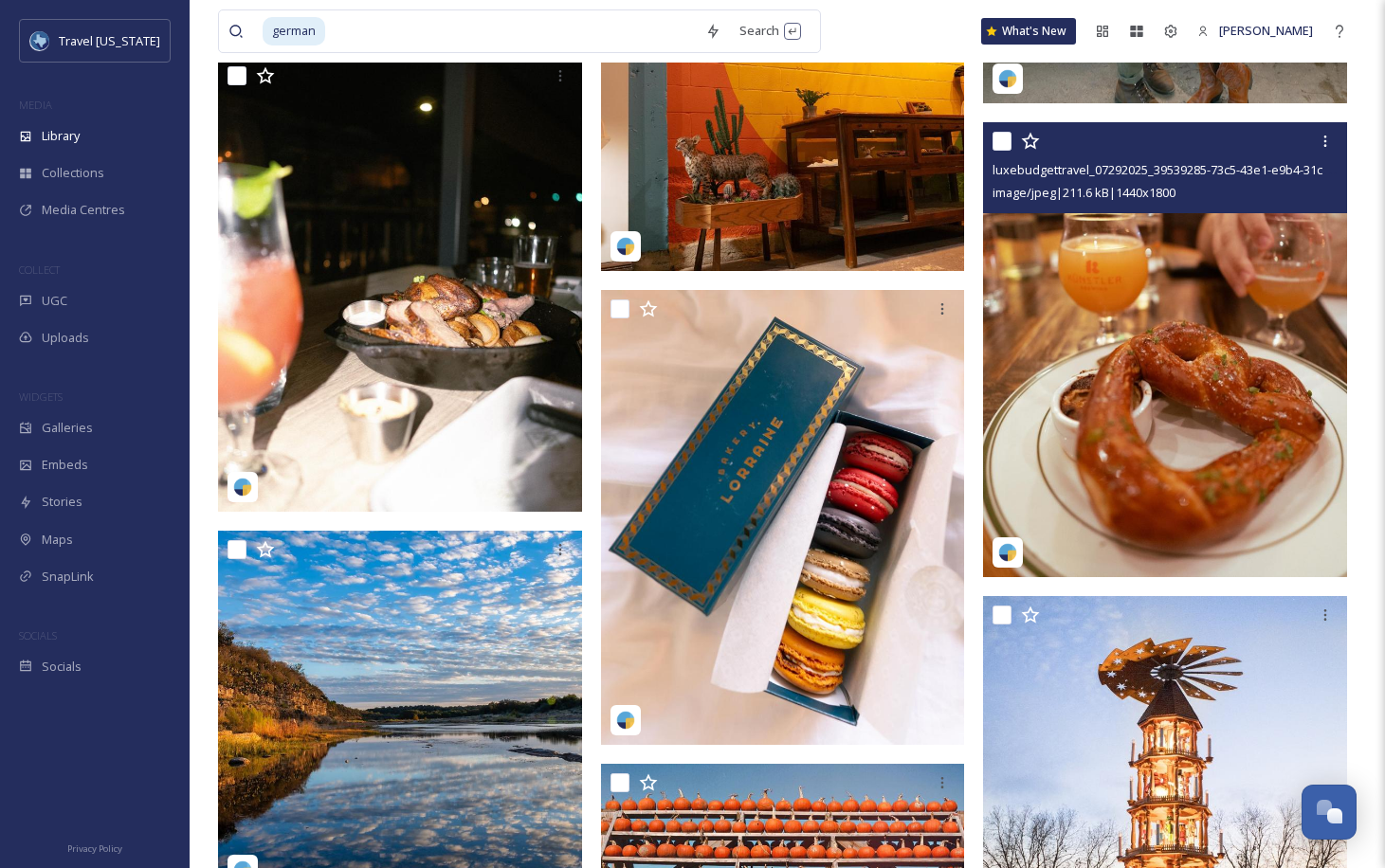
click at [1200, 363] on img at bounding box center [1164, 350] width 364 height 455
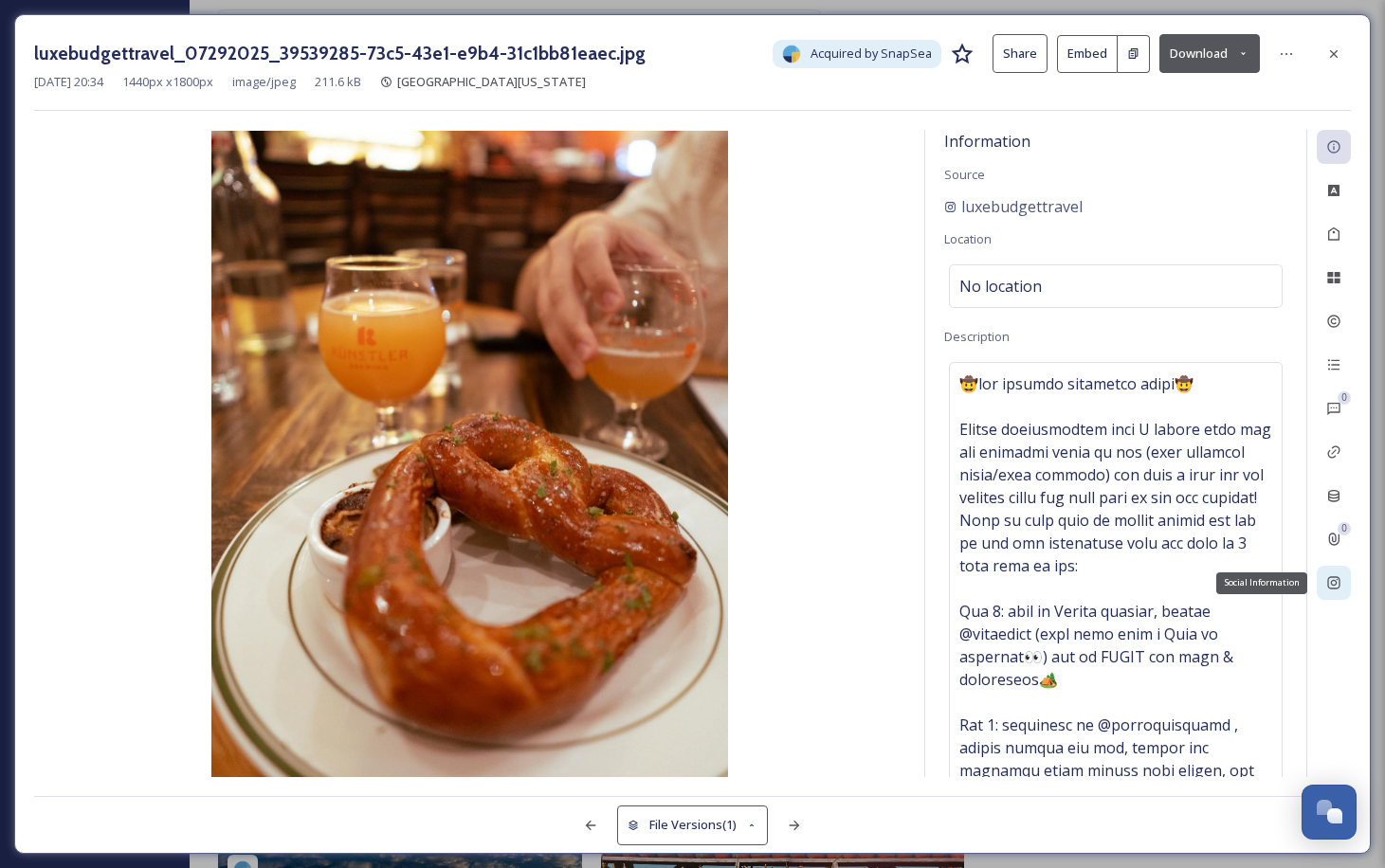
click at [1338, 589] on icon at bounding box center [1334, 583] width 15 height 15
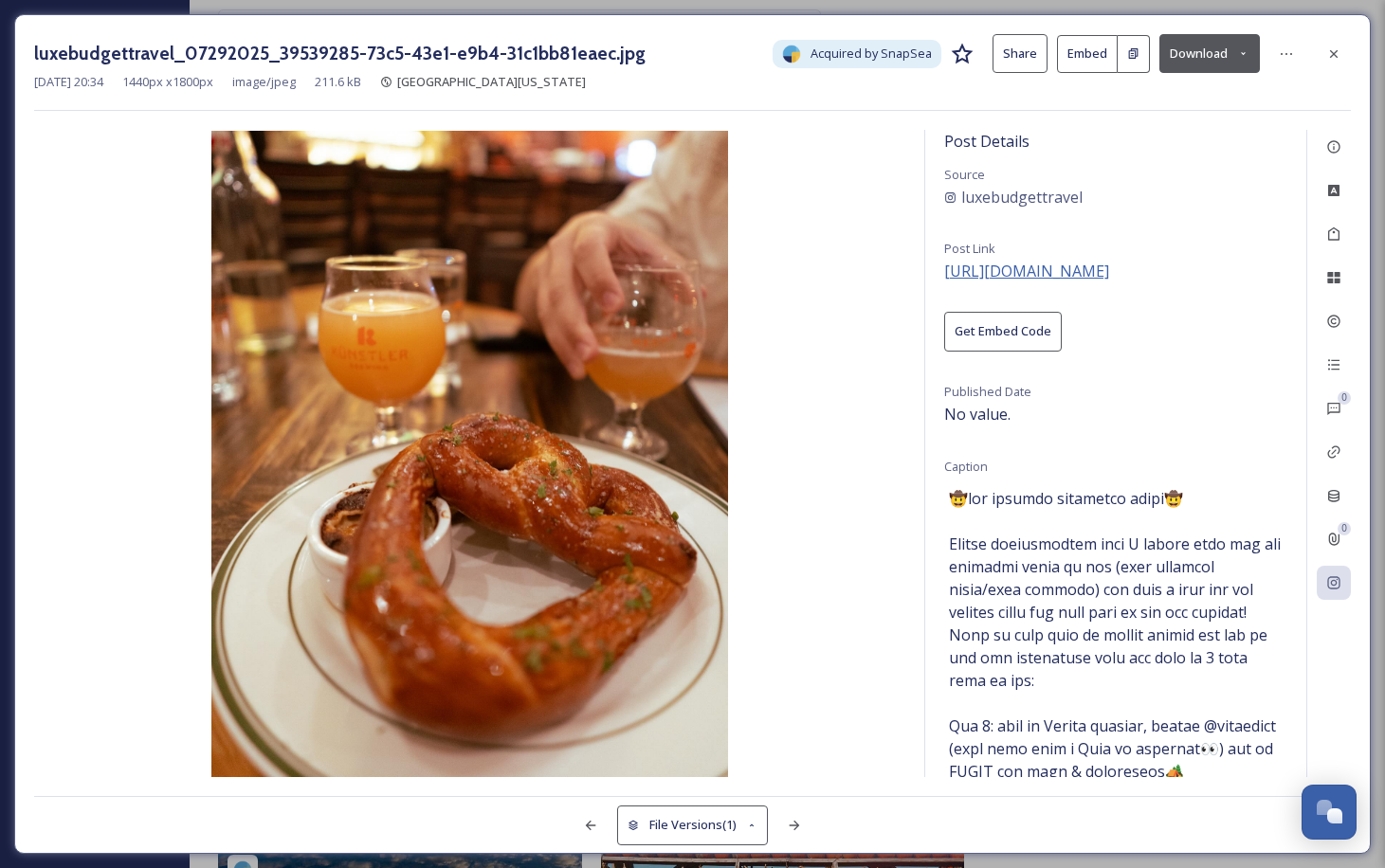
click at [1040, 275] on span "[URL][DOMAIN_NAME]" at bounding box center [1026, 271] width 165 height 21
click at [1341, 49] on icon at bounding box center [1334, 54] width 15 height 15
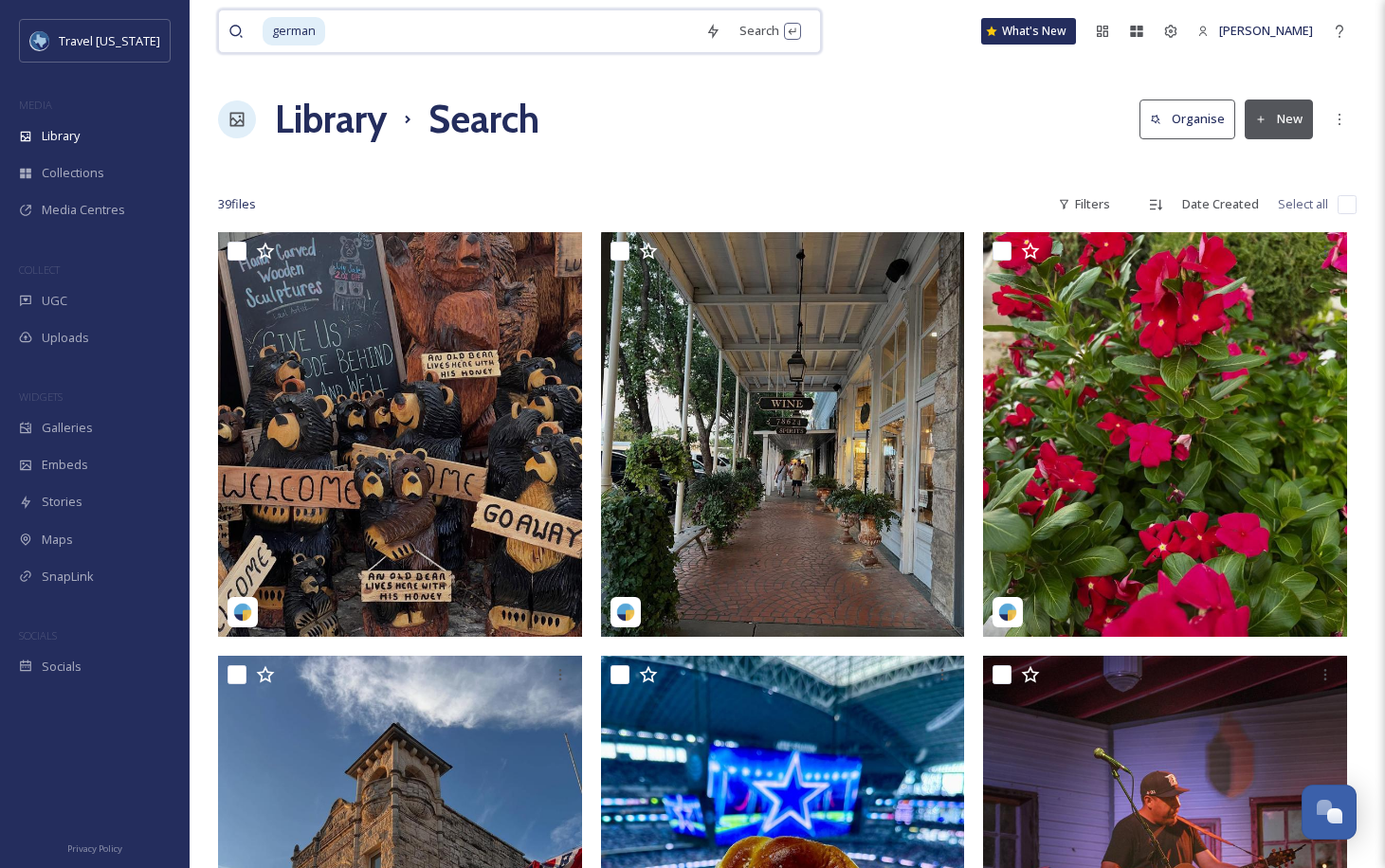
click at [377, 40] on input at bounding box center [511, 31] width 368 height 41
click at [450, 30] on input at bounding box center [511, 31] width 368 height 41
type input "g"
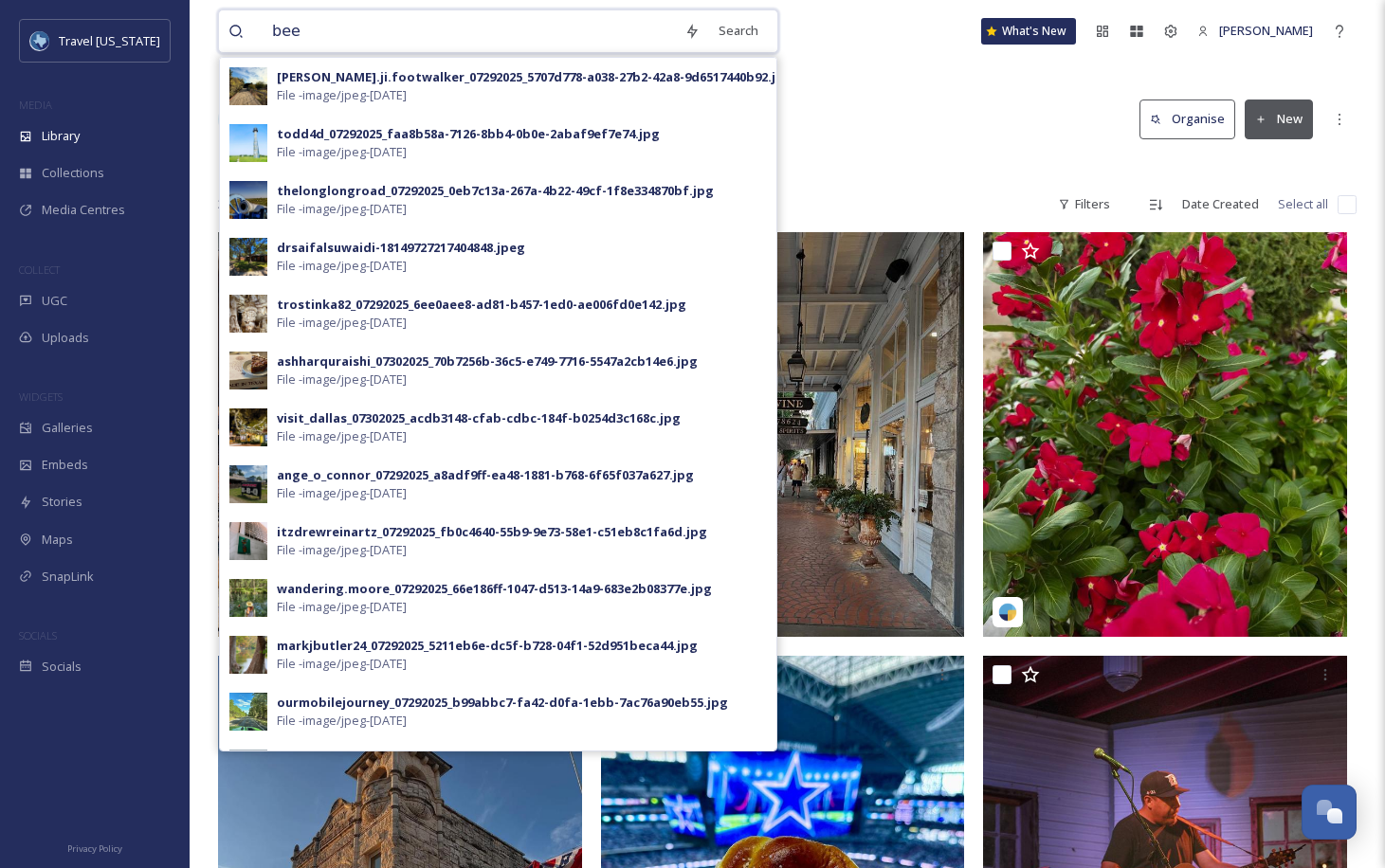
type input "beer"
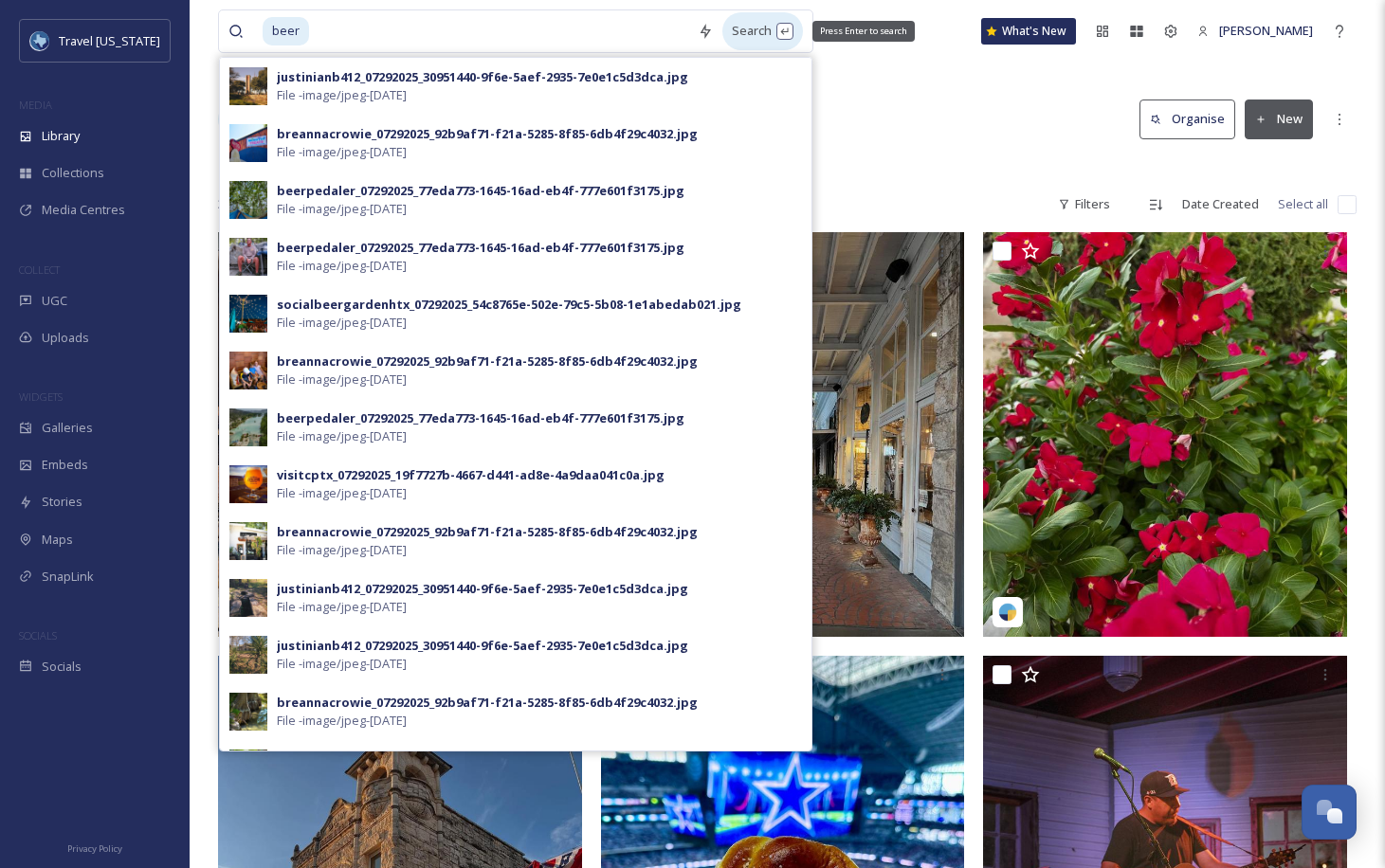
click at [722, 36] on div "Search Press Enter to search" at bounding box center [763, 31] width 81 height 37
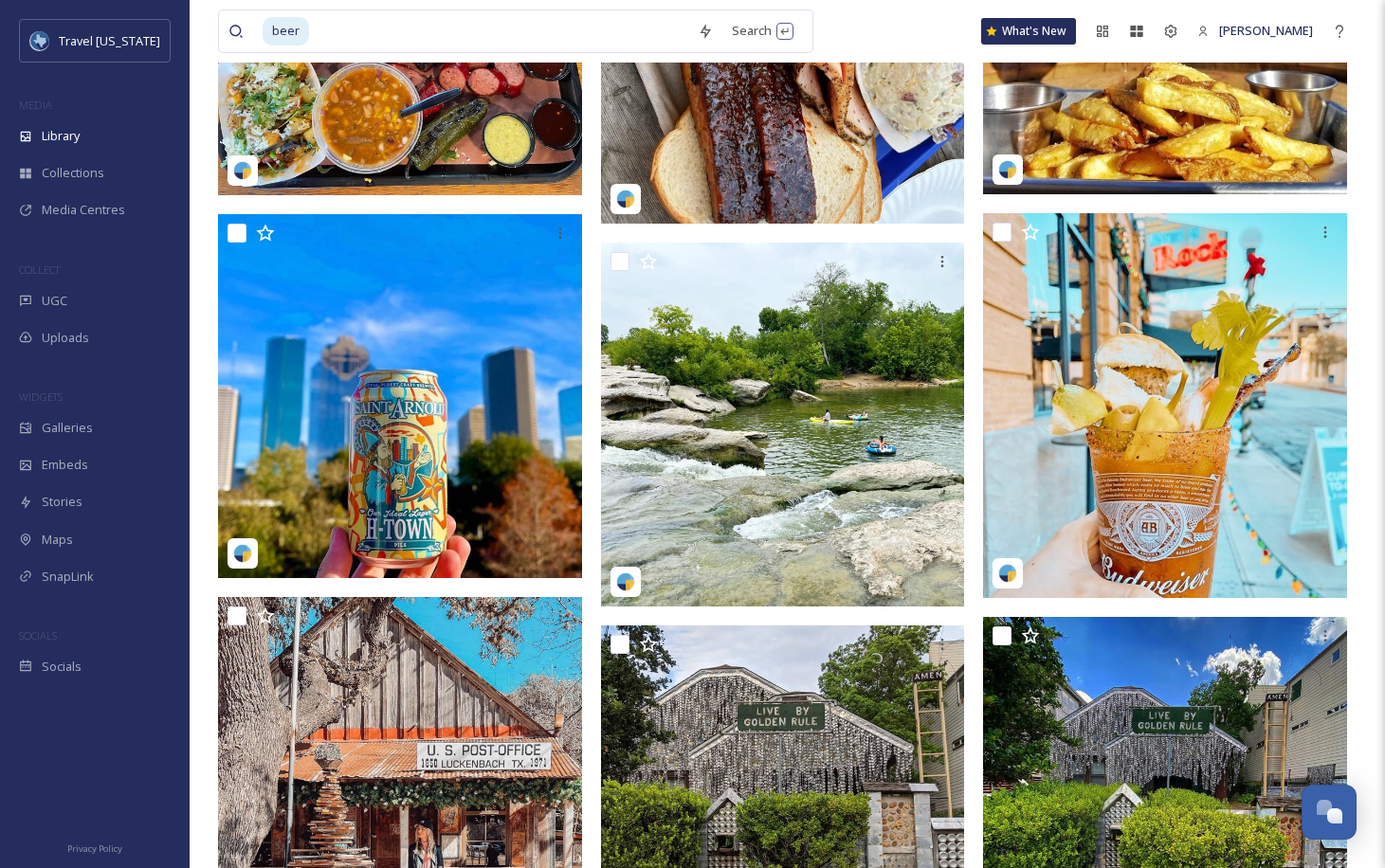
scroll to position [10360, 0]
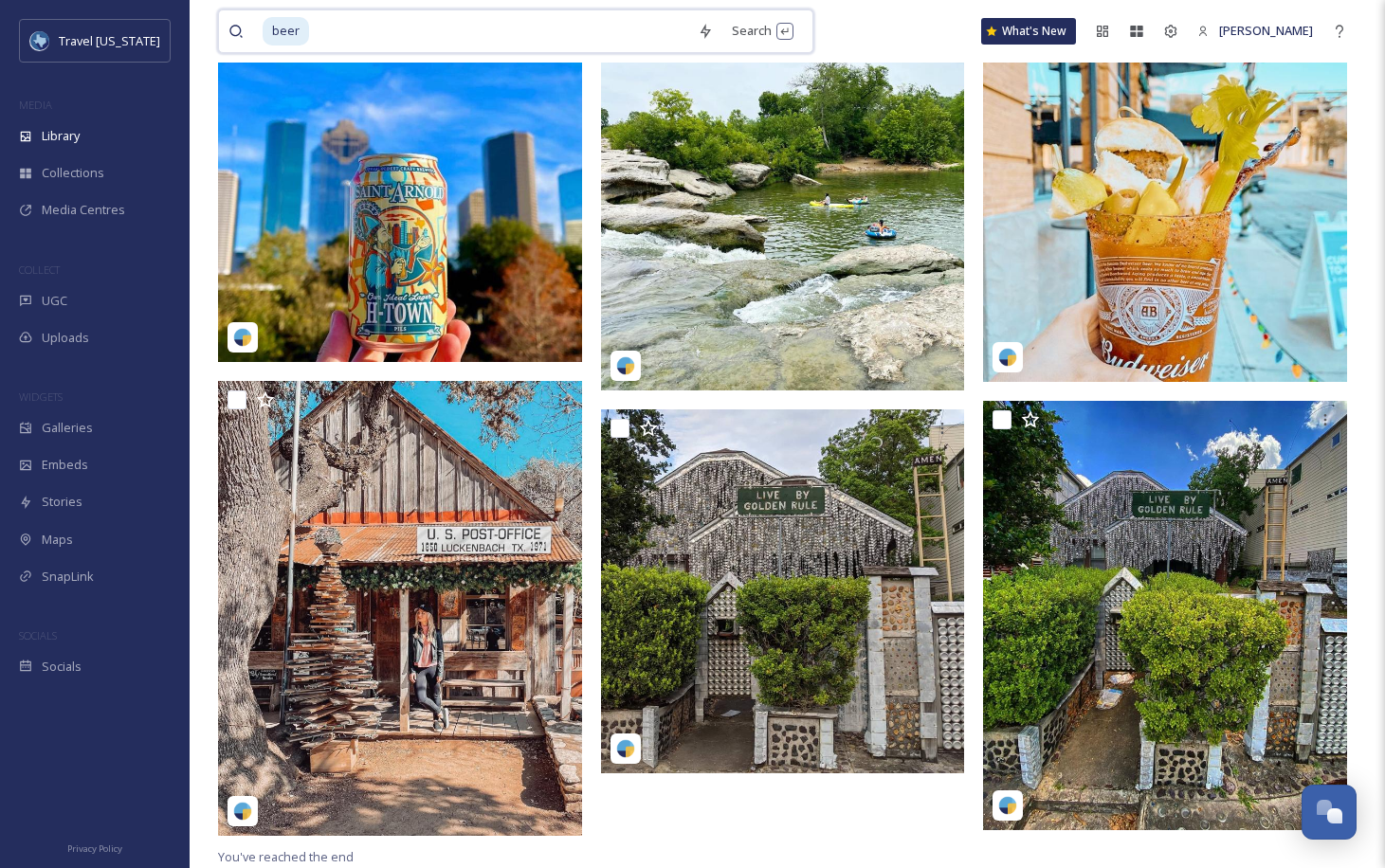
click at [577, 38] on input at bounding box center [499, 31] width 377 height 41
type input "b"
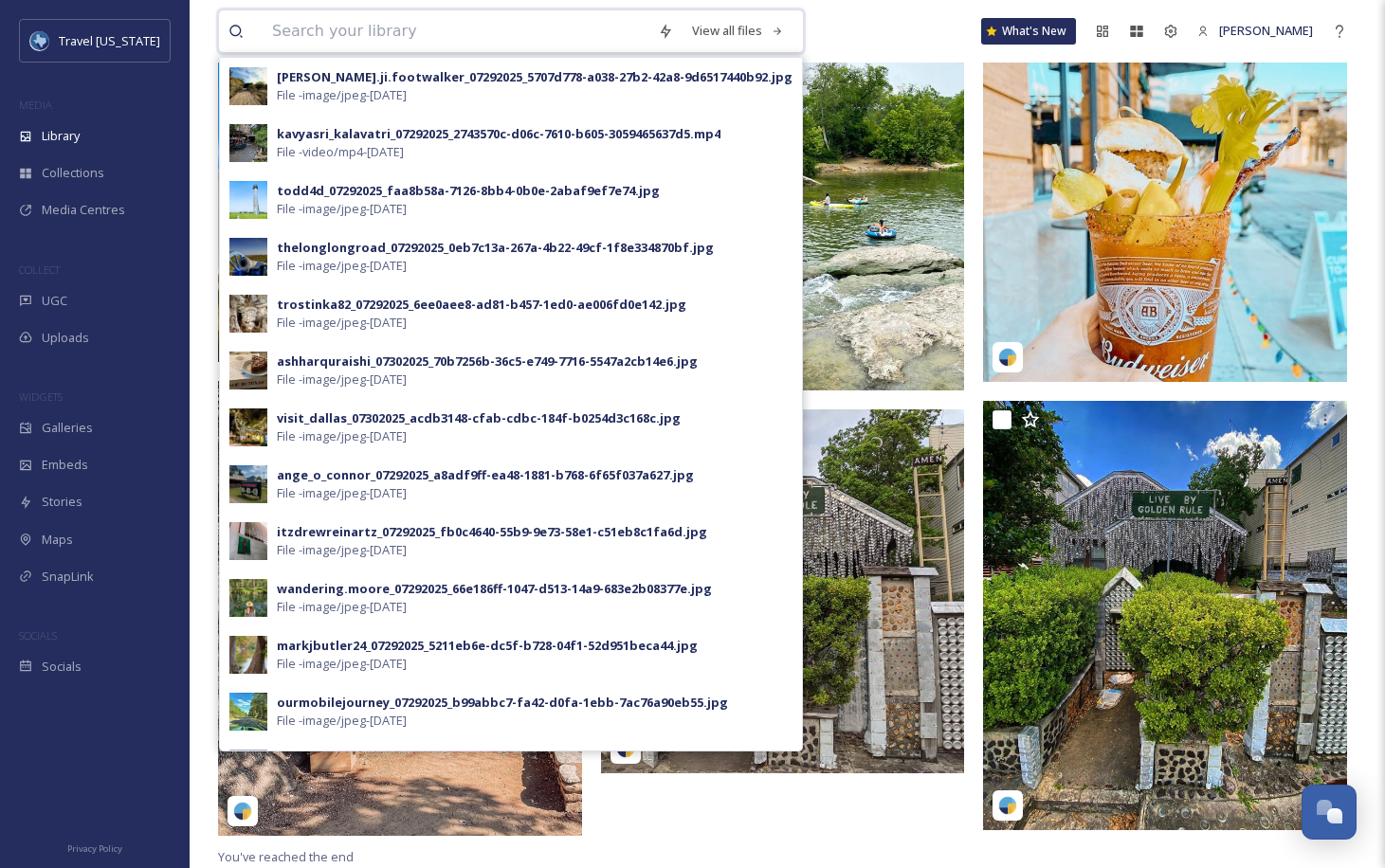
paste input "Wurstfest"
type input "Wurstfest"
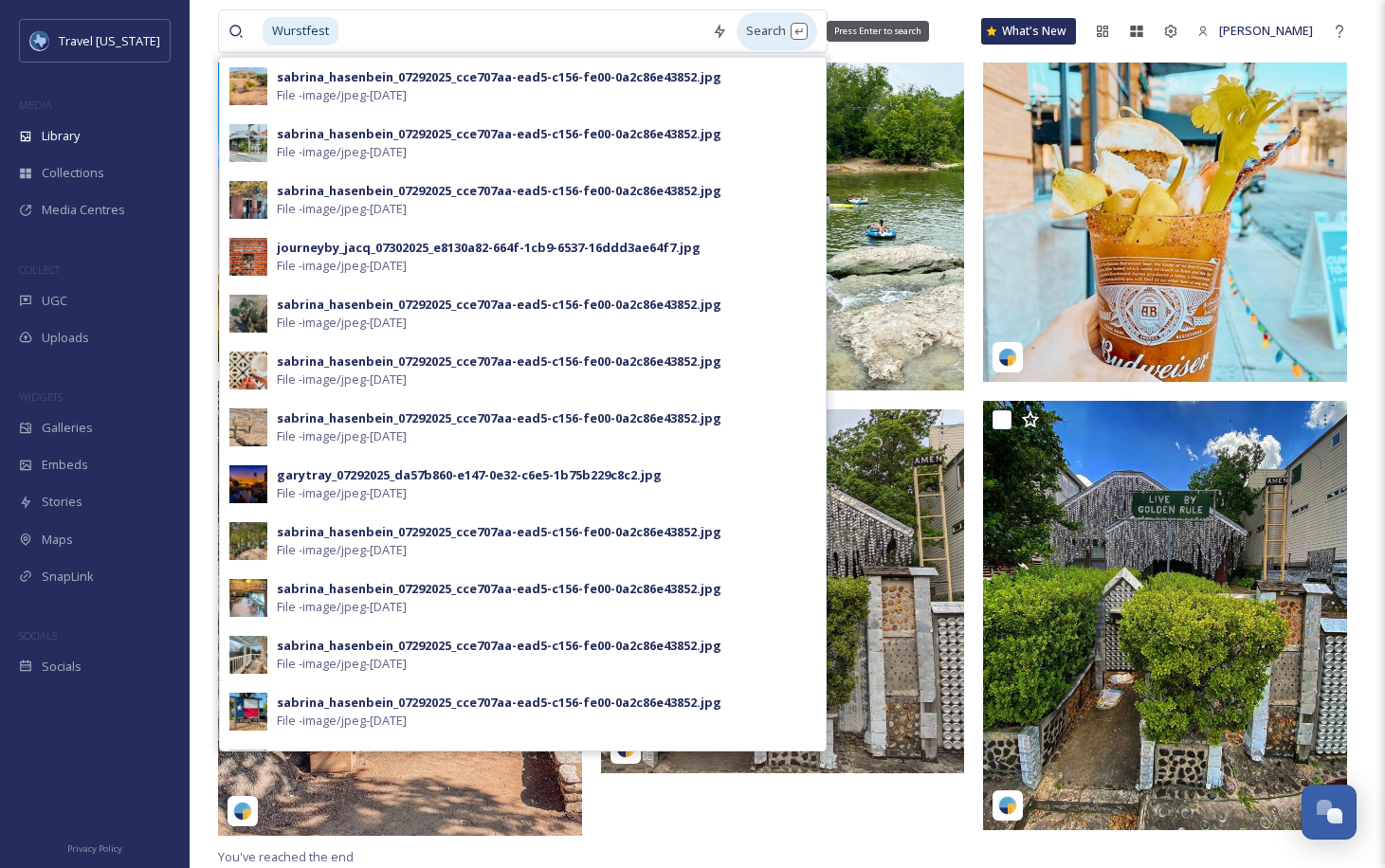
click at [737, 24] on div "Search Press Enter to search" at bounding box center [777, 31] width 81 height 37
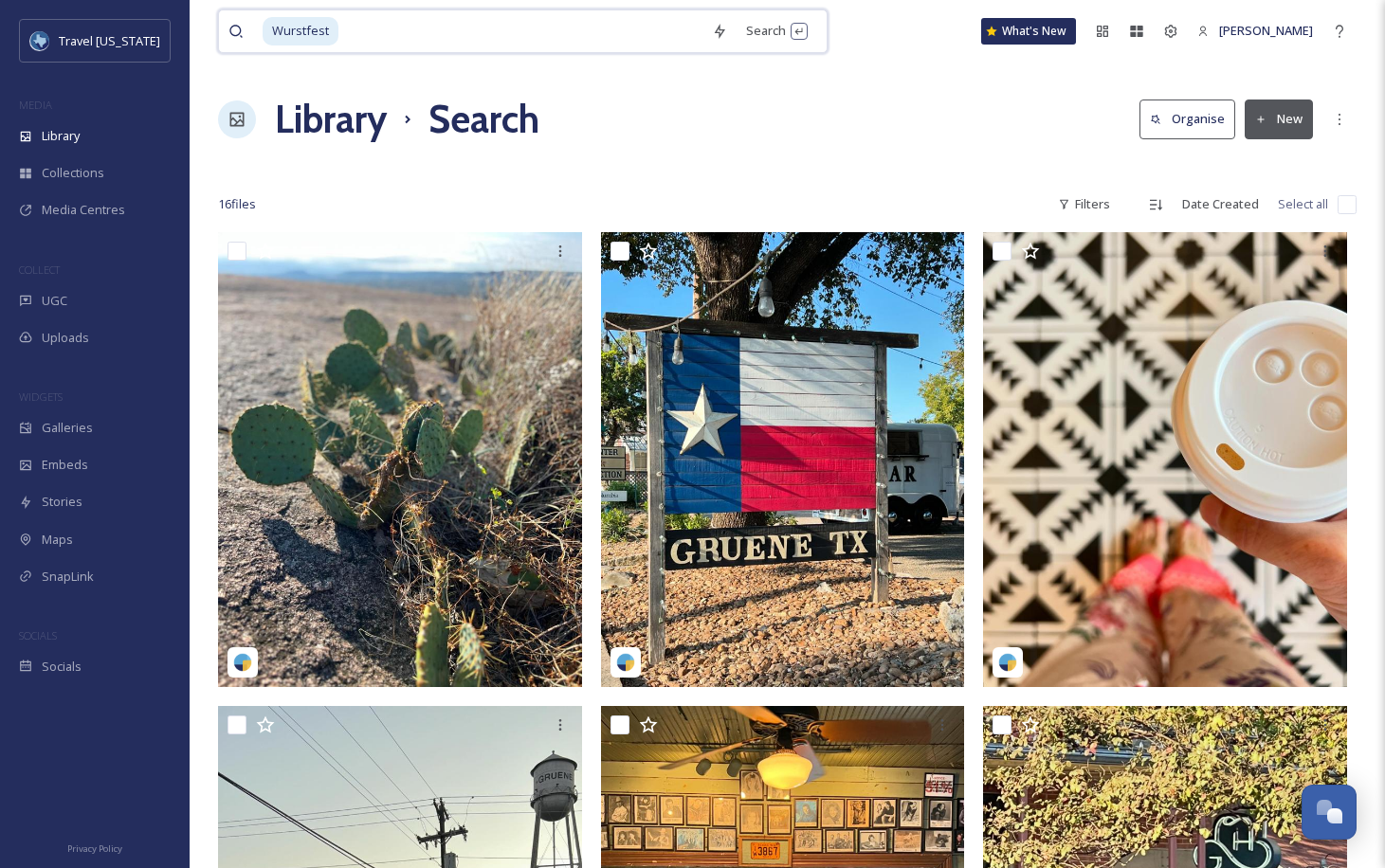
click at [411, 52] on div "Wurstfest Search" at bounding box center [523, 31] width 610 height 43
type input "W"
type input "new braunfels"
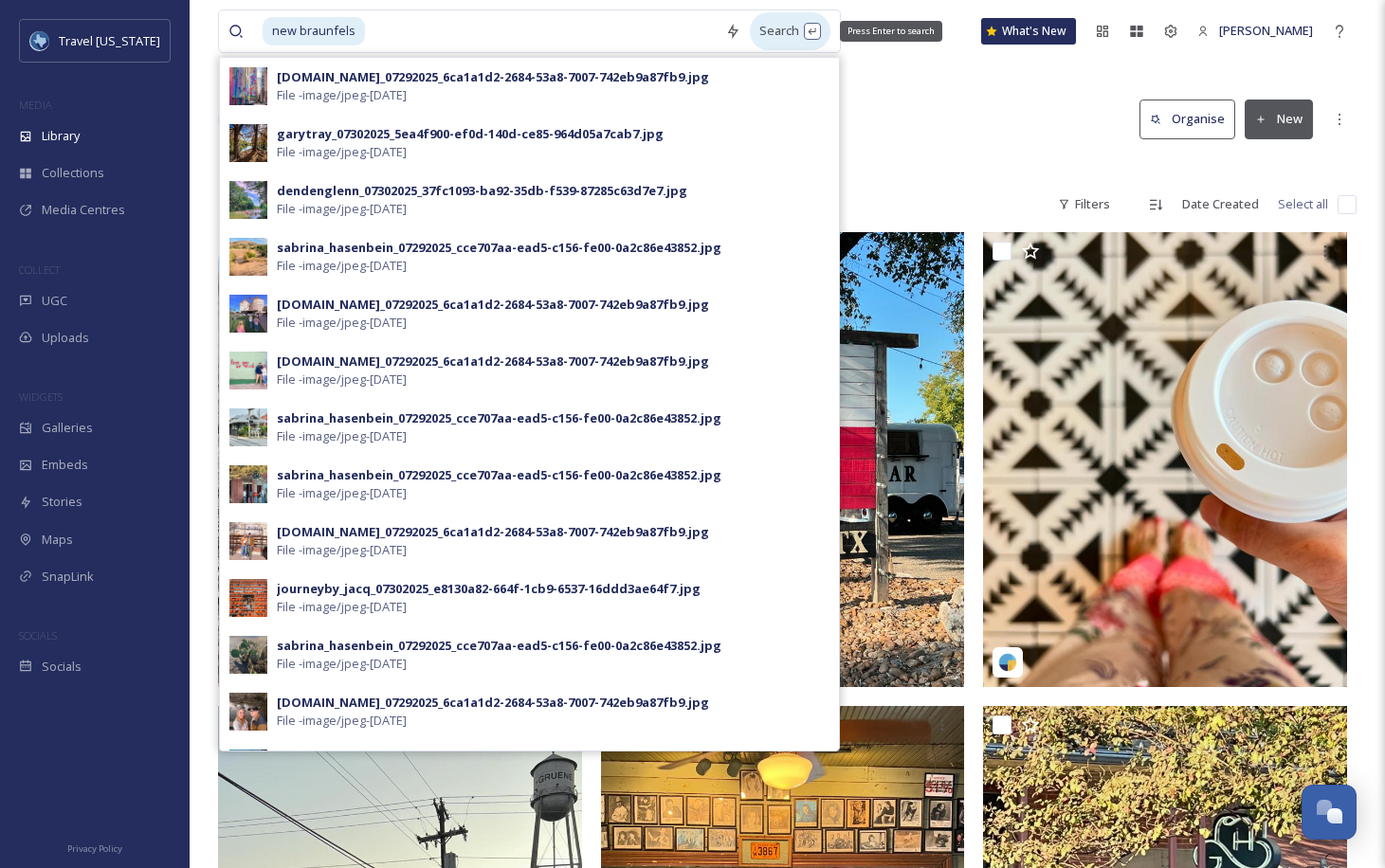
click at [753, 29] on div "Search Press Enter to search" at bounding box center [791, 31] width 81 height 37
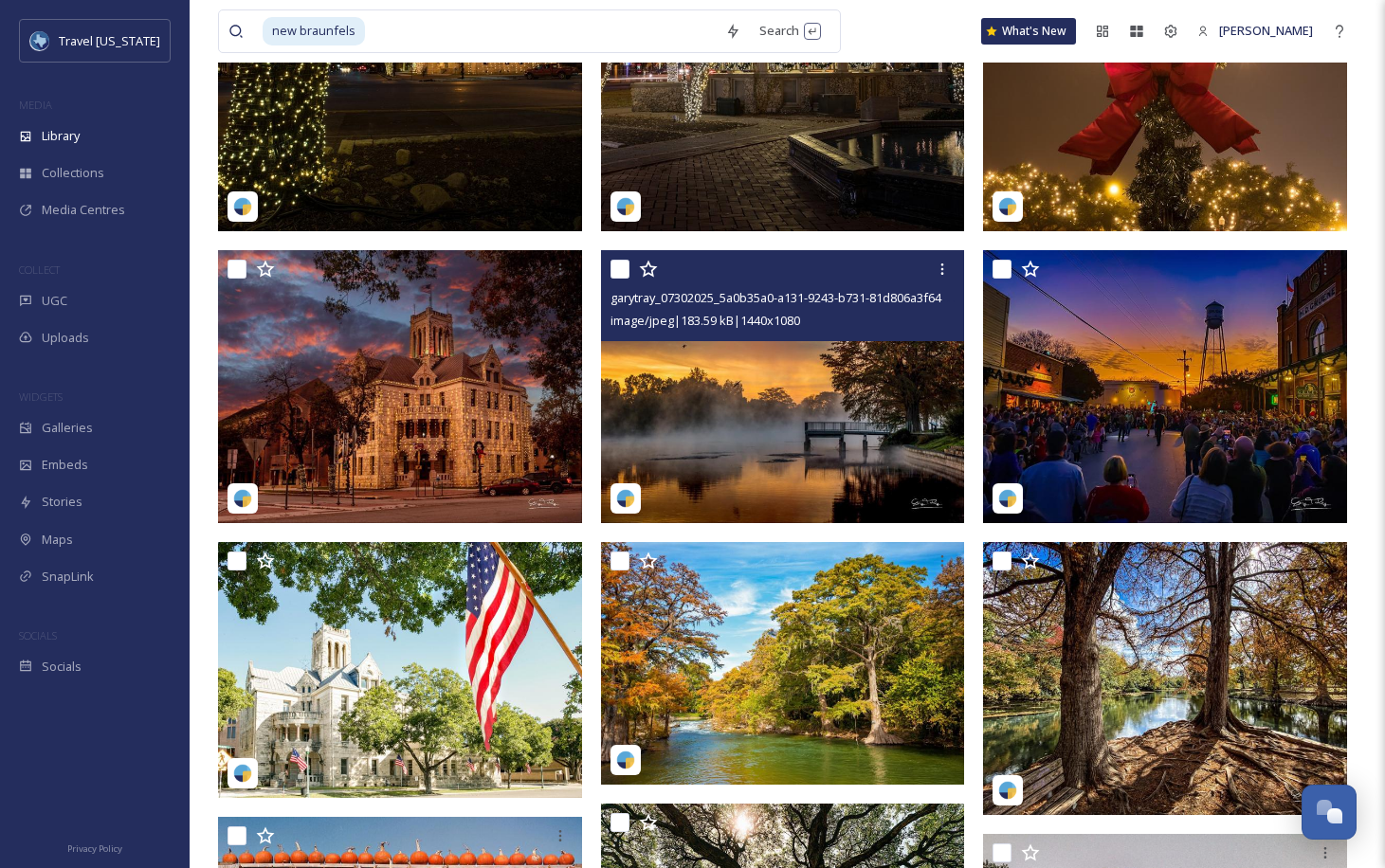
scroll to position [5438, 0]
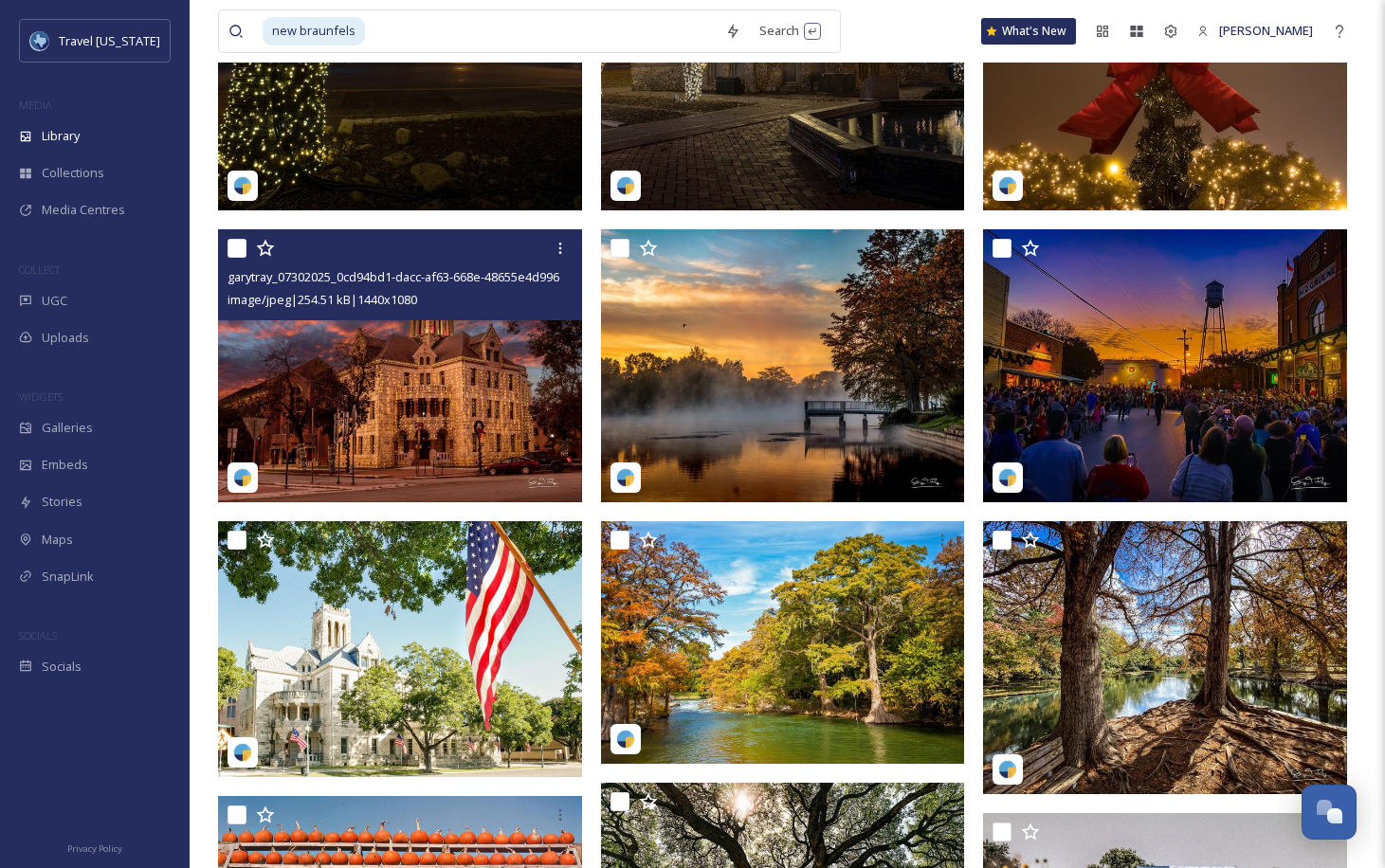
click at [403, 366] on img at bounding box center [399, 366] width 364 height 273
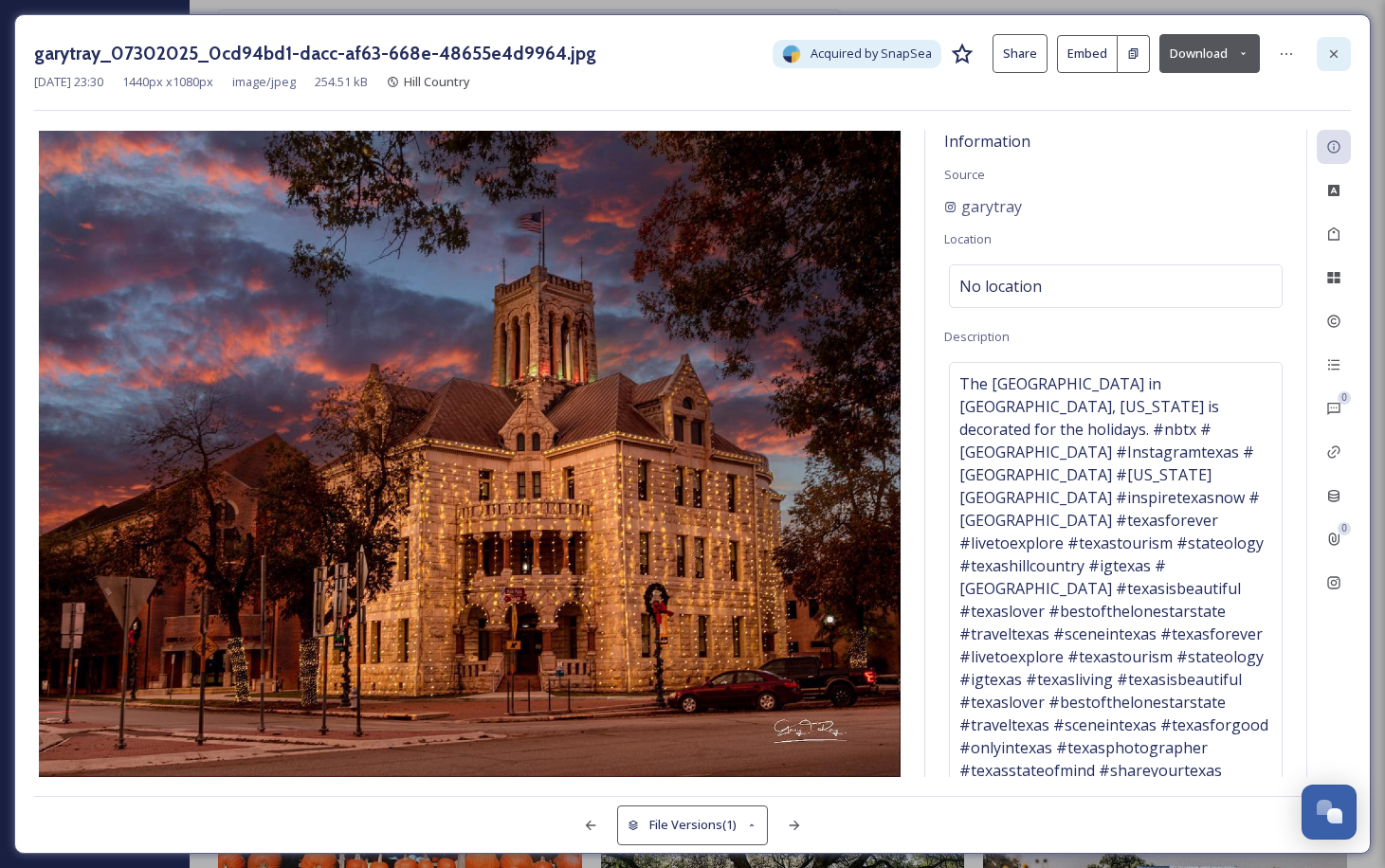
click at [1334, 53] on icon at bounding box center [1334, 53] width 8 height 8
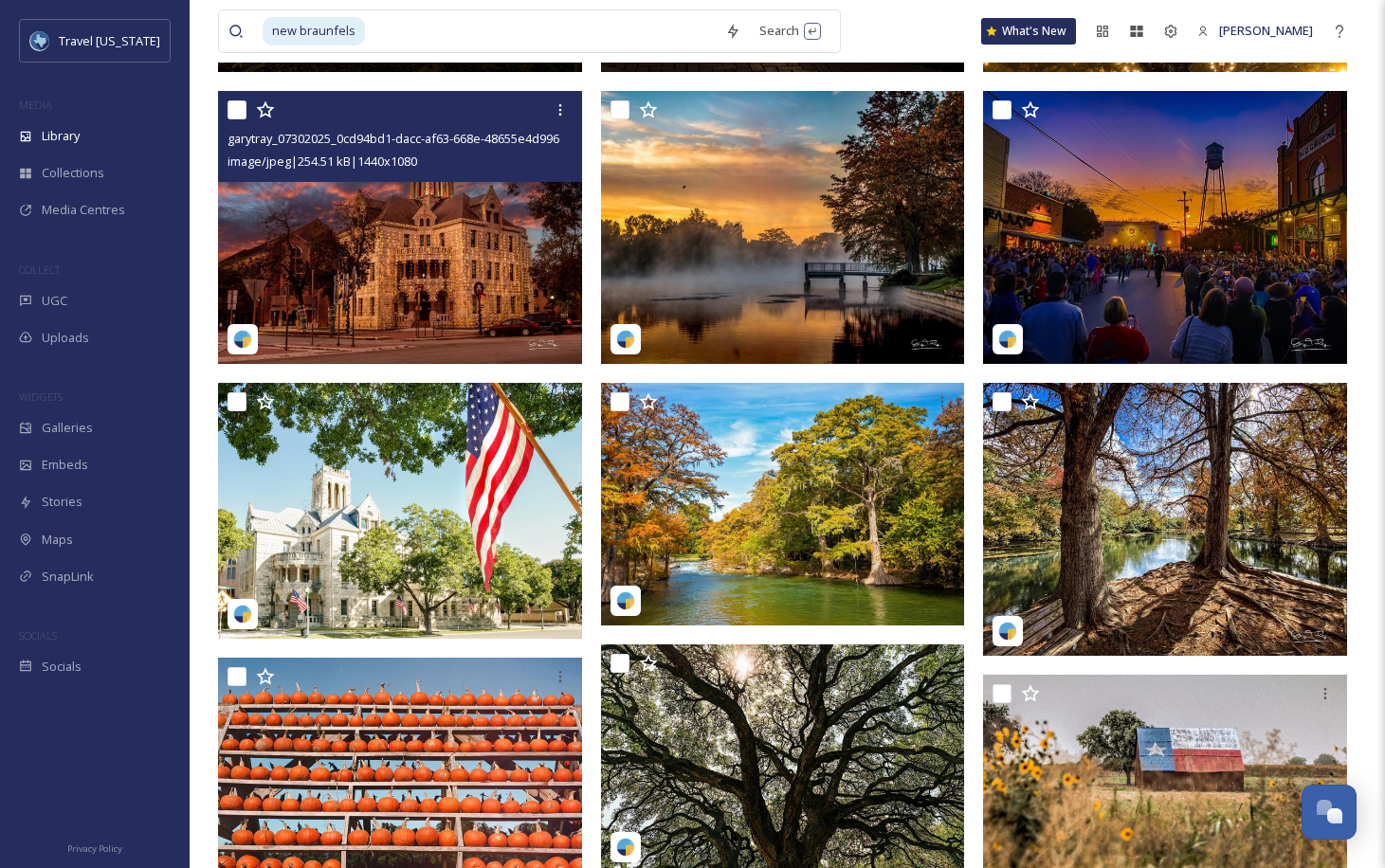
scroll to position [5805, 0]
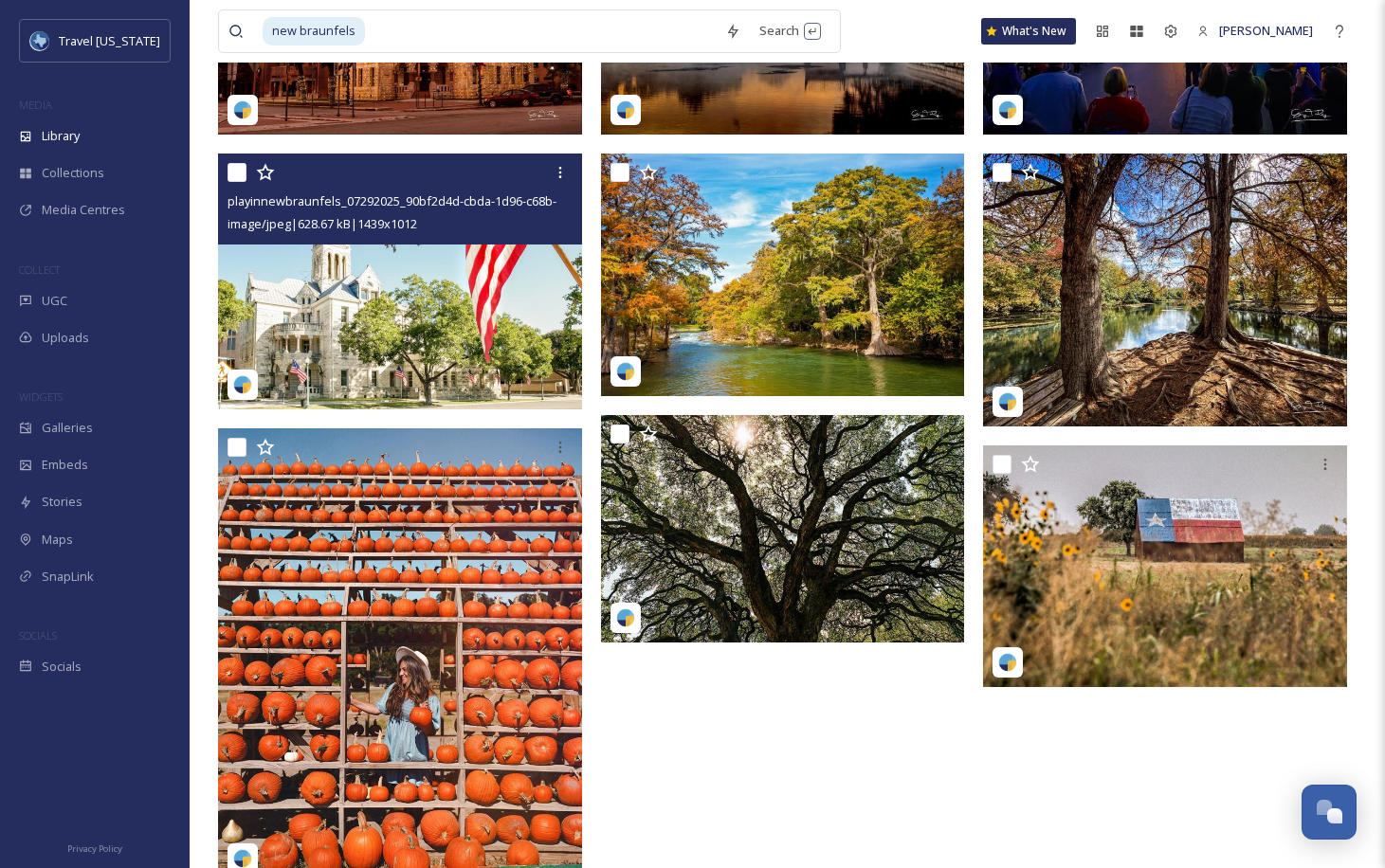
click at [400, 321] on img at bounding box center [399, 281] width 364 height 256
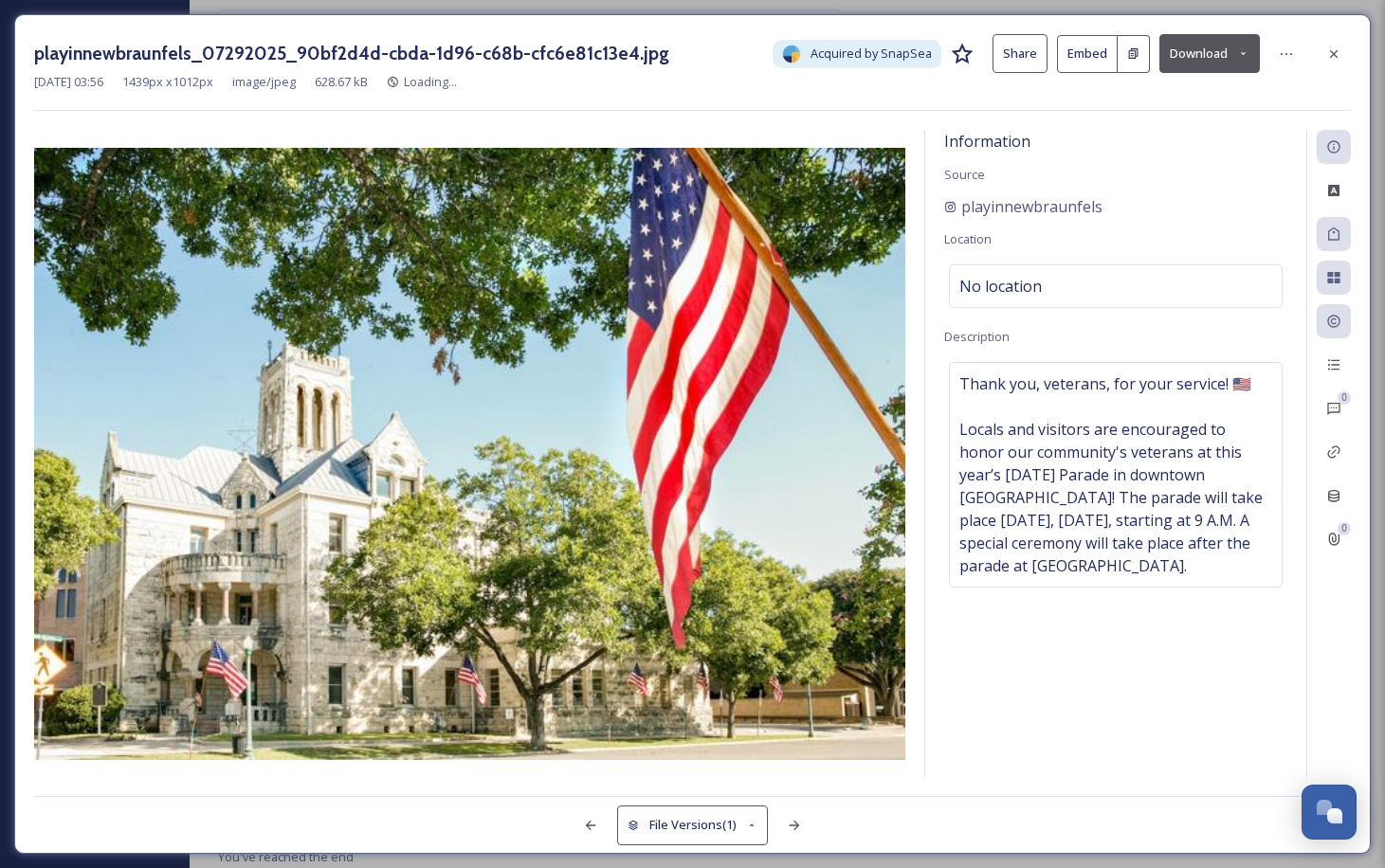
scroll to position [5656, 0]
click at [1317, 53] on div at bounding box center [1333, 53] width 34 height 34
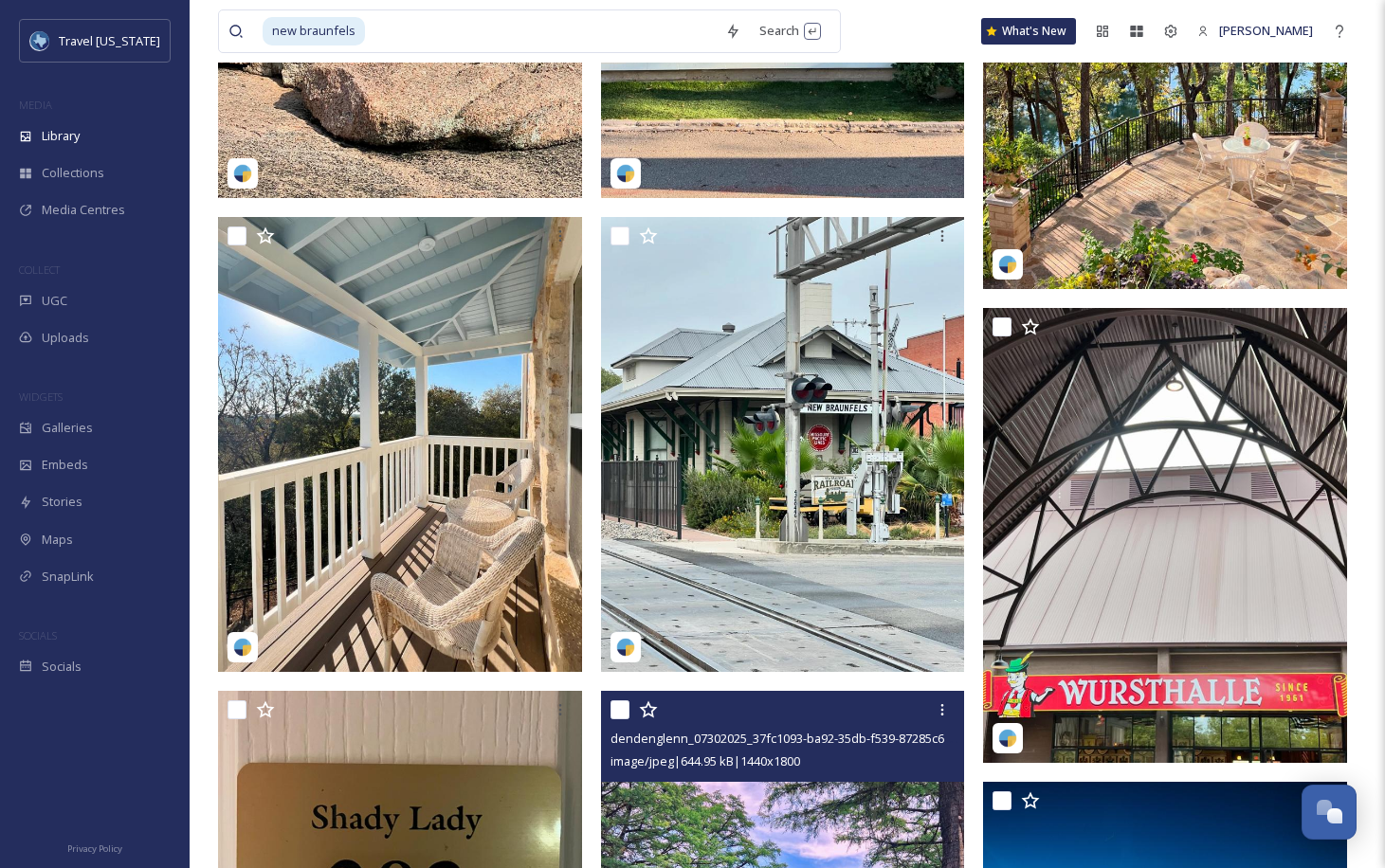
scroll to position [4068, 0]
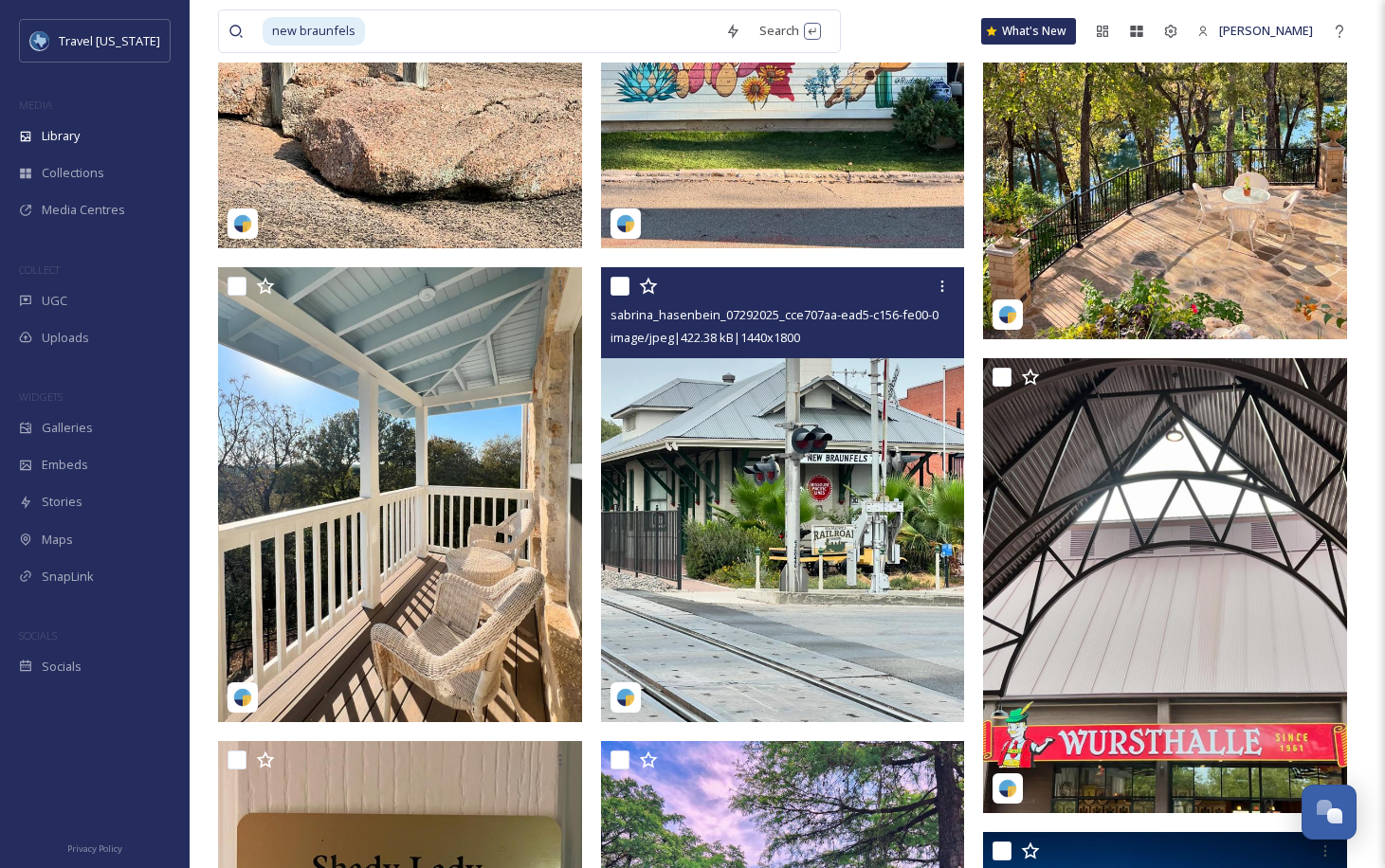
click at [811, 521] on img at bounding box center [782, 495] width 364 height 455
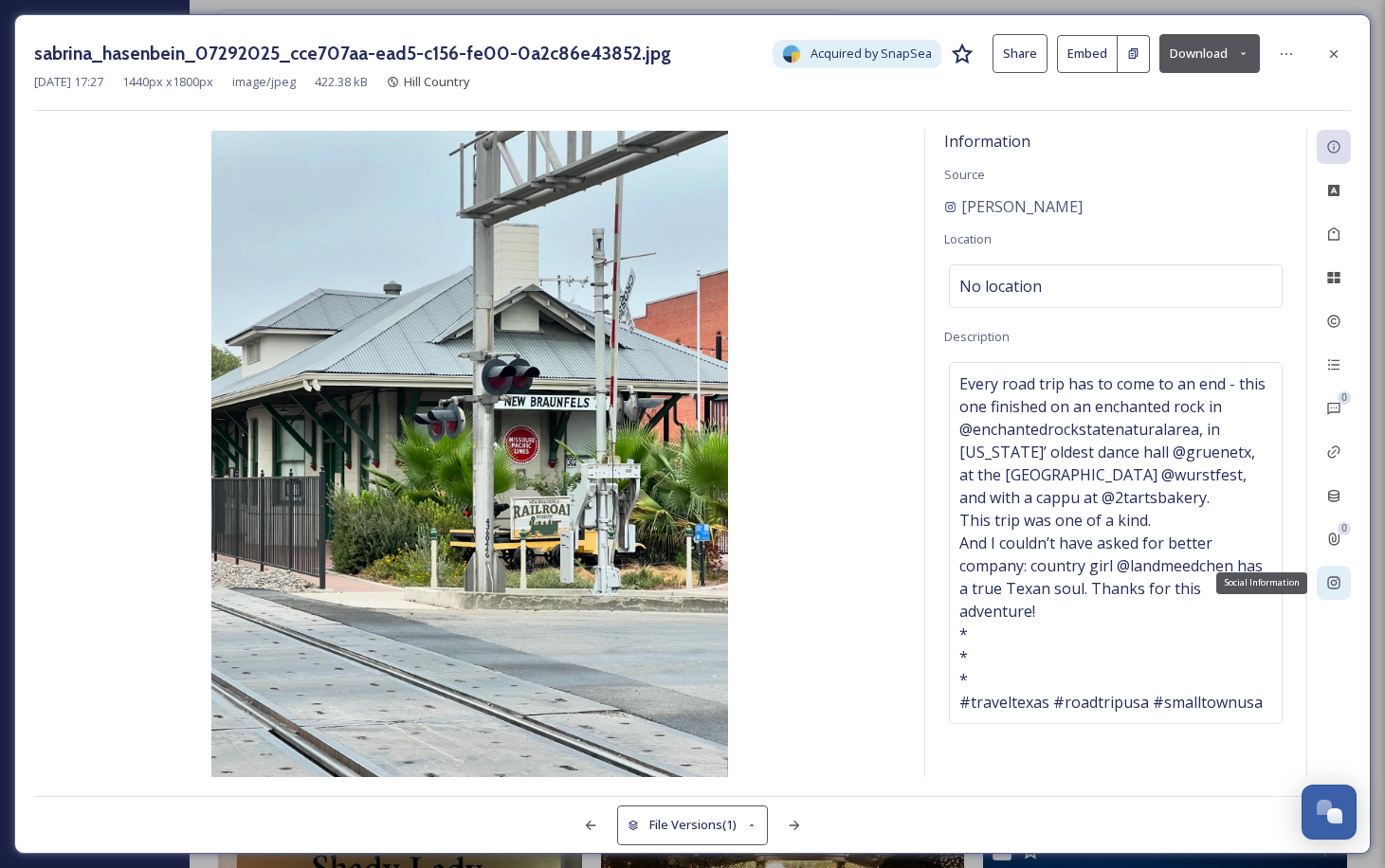
click at [1331, 590] on icon at bounding box center [1334, 583] width 15 height 15
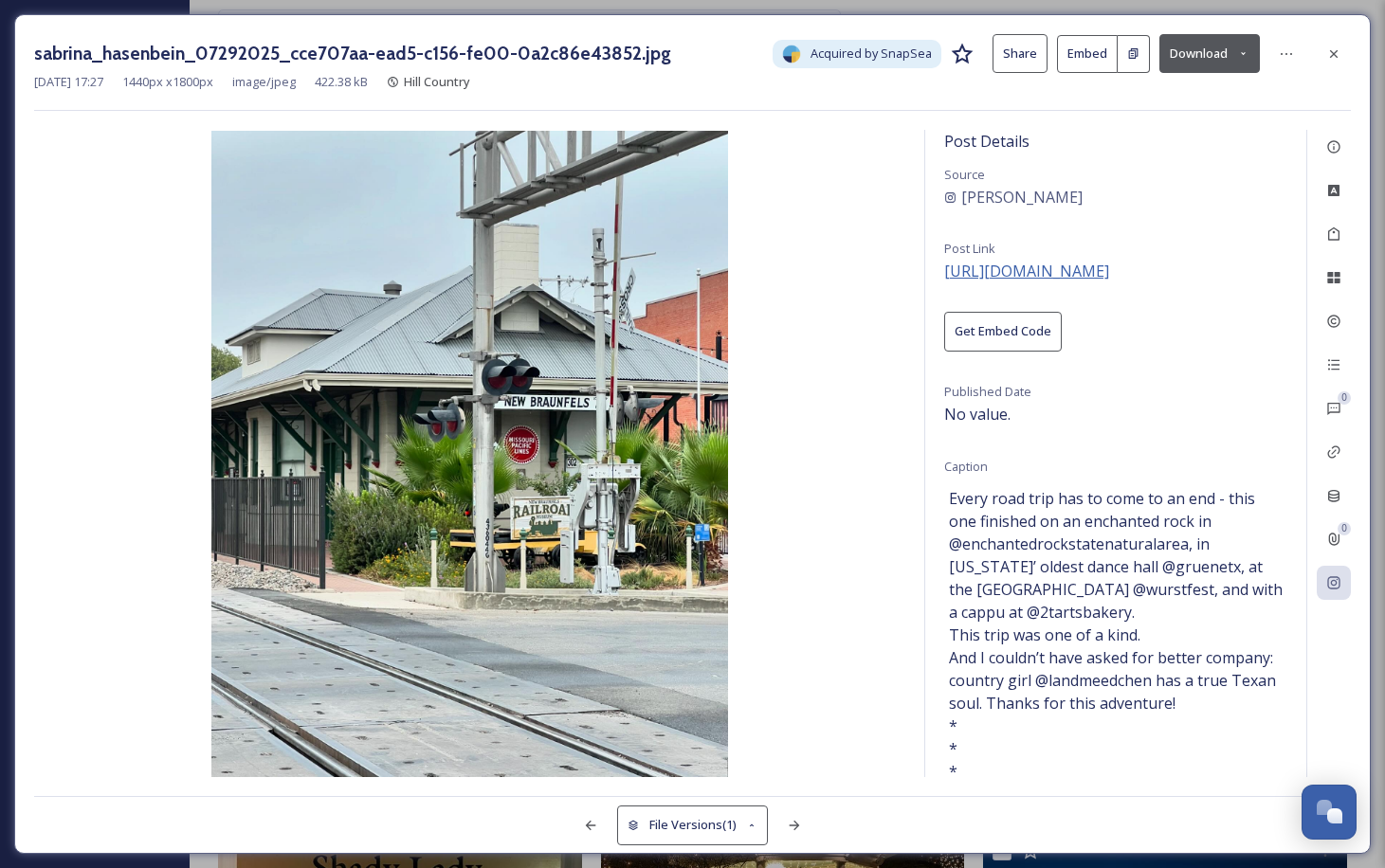
click at [1051, 274] on span "[URL][DOMAIN_NAME]" at bounding box center [1026, 271] width 165 height 21
click at [1341, 60] on icon at bounding box center [1334, 54] width 15 height 15
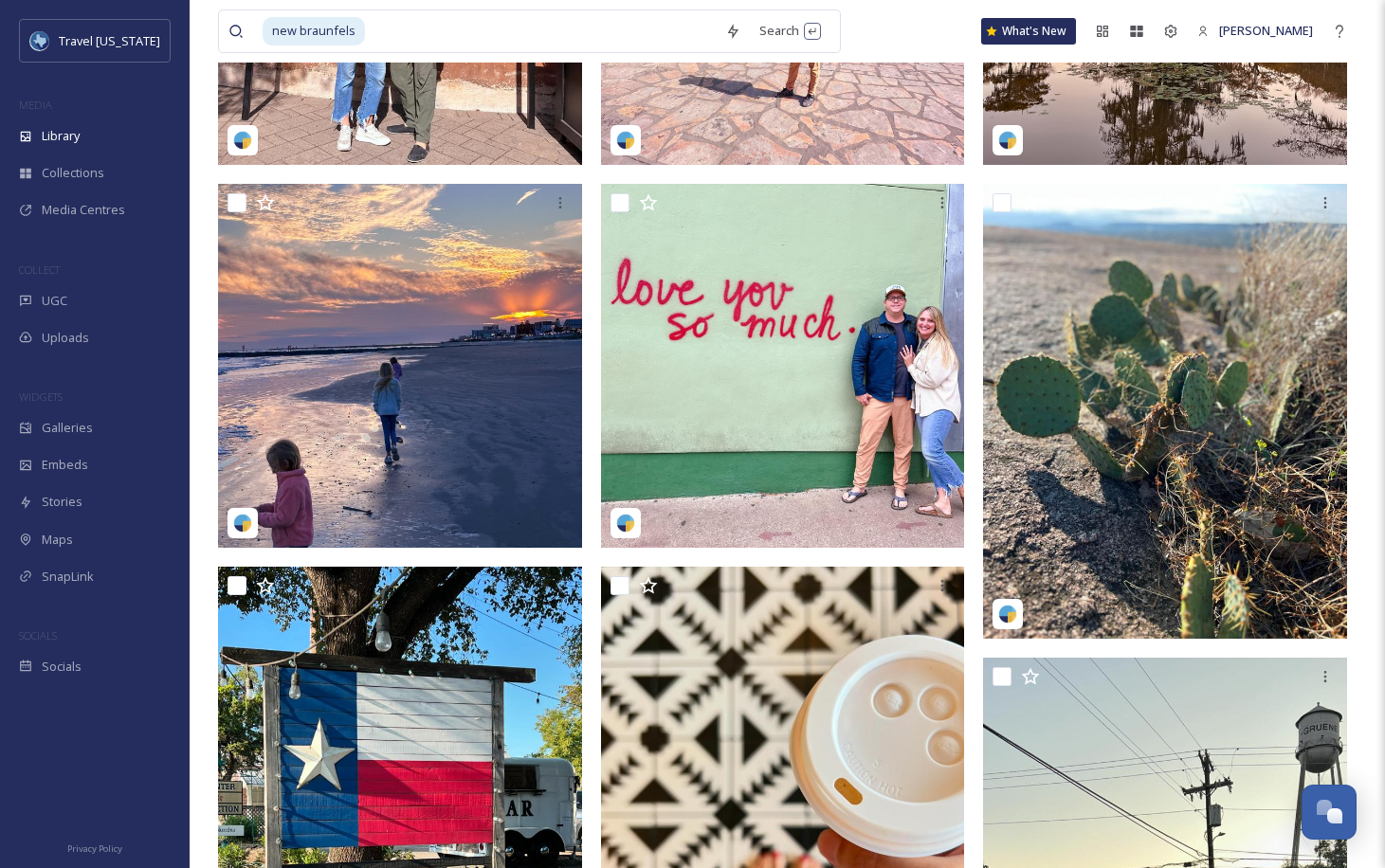
scroll to position [2324, 0]
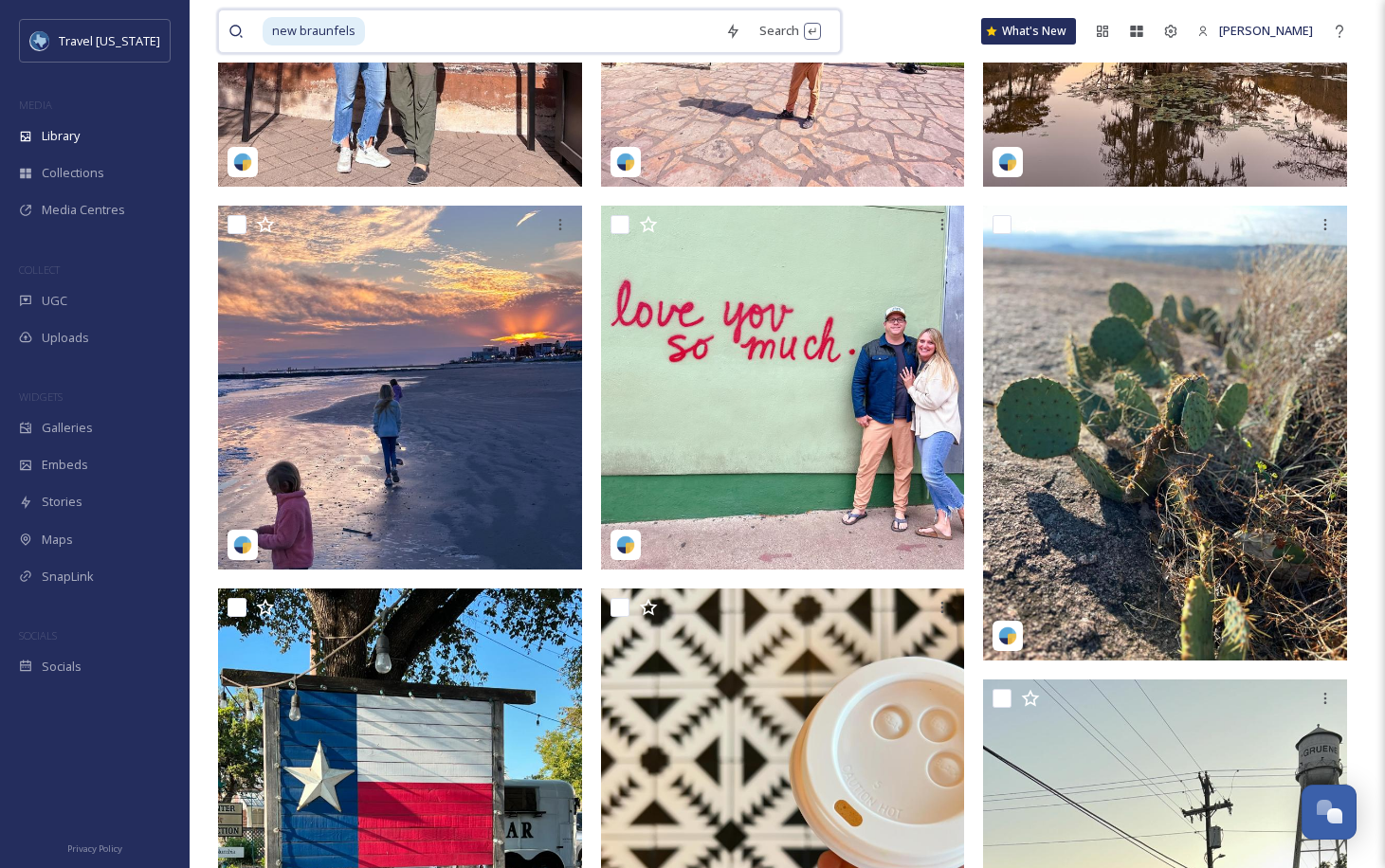
click at [519, 34] on input at bounding box center [541, 31] width 349 height 41
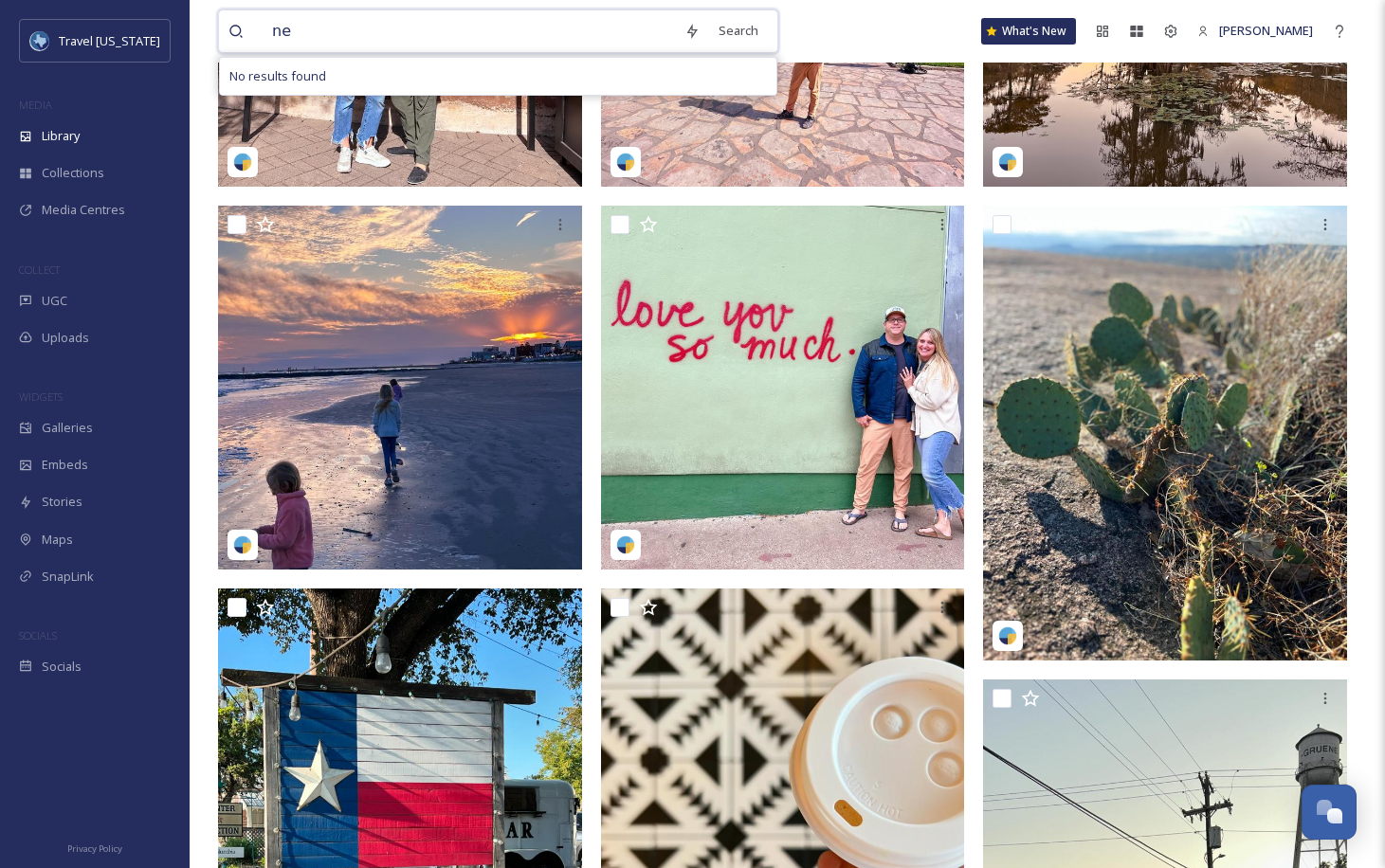
type input "n"
paste input "Wurstfest"
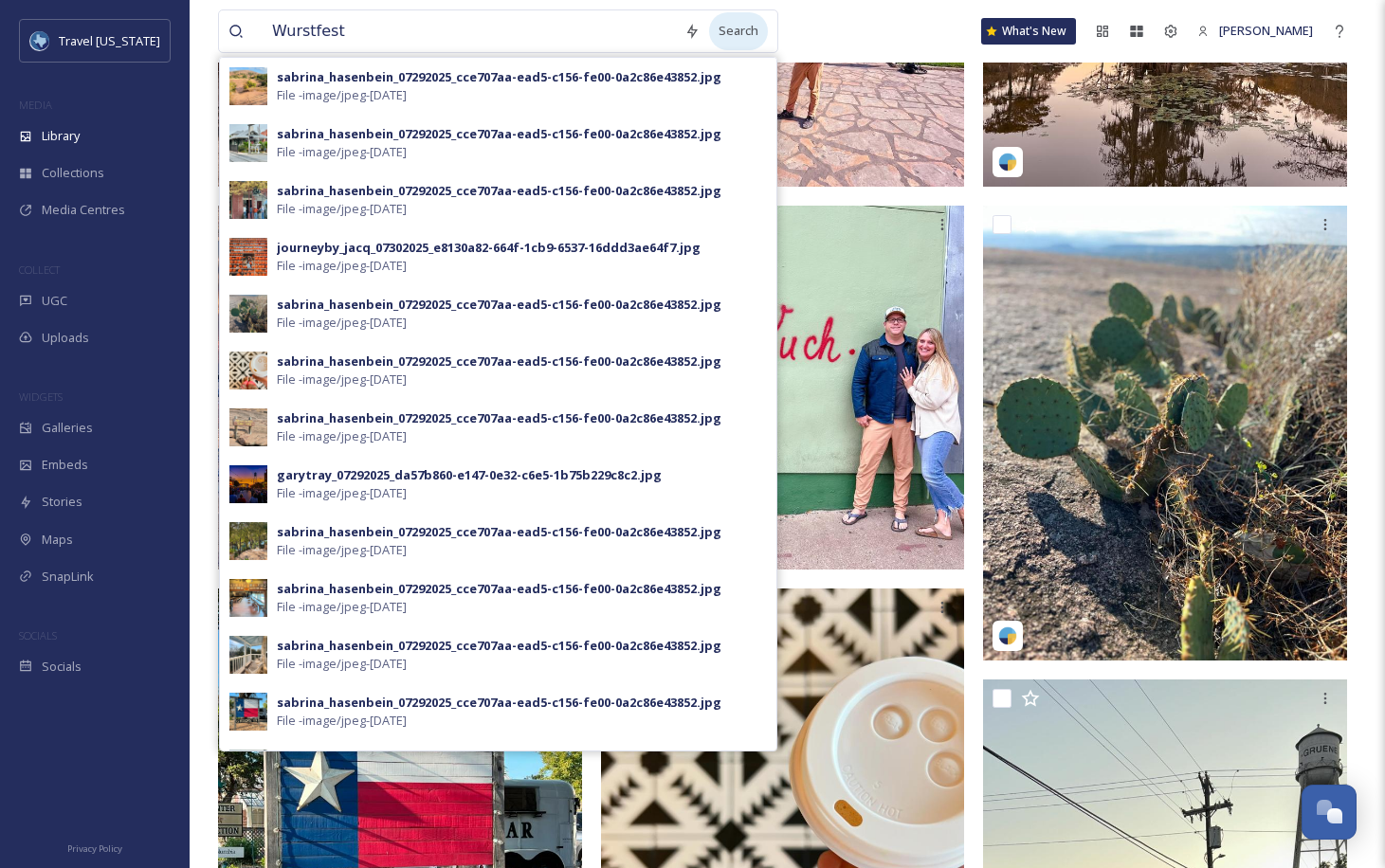
click at [730, 32] on div "Search" at bounding box center [738, 31] width 59 height 37
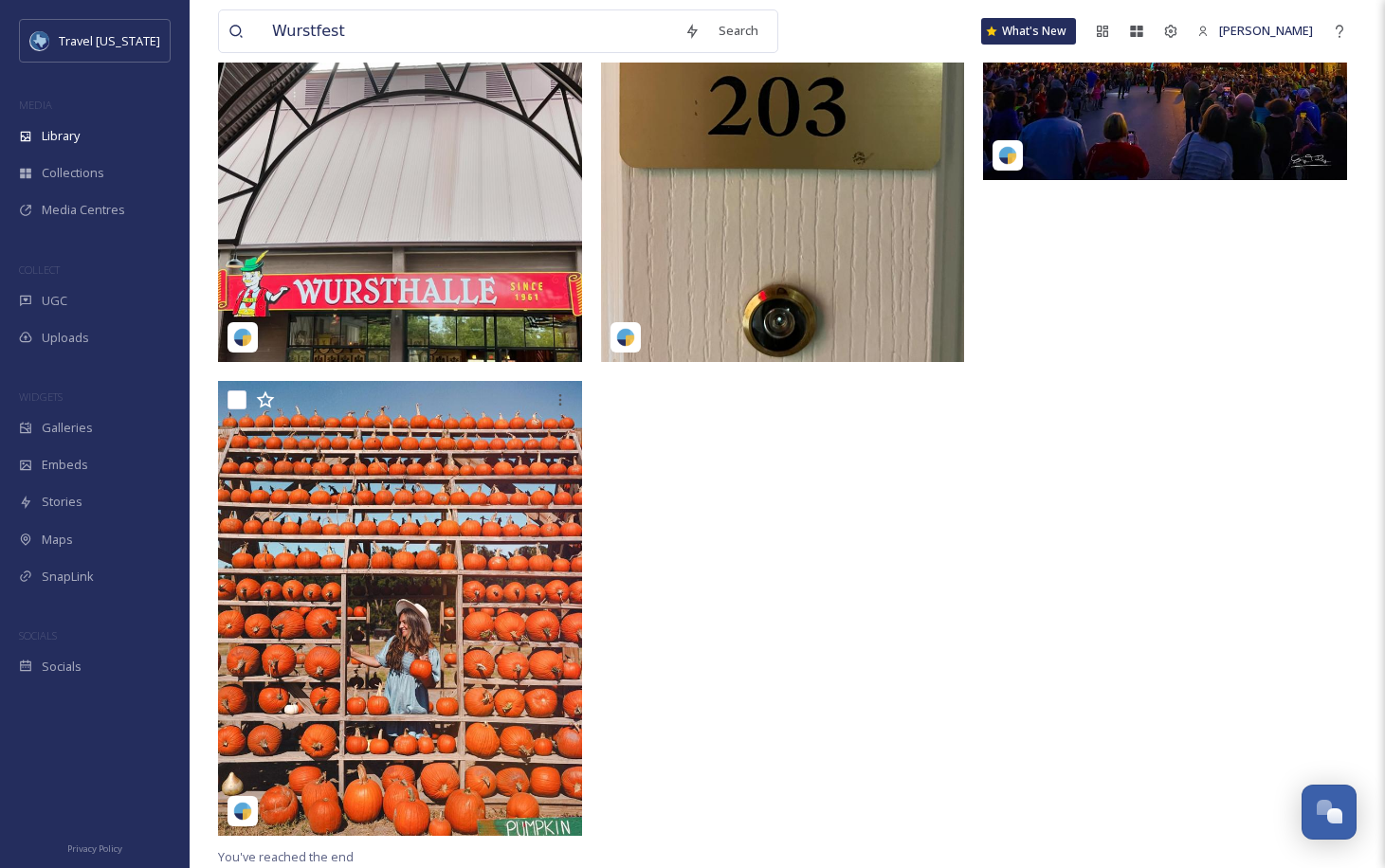
scroll to position [1903, 0]
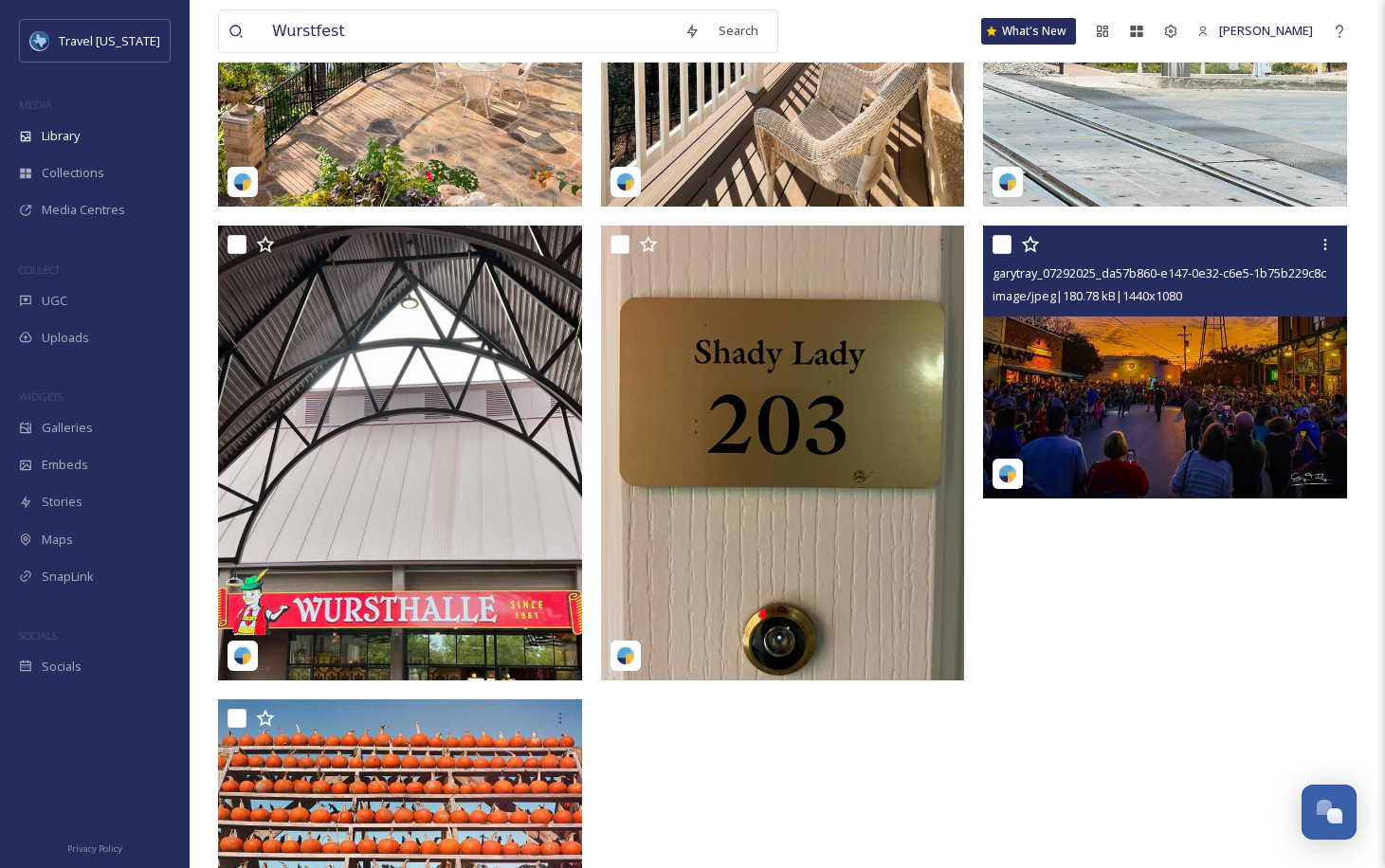
click at [1131, 403] on img at bounding box center [1164, 362] width 364 height 273
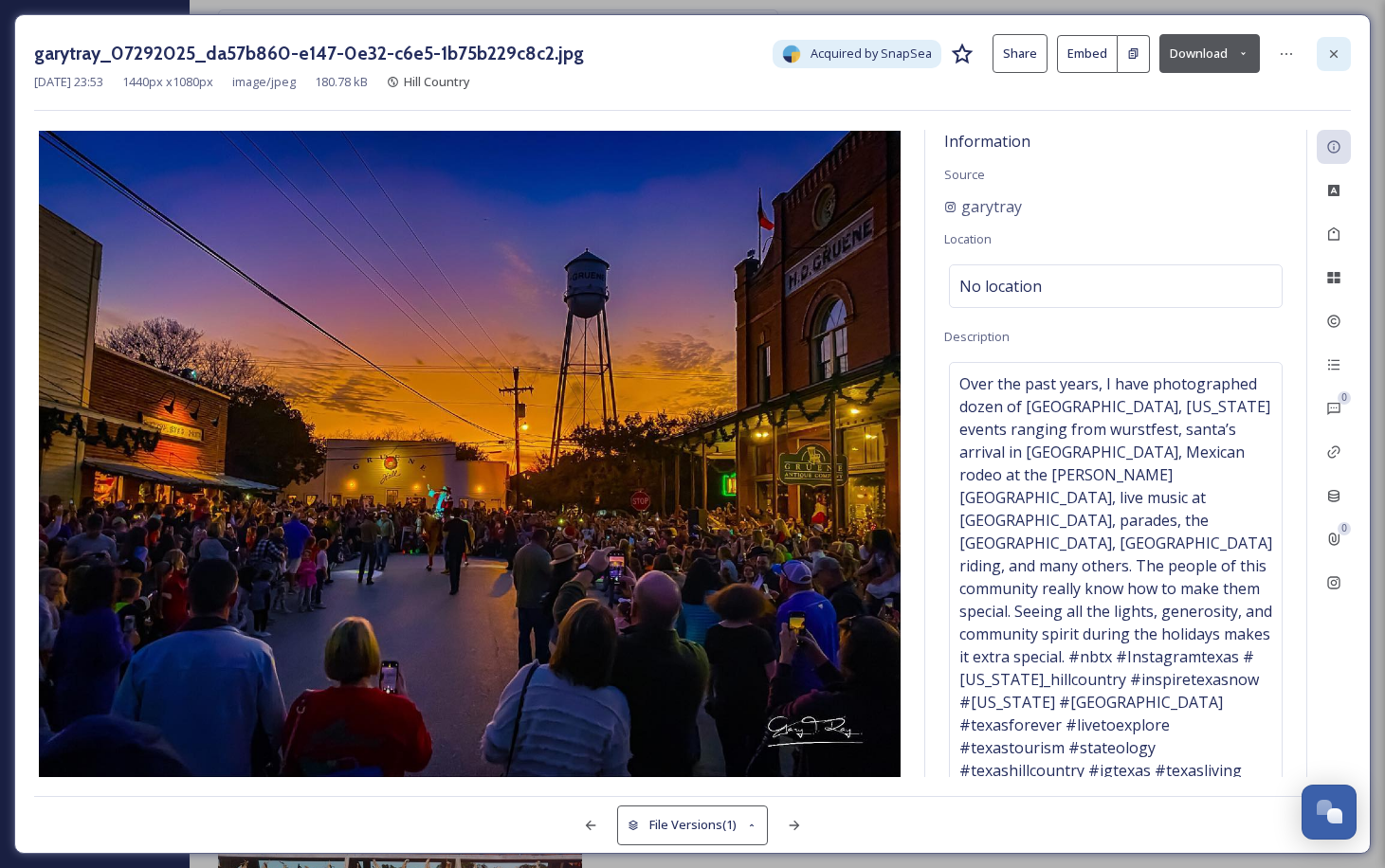
click at [1340, 51] on icon at bounding box center [1334, 54] width 15 height 15
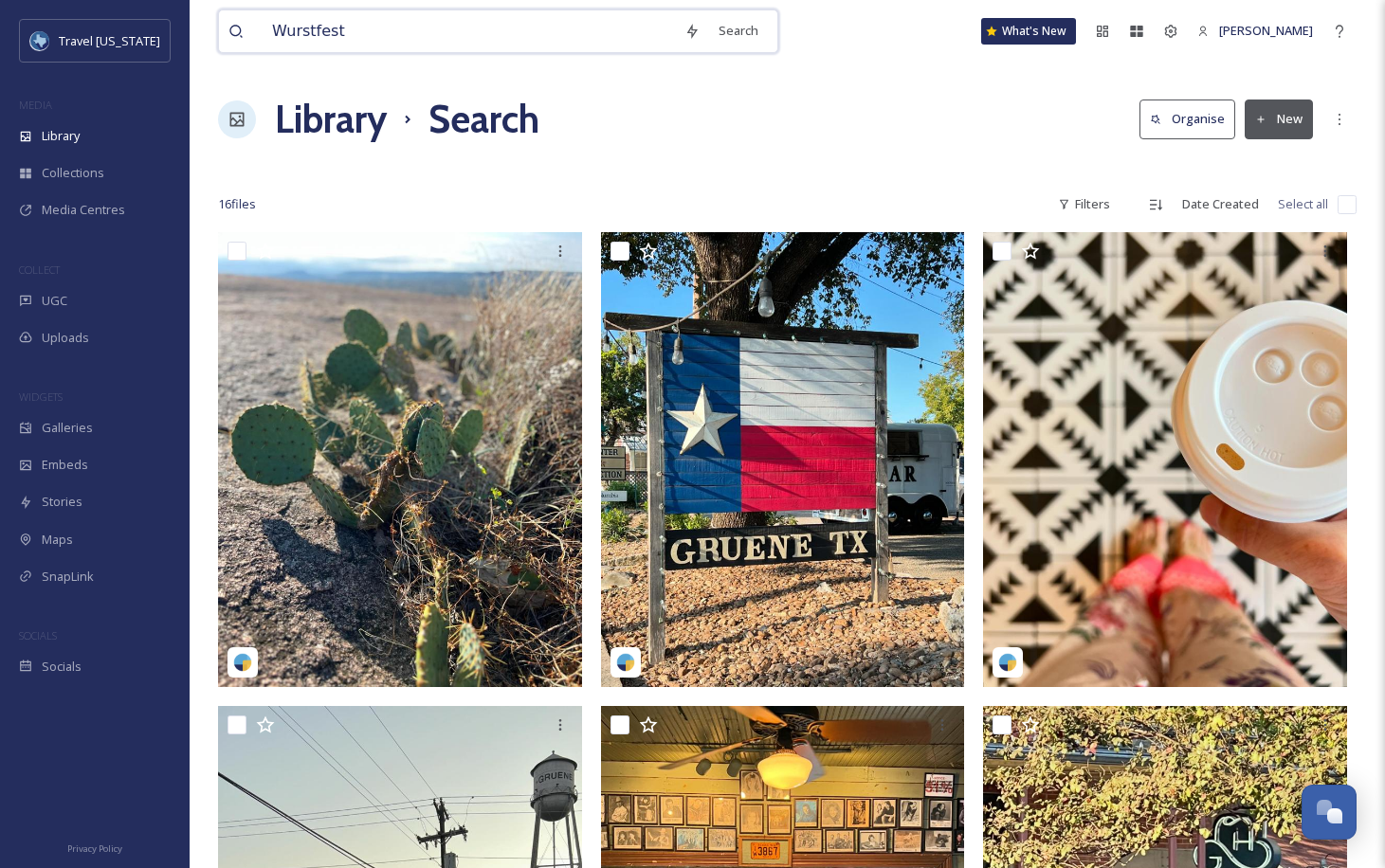
click at [422, 37] on input "Wurstfest" at bounding box center [469, 31] width 413 height 41
click at [348, 33] on input "fredre" at bounding box center [469, 31] width 413 height 41
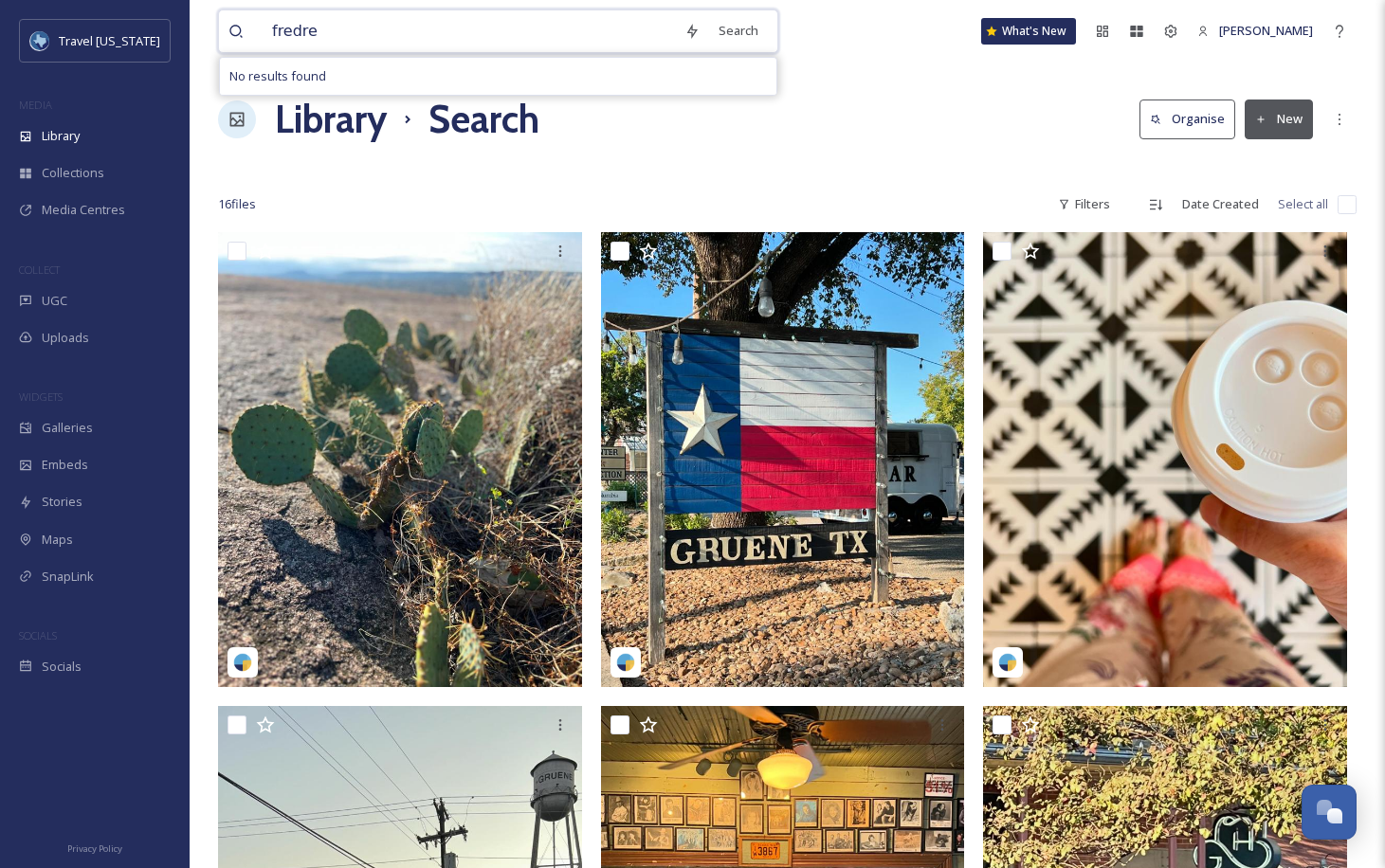
click at [348, 33] on input "fredre" at bounding box center [469, 31] width 413 height 41
paste input "FREDRICKSBURG"
type input "FREDRICKSBURG"
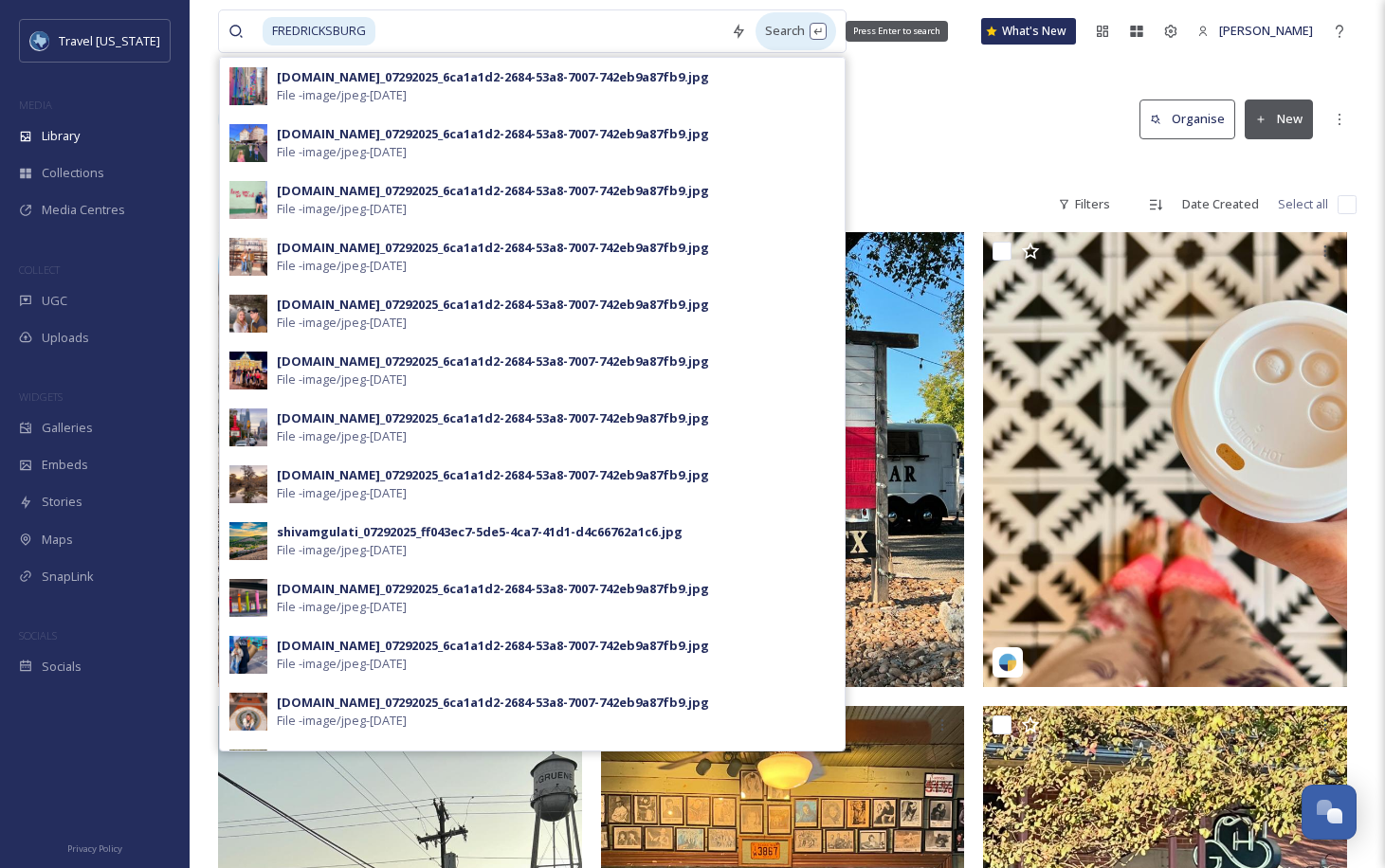
click at [755, 33] on div "Search Press Enter to search" at bounding box center [796, 31] width 81 height 37
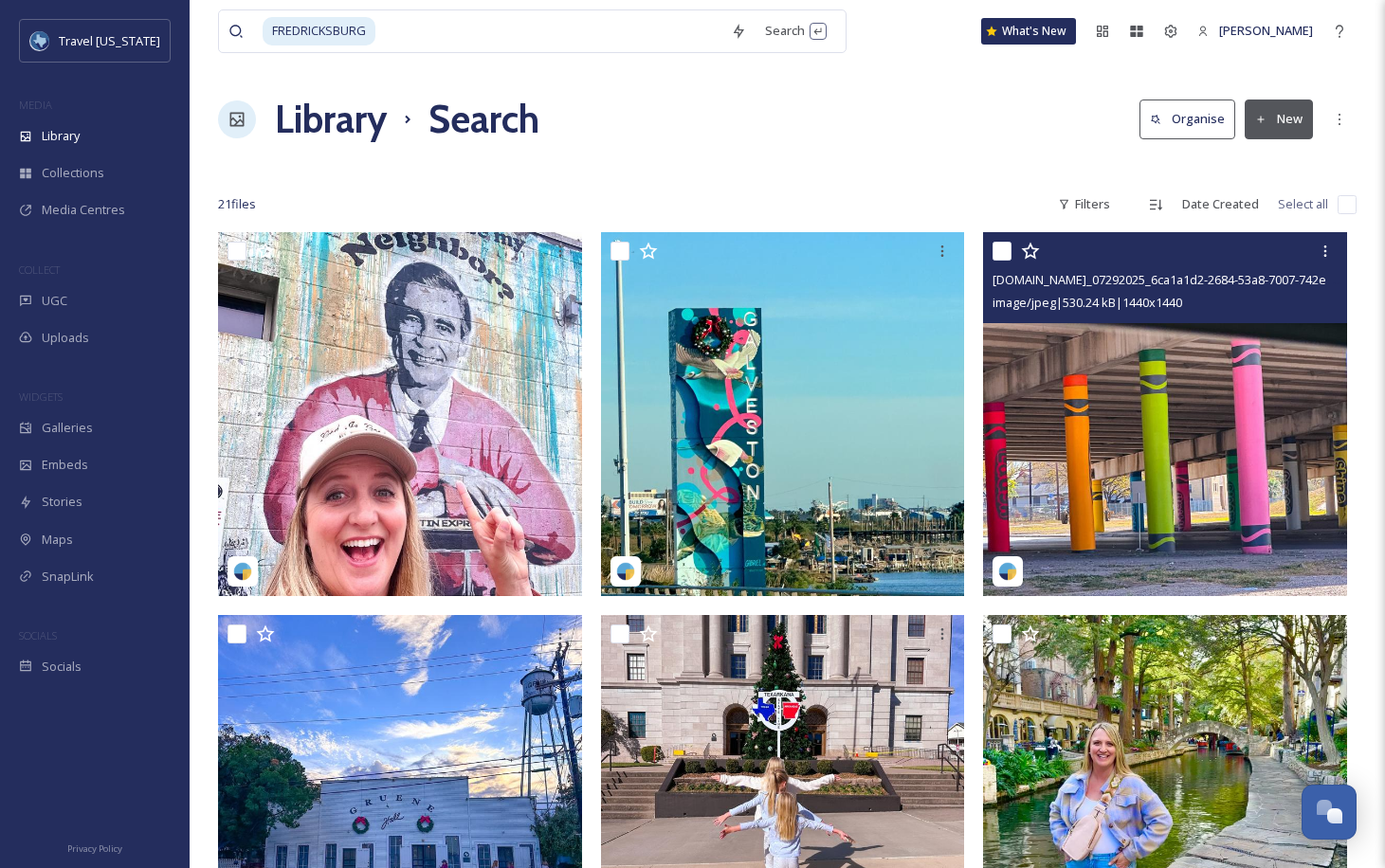
scroll to position [9, 0]
